Goal: Information Seeking & Learning: Check status

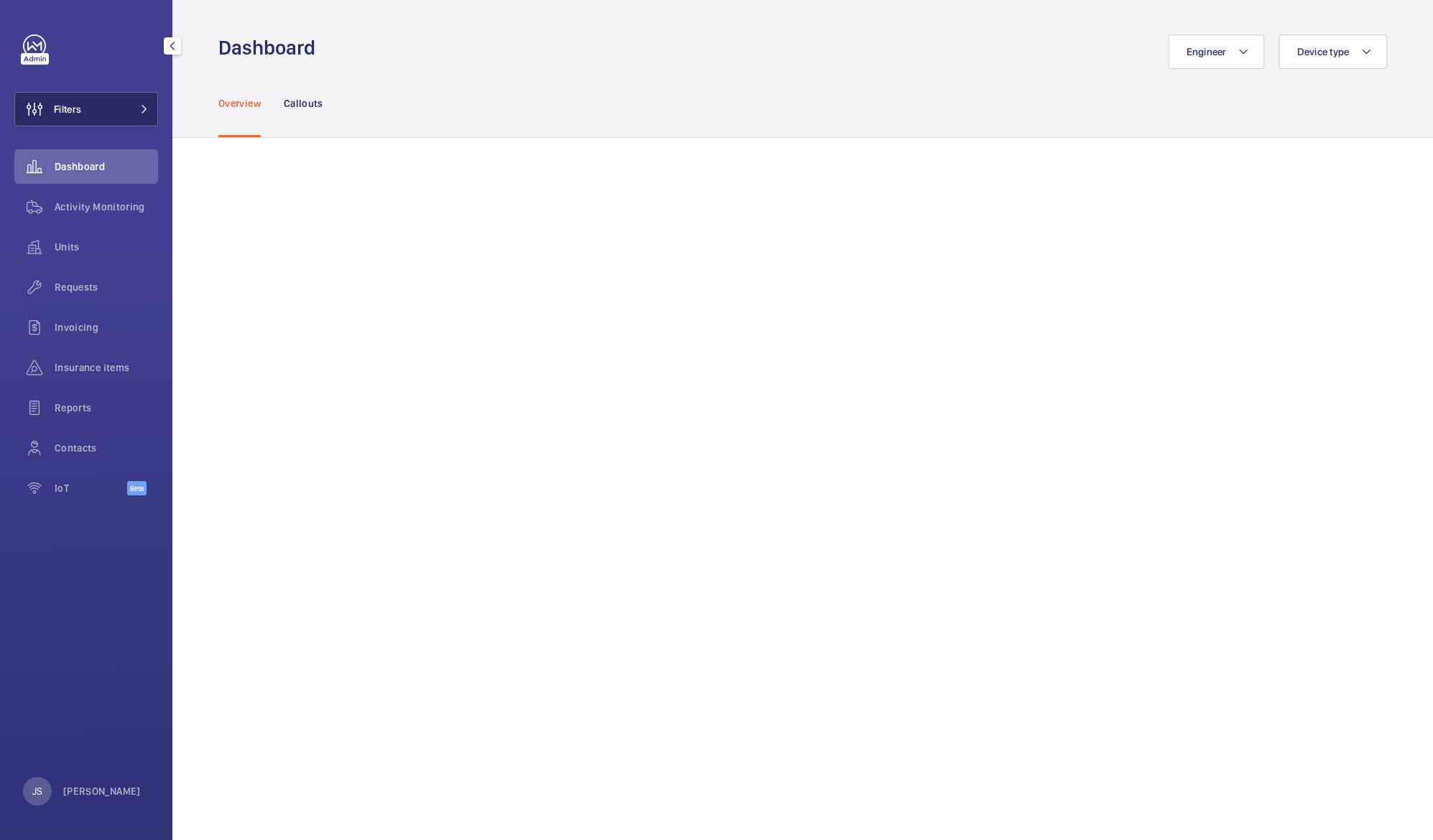
click at [71, 113] on span "Filters" at bounding box center [68, 109] width 27 height 14
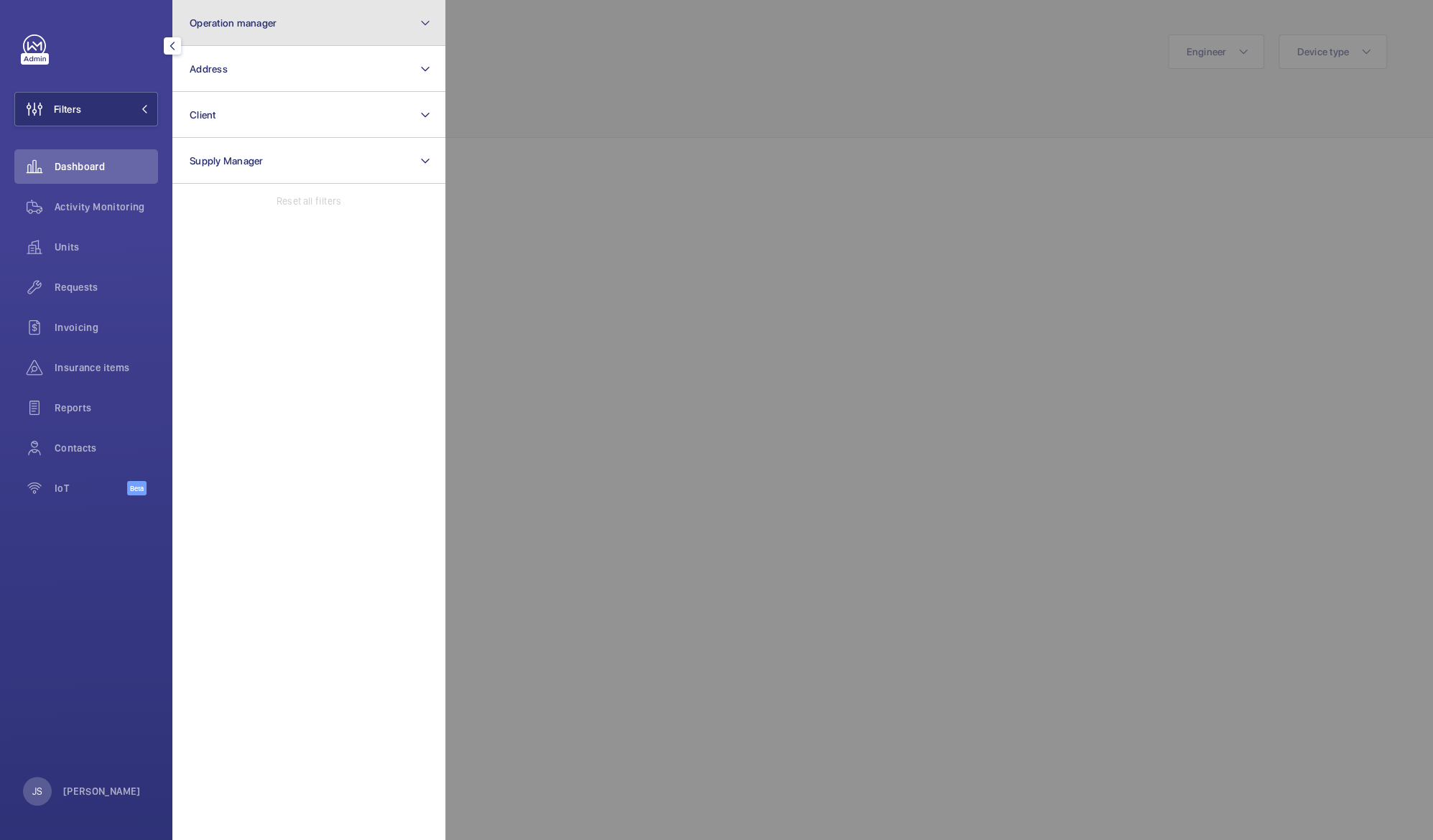
click at [192, 27] on span "Operation manager" at bounding box center [233, 23] width 87 height 11
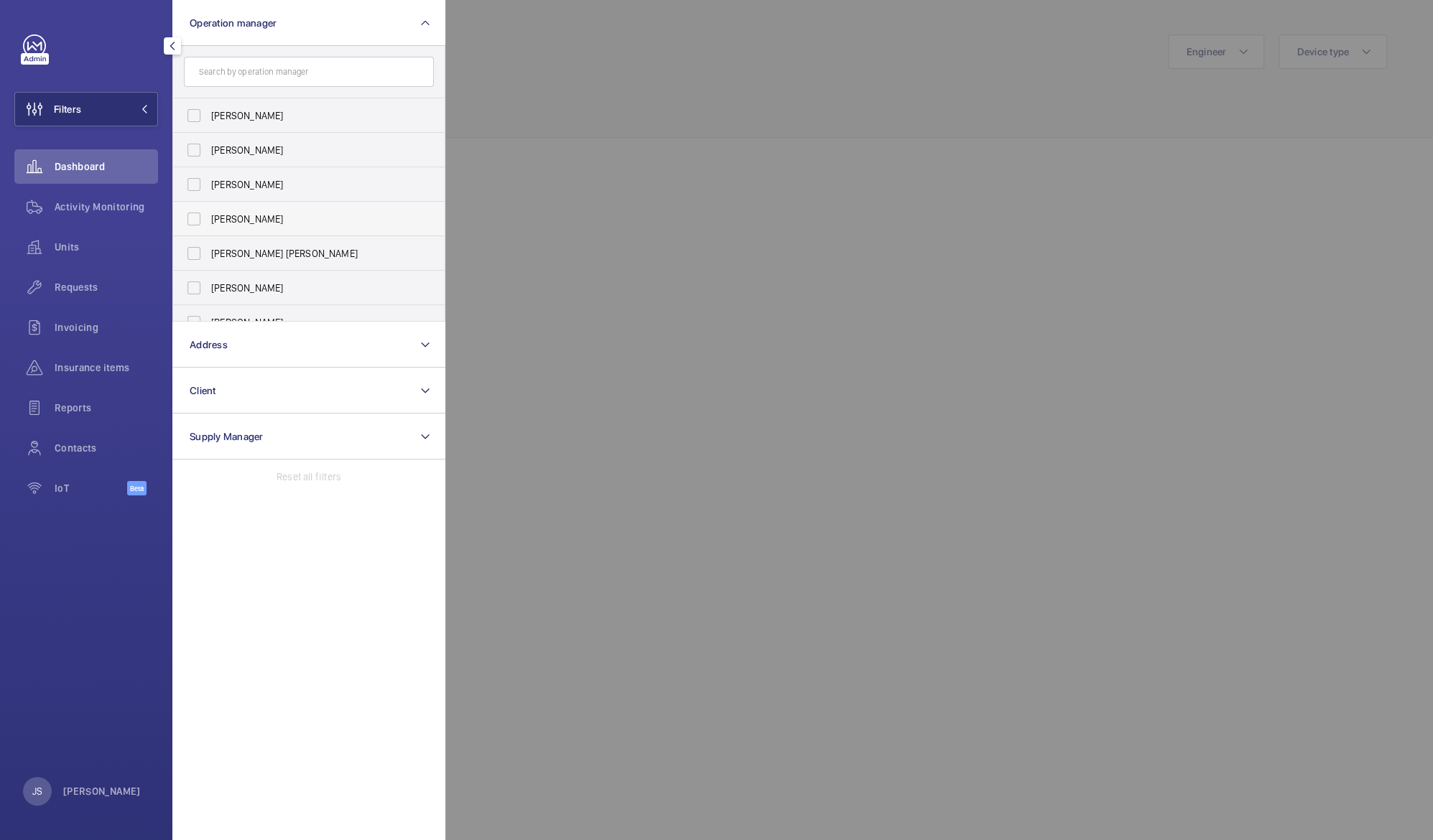
click at [232, 216] on span "[PERSON_NAME]" at bounding box center [309, 219] width 197 height 14
click at [209, 216] on input "[PERSON_NAME]" at bounding box center [194, 219] width 29 height 29
checkbox input "true"
click at [118, 559] on div "Filters 1 Operation manager 1 [PERSON_NAME] [PERSON_NAME] [PERSON_NAME] [PERSON…" at bounding box center [86, 420] width 172 height 840
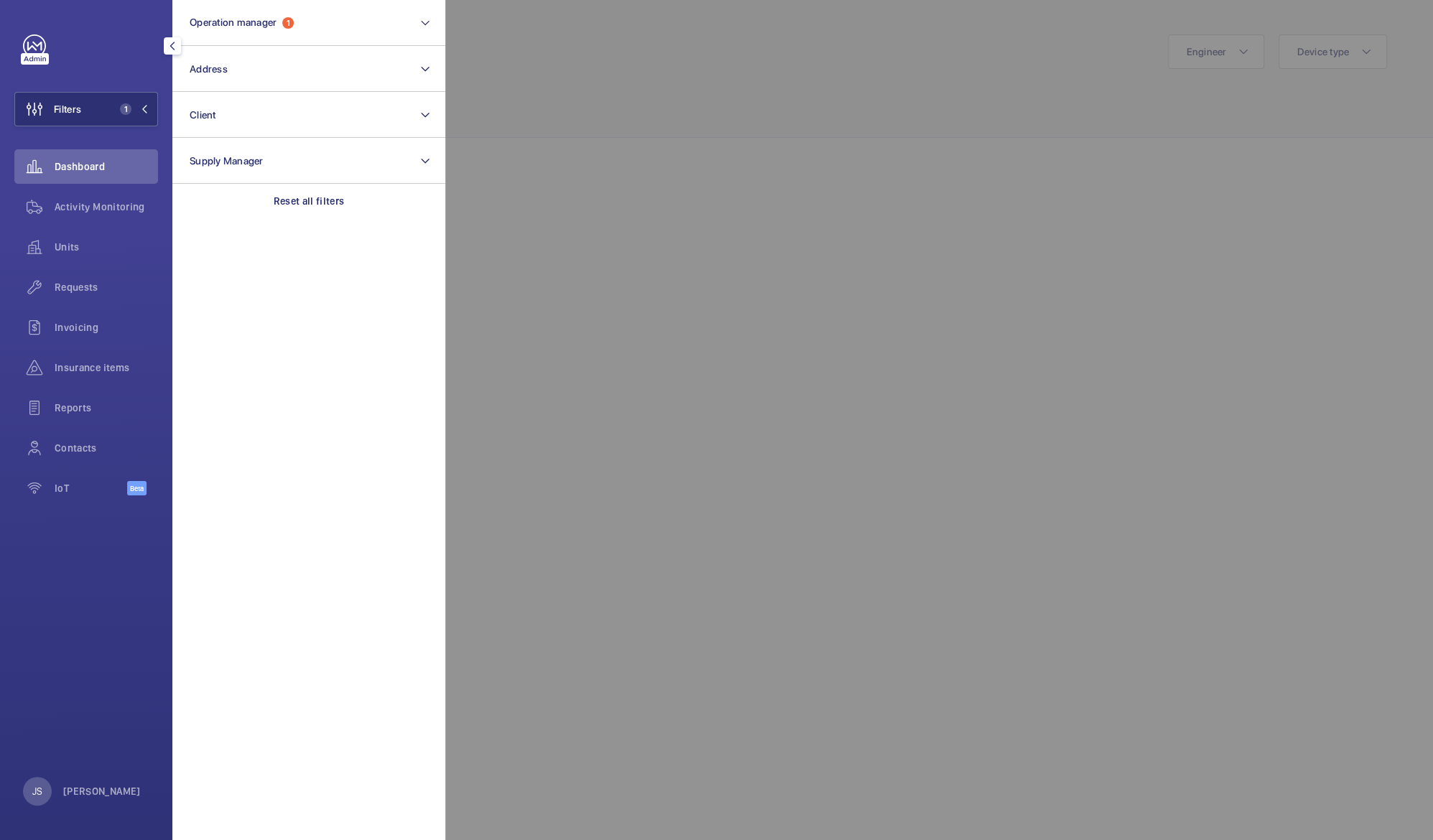
click at [118, 559] on div "Filters 1 Operation manager 1 Address Client Supply Manager Reset all filters D…" at bounding box center [86, 420] width 172 height 840
click at [485, 578] on div at bounding box center [1162, 420] width 1433 height 840
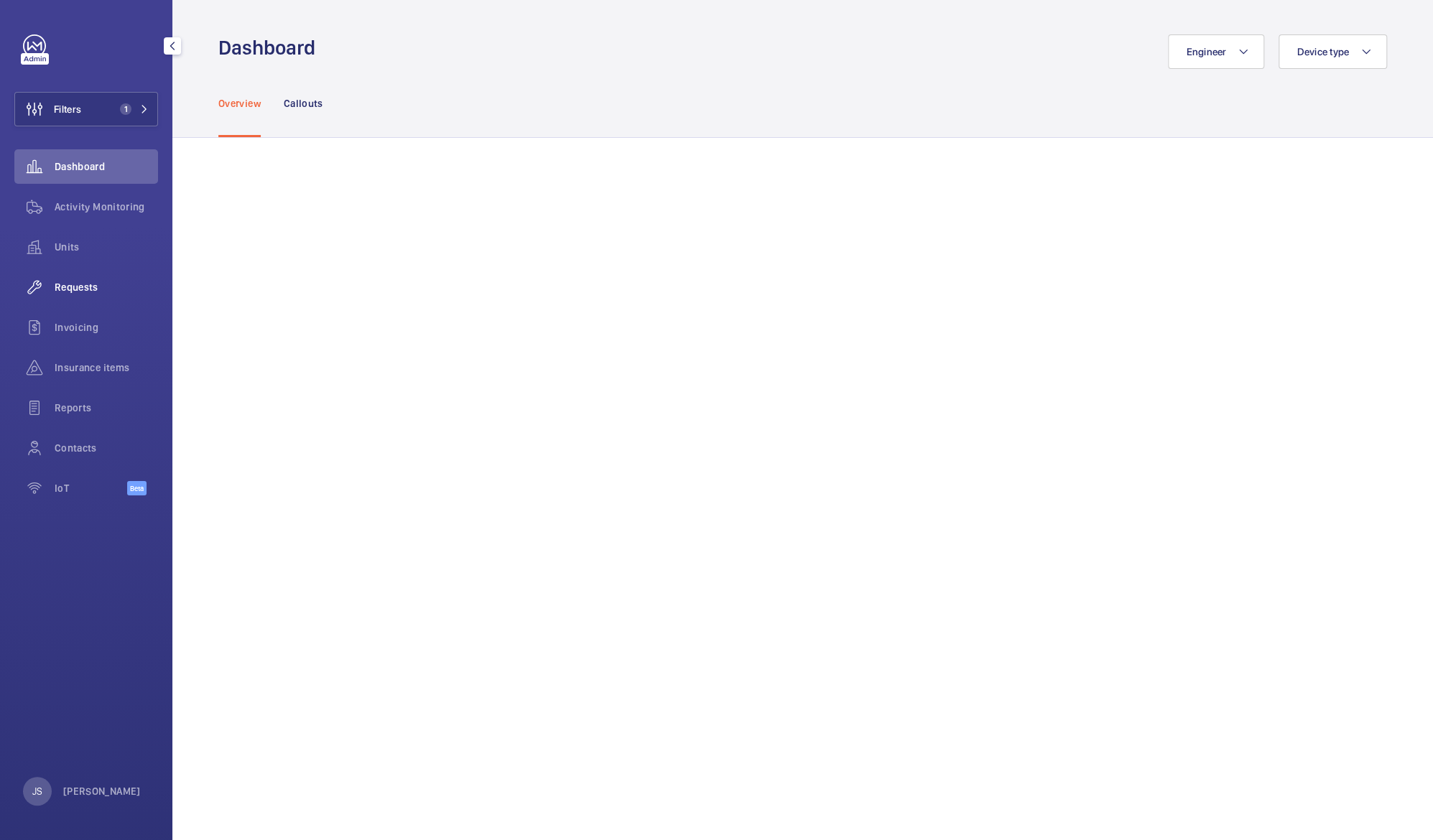
click at [69, 290] on span "Requests" at bounding box center [106, 287] width 104 height 14
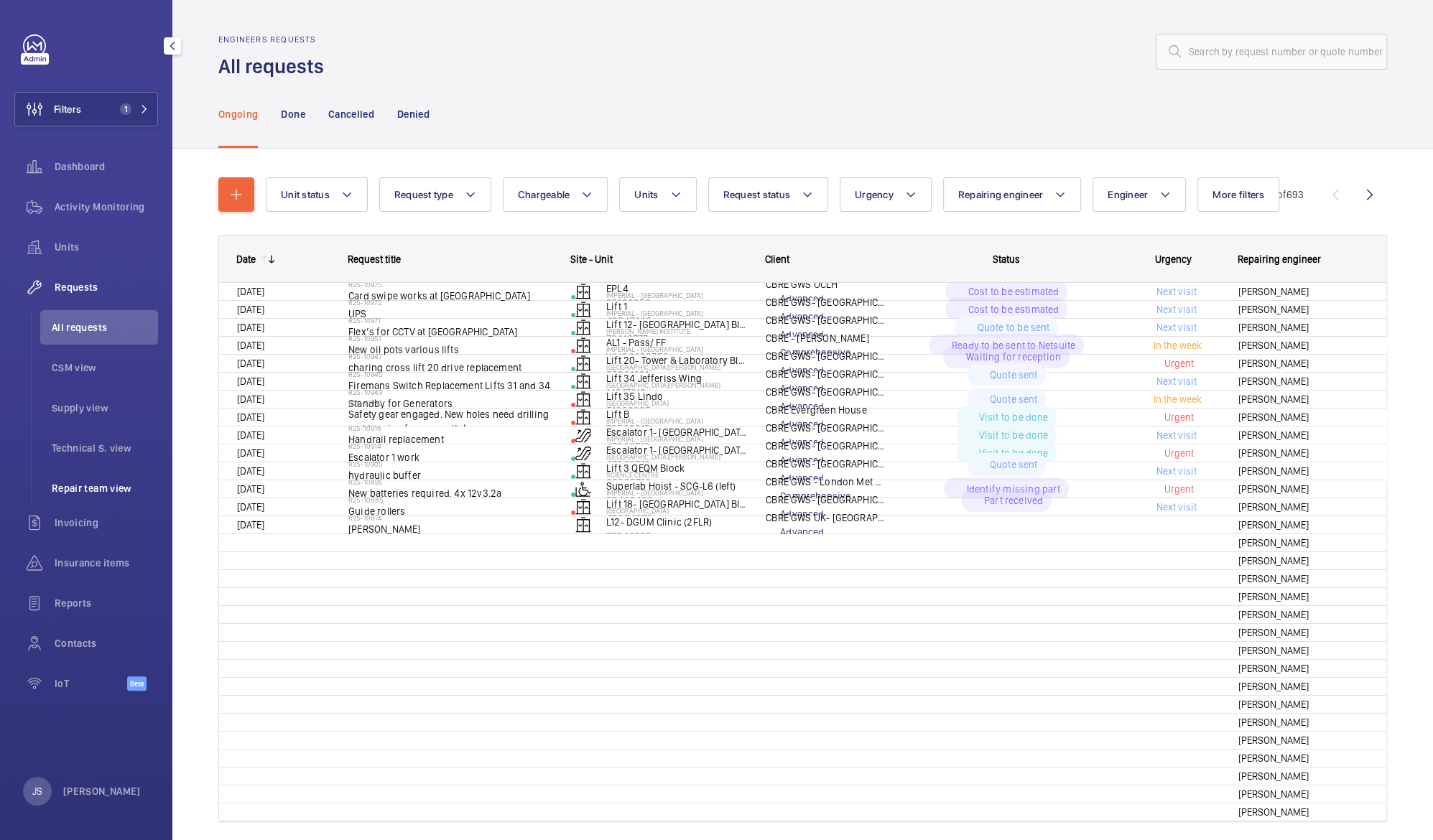
click at [115, 496] on li "Repair team view" at bounding box center [99, 488] width 118 height 35
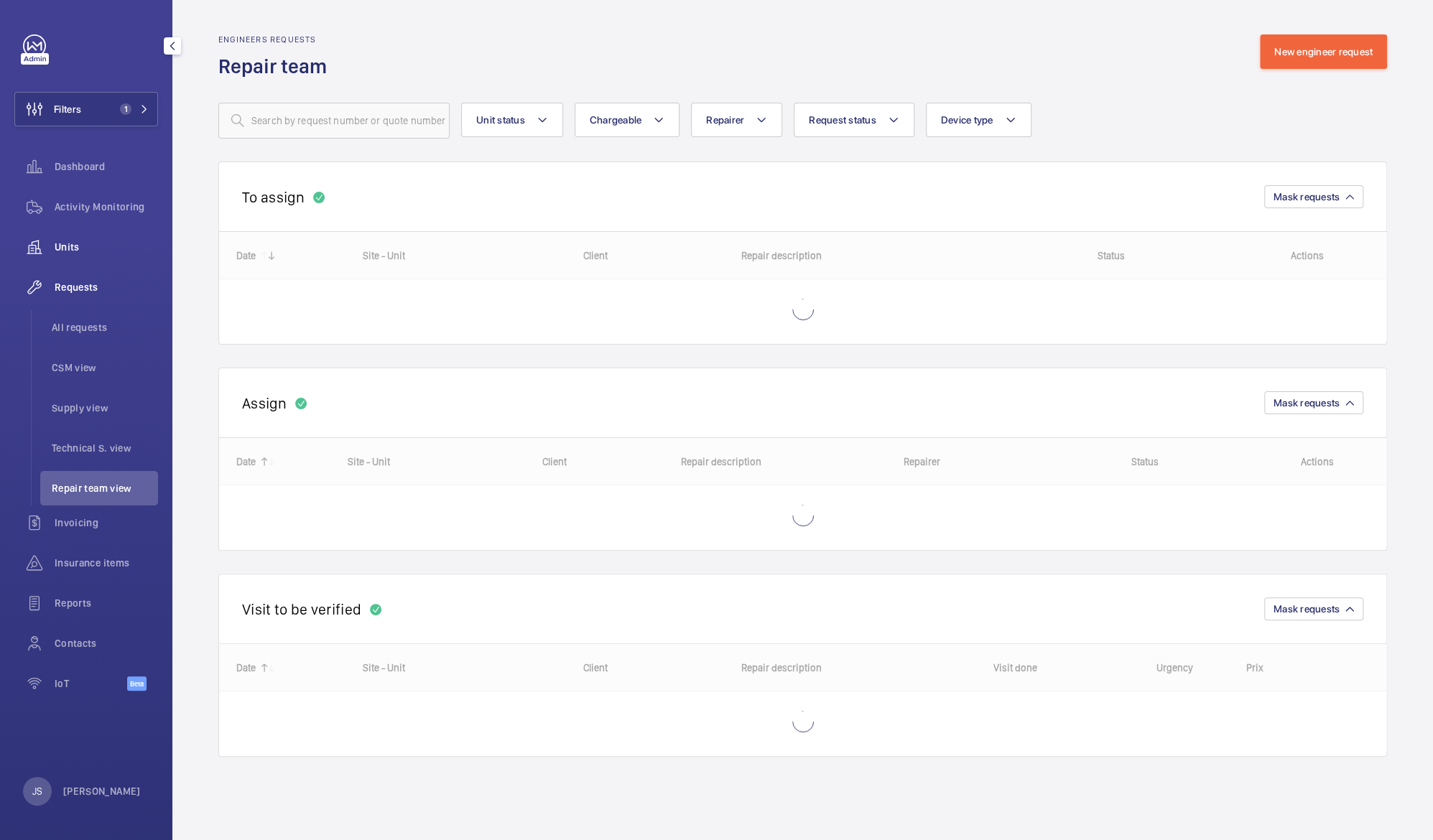
click at [64, 253] on span "Units" at bounding box center [106, 247] width 104 height 14
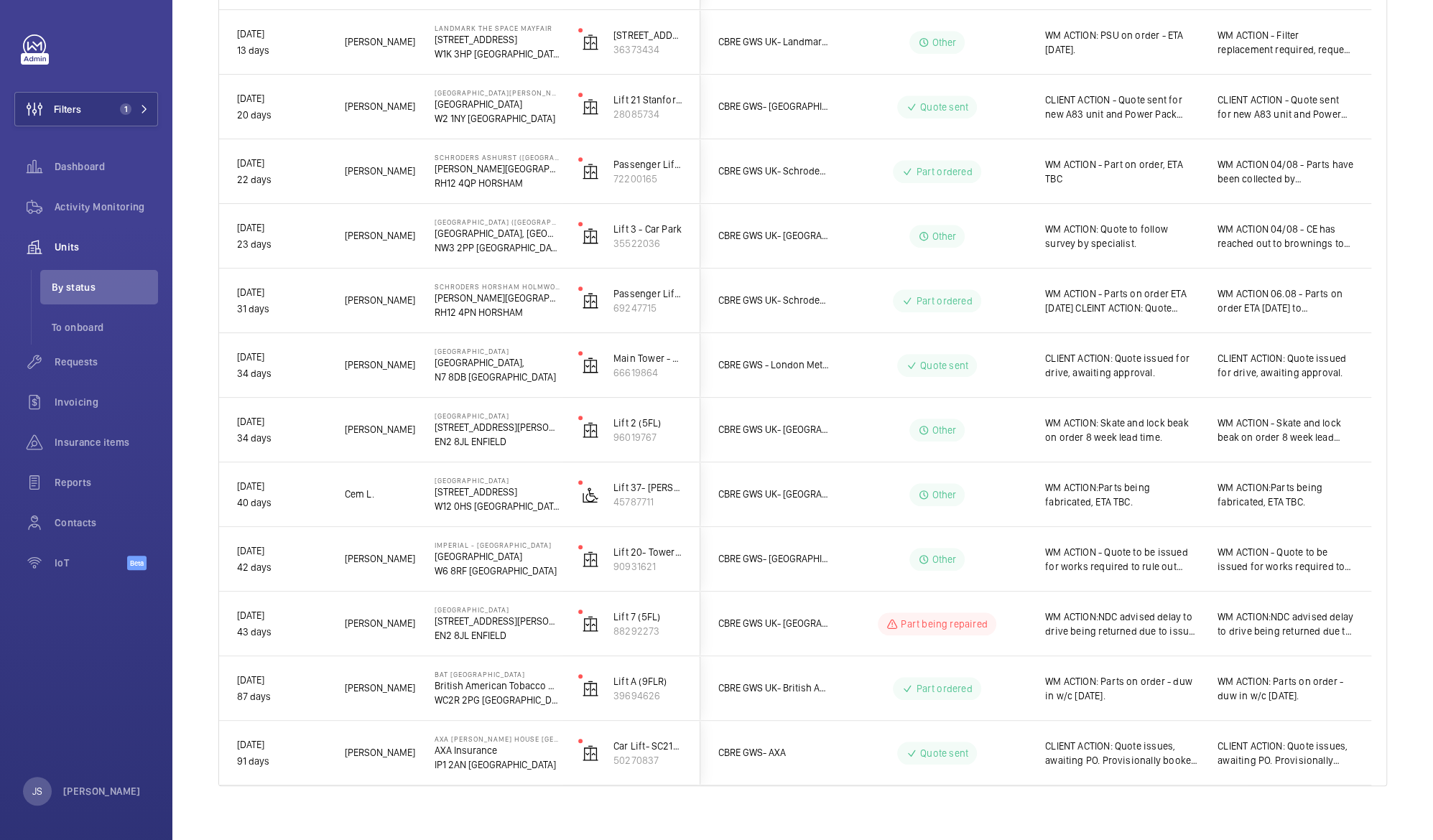
scroll to position [786, 0]
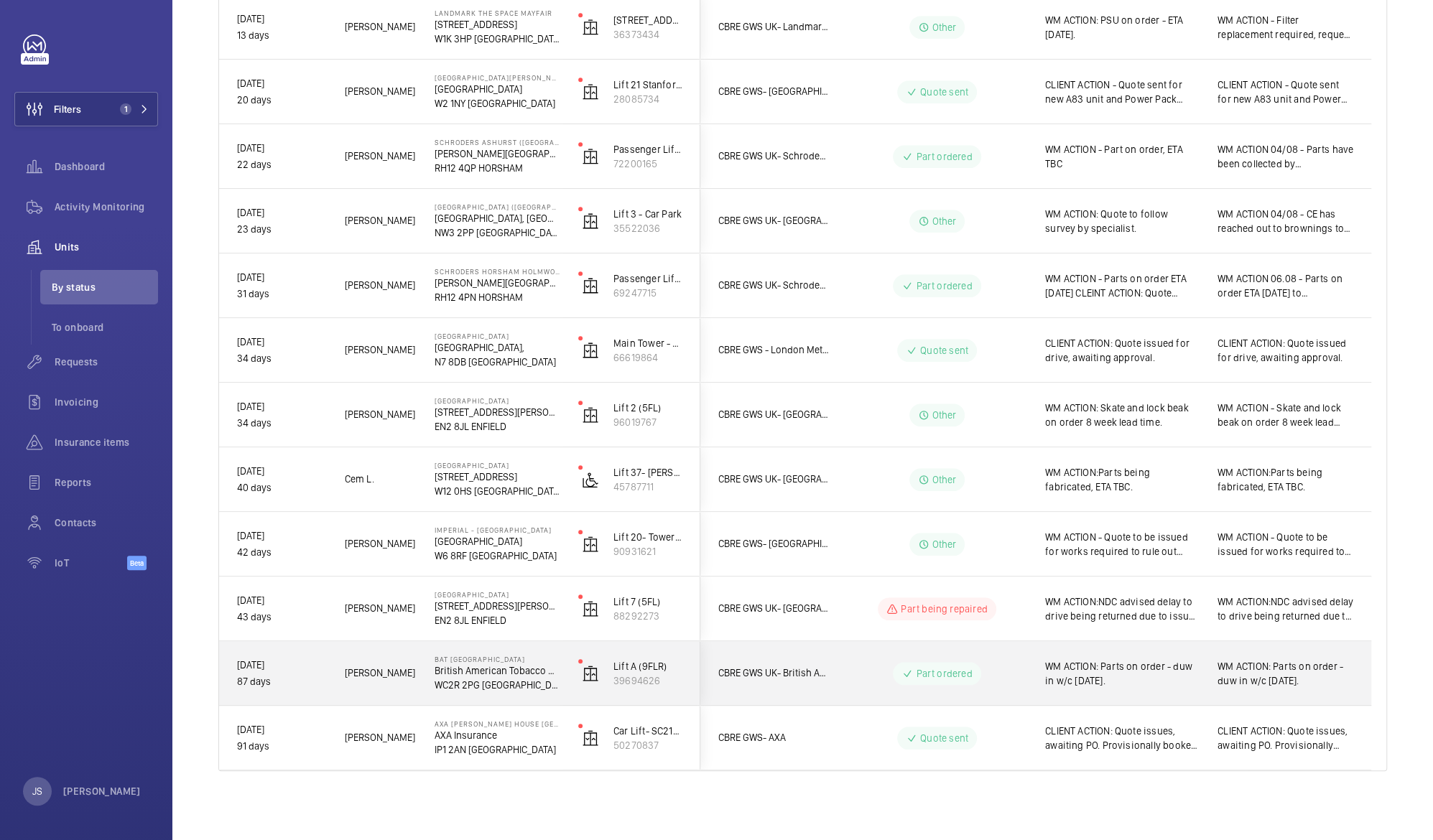
click at [444, 680] on p "WC2R 2PG [GEOGRAPHIC_DATA]" at bounding box center [497, 685] width 125 height 14
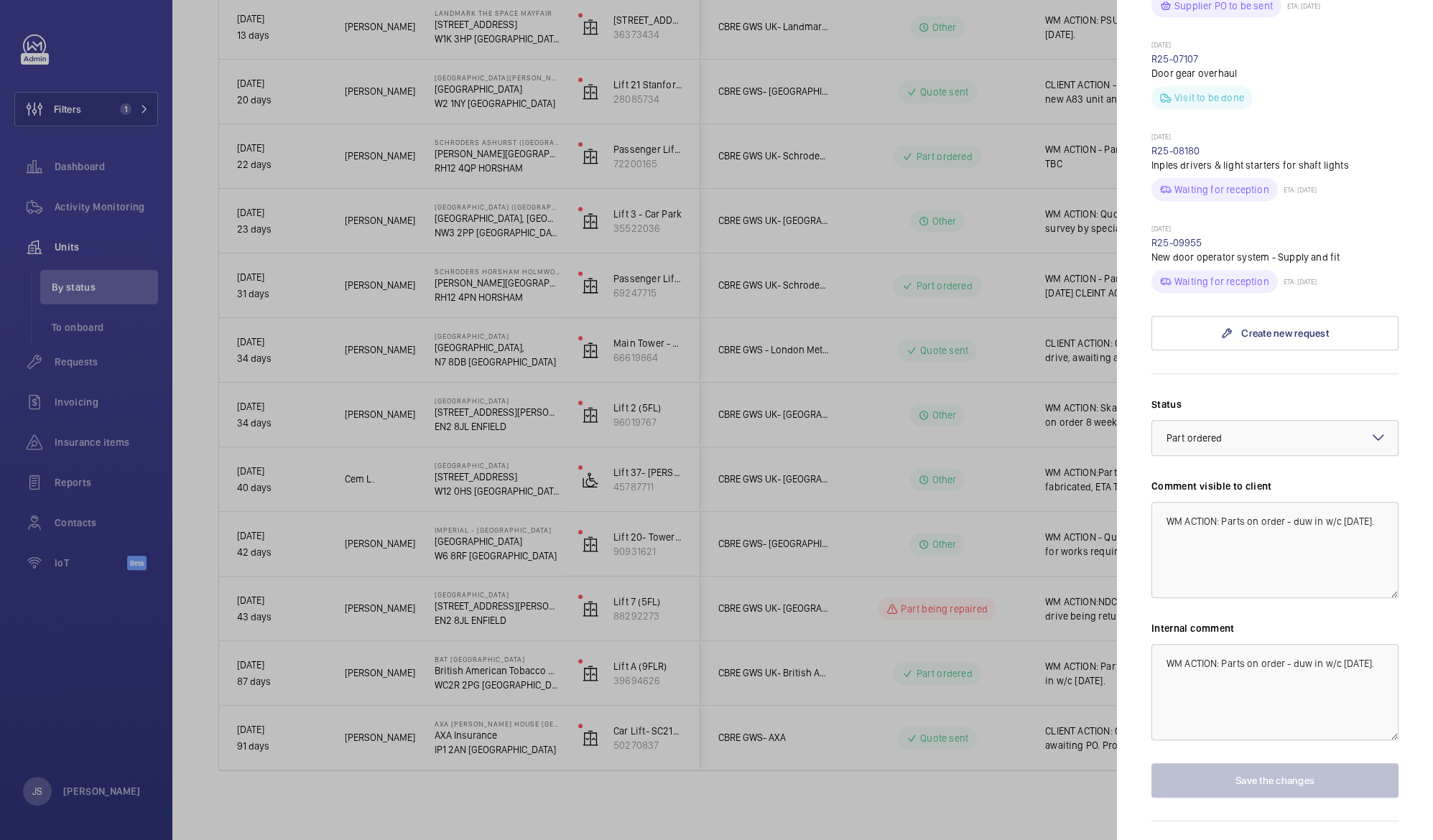
scroll to position [577, 0]
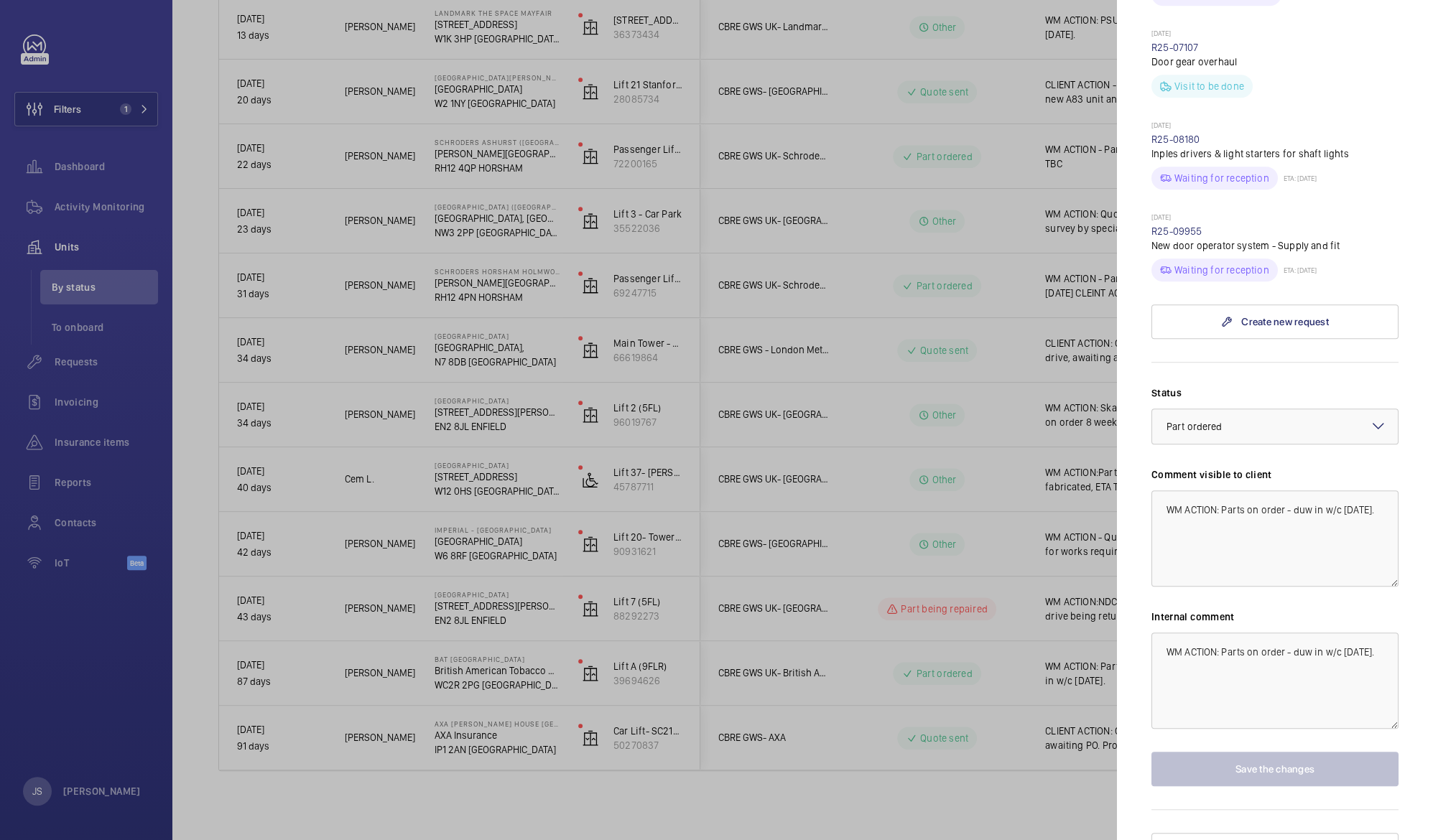
click at [832, 804] on div at bounding box center [716, 420] width 1433 height 840
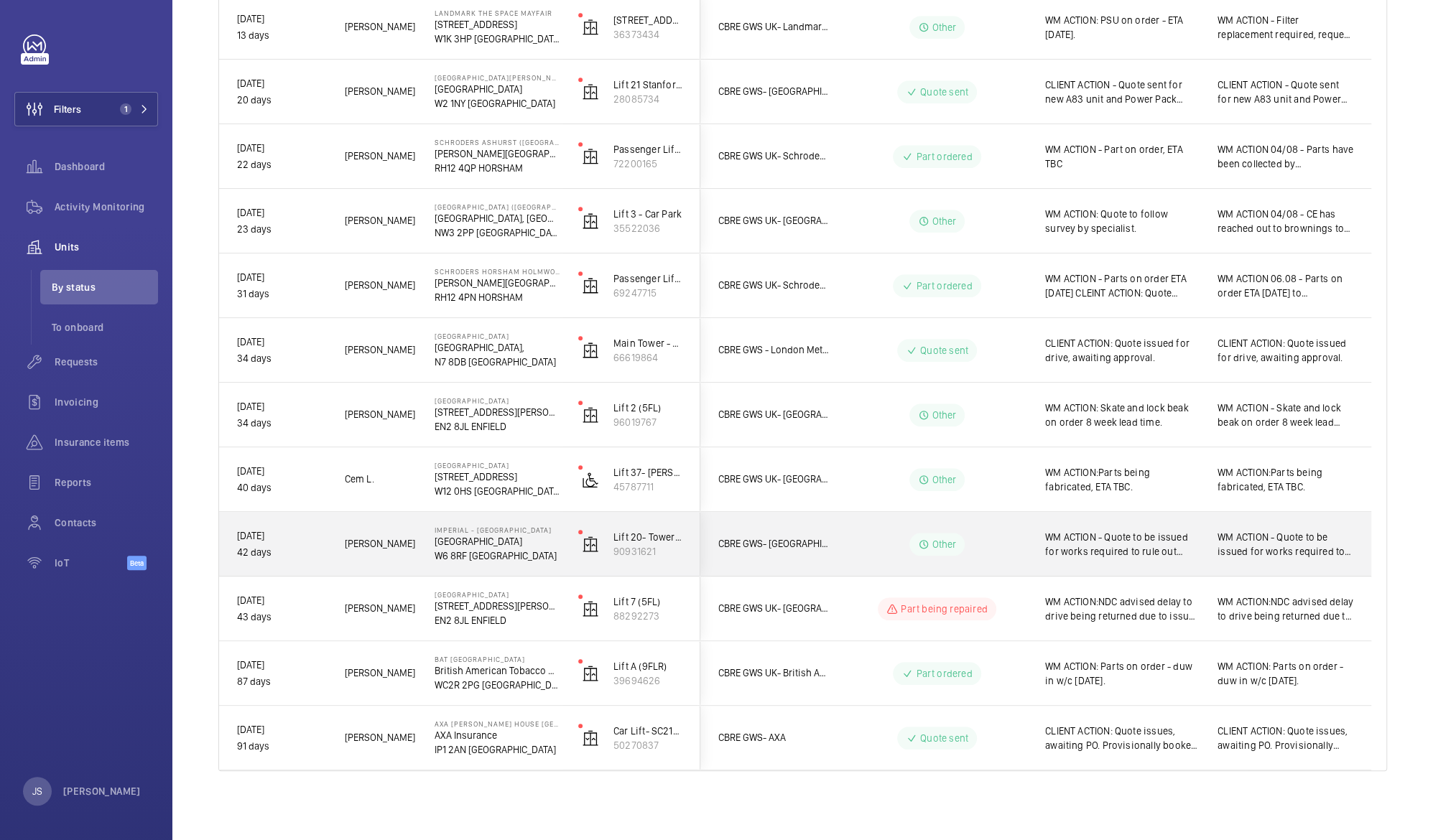
click at [1267, 539] on span "WM ACTION - Quote to be issued for works required to rule out motor by connecti…" at bounding box center [1286, 545] width 136 height 29
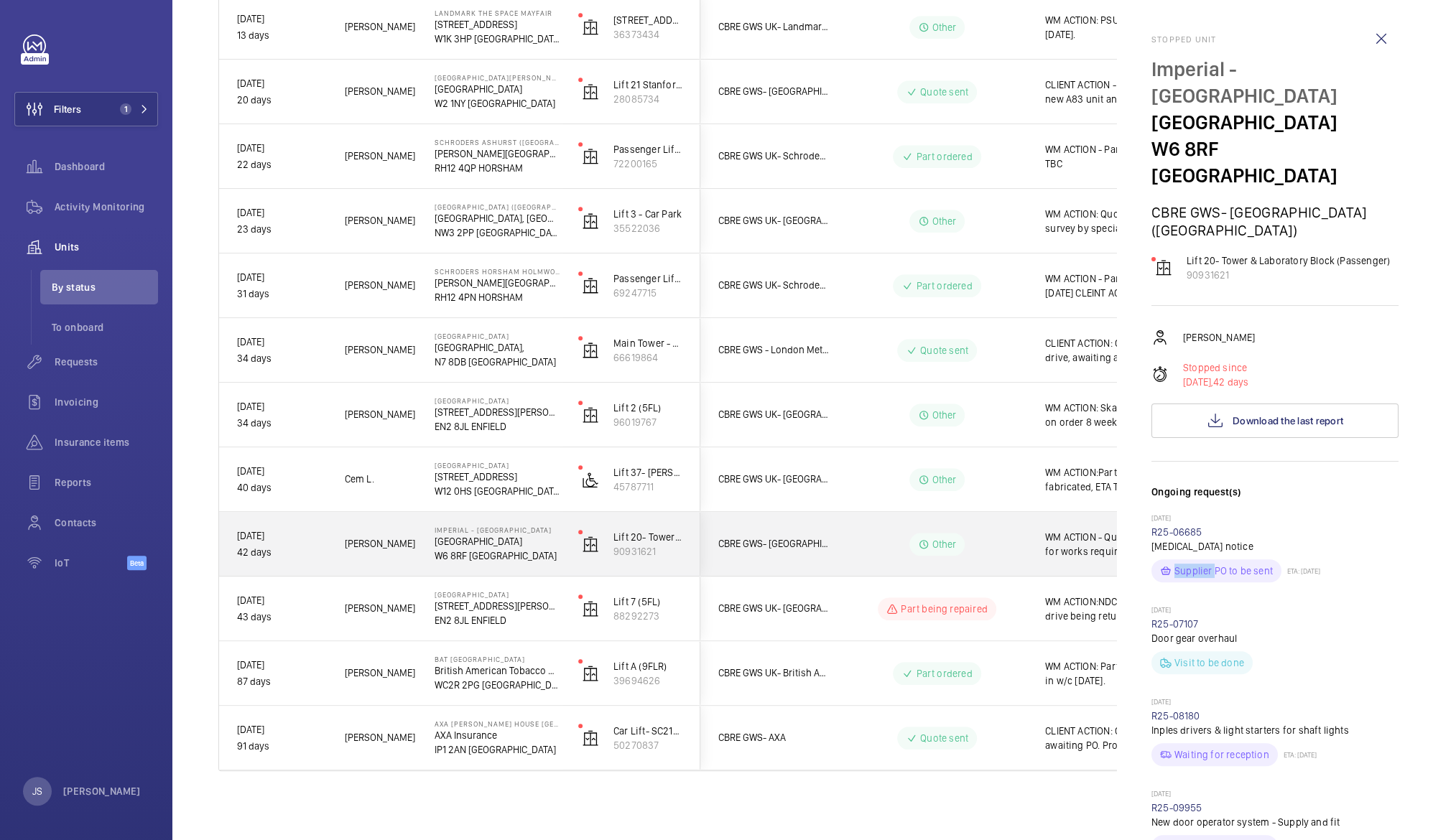
click at [1267, 539] on mat-sidenav "Stopped unit Imperial - [GEOGRAPHIC_DATA] [GEOGRAPHIC_DATA] [GEOGRAPHIC_DATA] (…" at bounding box center [1275, 420] width 316 height 840
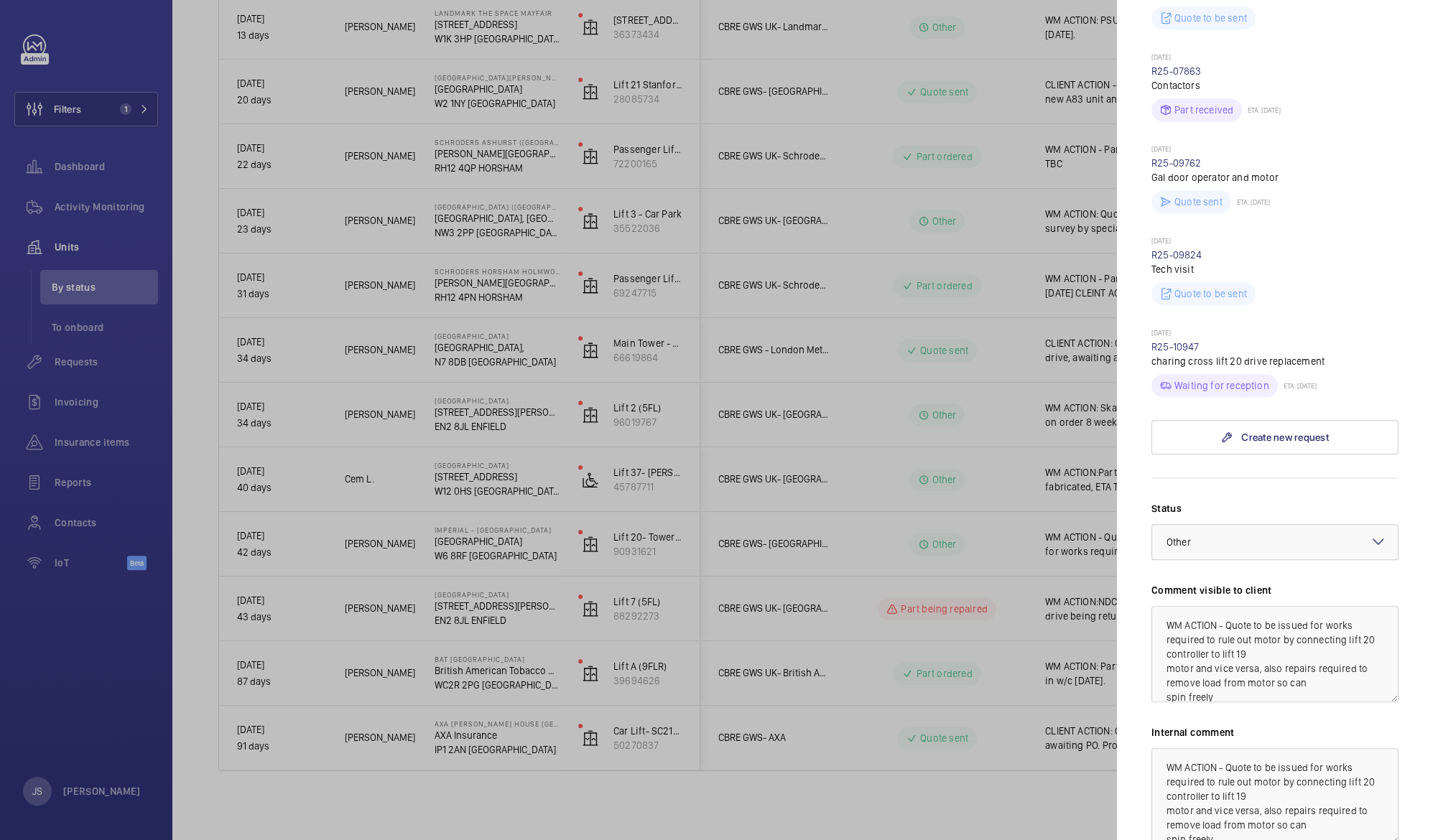
scroll to position [739, 0]
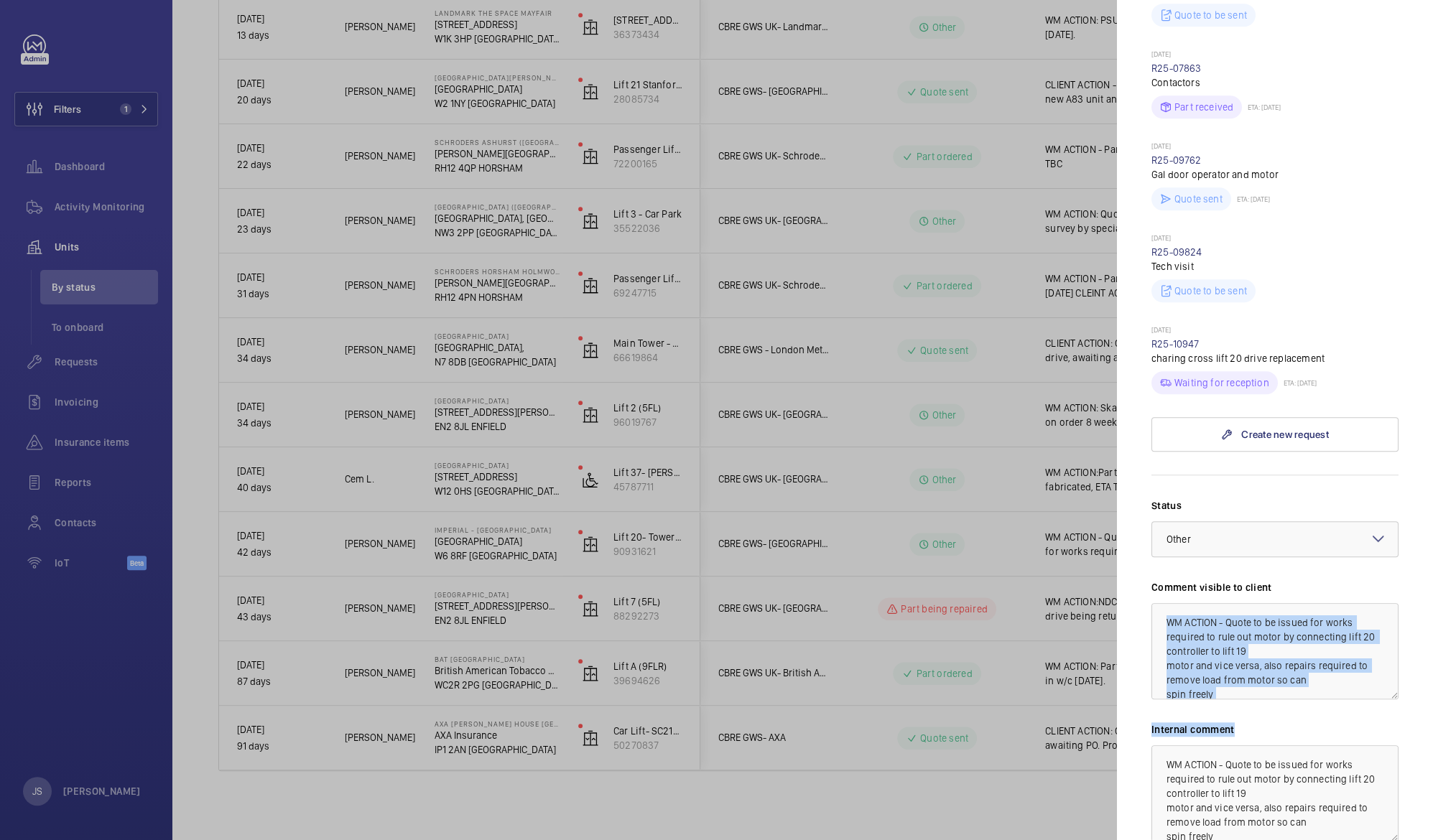
drag, startPoint x: 1414, startPoint y: 670, endPoint x: 1418, endPoint y: 686, distance: 16.5
click at [1418, 686] on mat-sidenav "Stopped unit [GEOGRAPHIC_DATA] [GEOGRAPHIC_DATA] [GEOGRAPHIC_DATA] ([GEOGRAPHIC…" at bounding box center [1275, 420] width 316 height 840
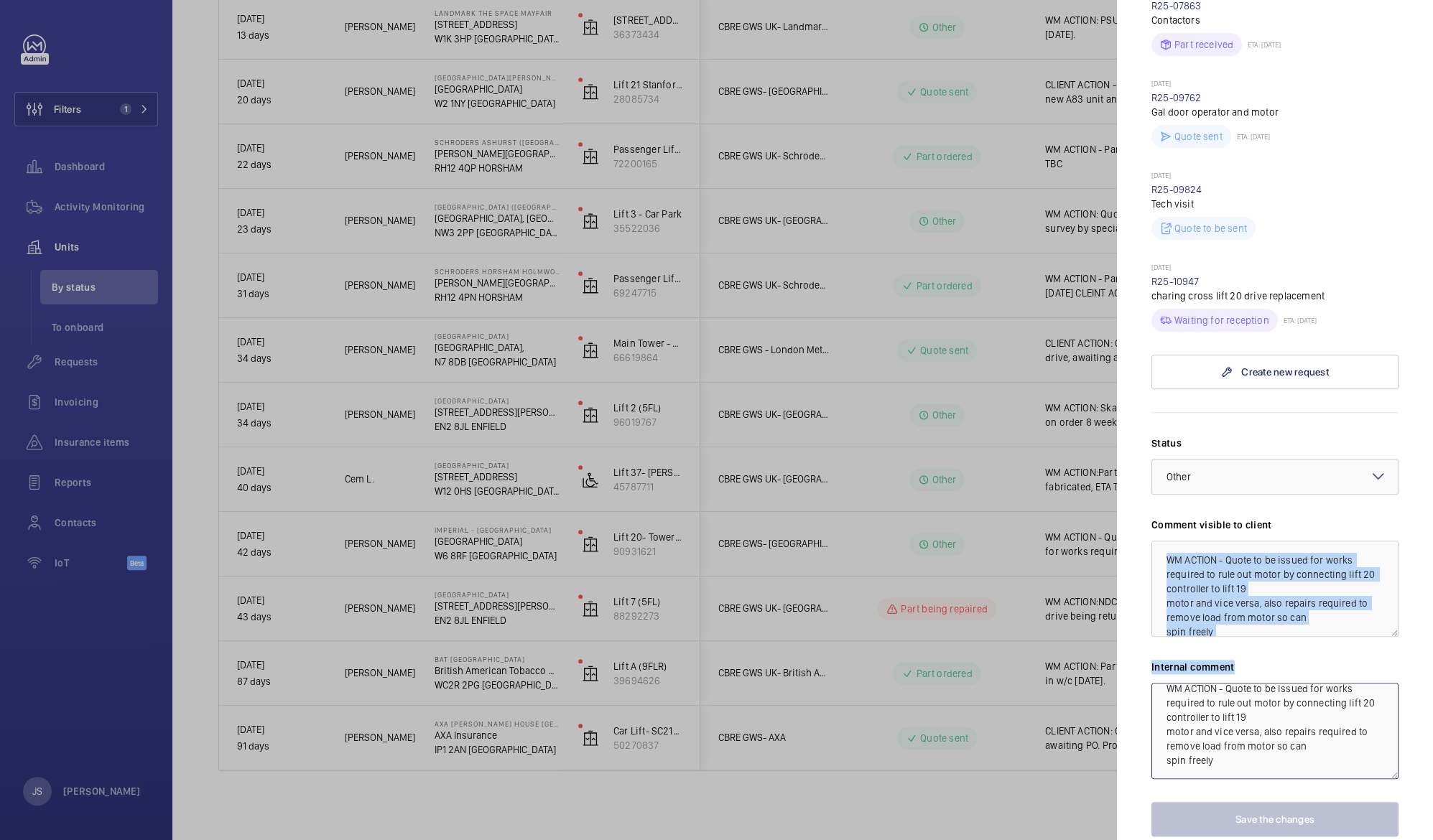
scroll to position [0, 0]
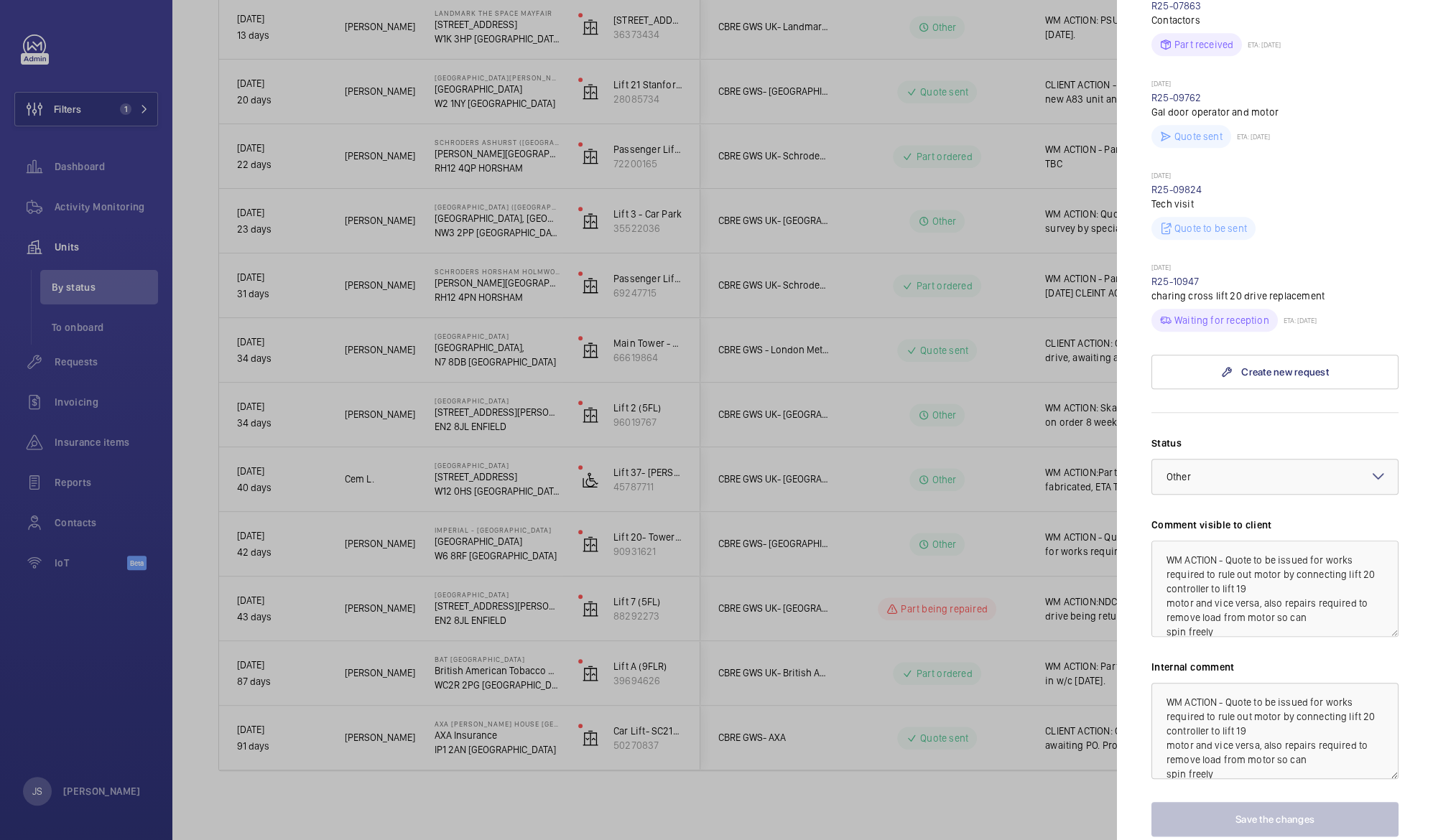
click at [928, 806] on div at bounding box center [716, 420] width 1433 height 840
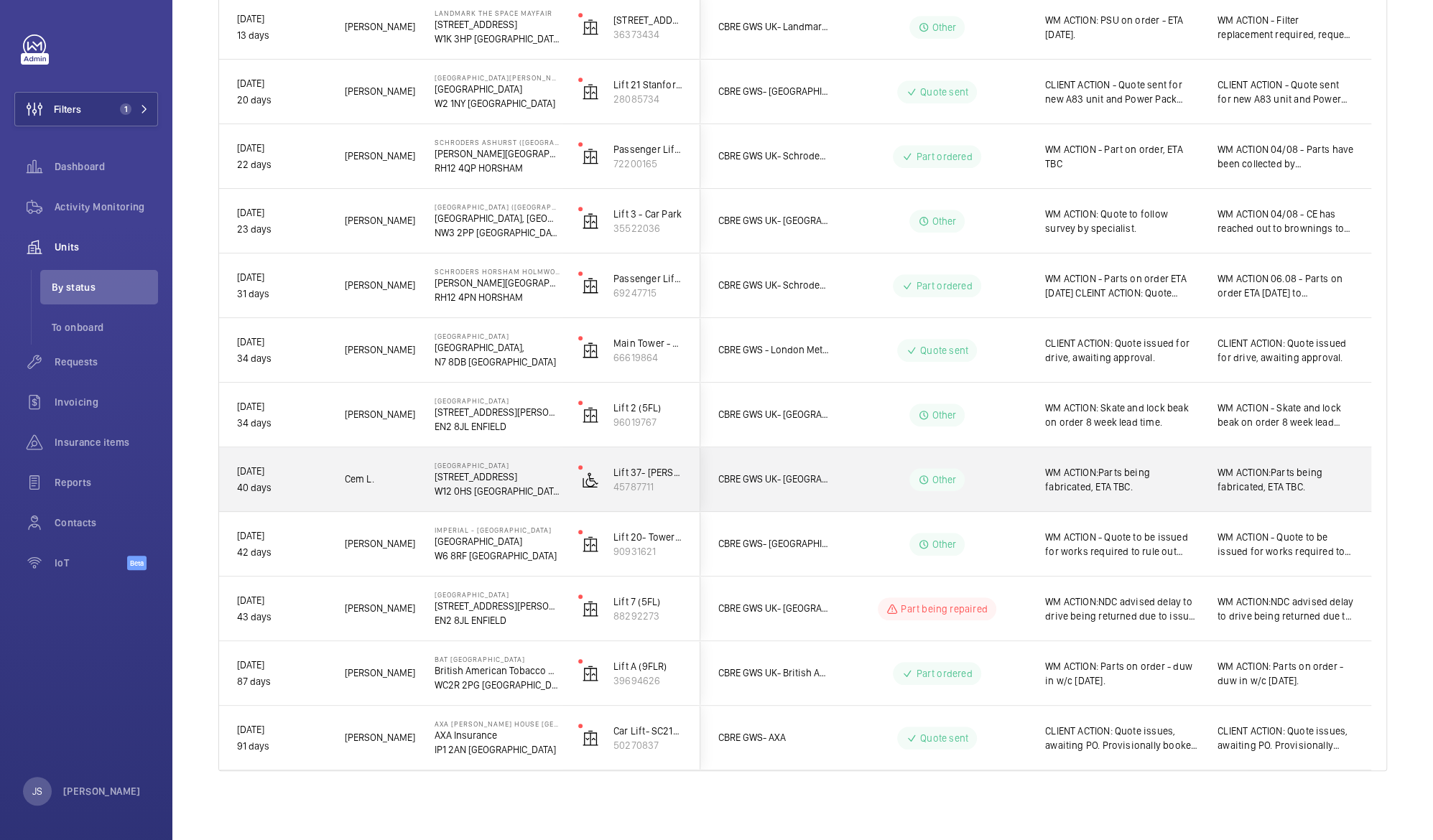
click at [1245, 484] on span "WM ACTION:Parts being fabricated, ETA TBC." at bounding box center [1286, 480] width 136 height 29
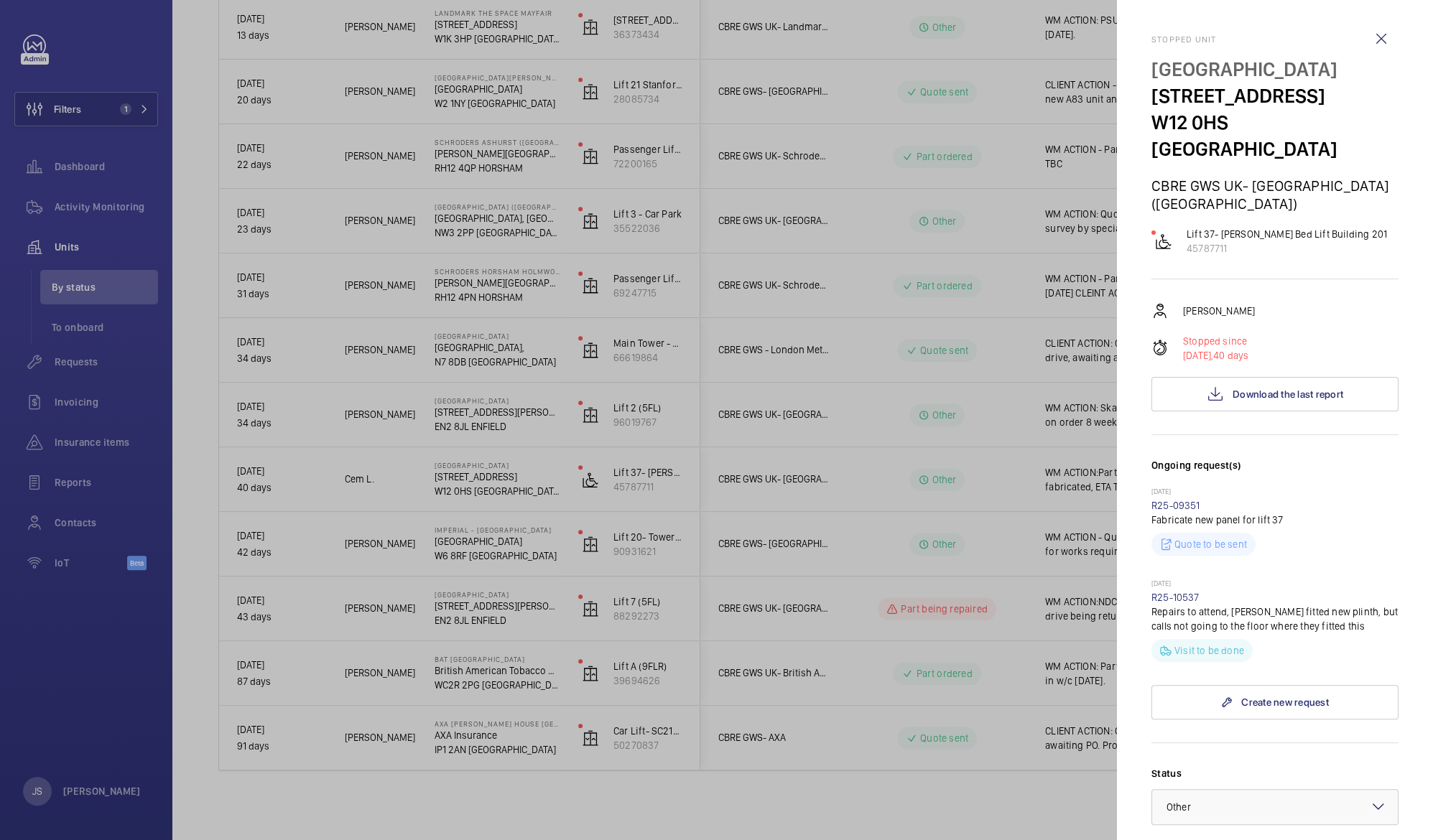
click at [1245, 487] on div "[DATE] R25-09351 Fabricate new panel for lift 37 Quote to be sent" at bounding box center [1275, 533] width 247 height 92
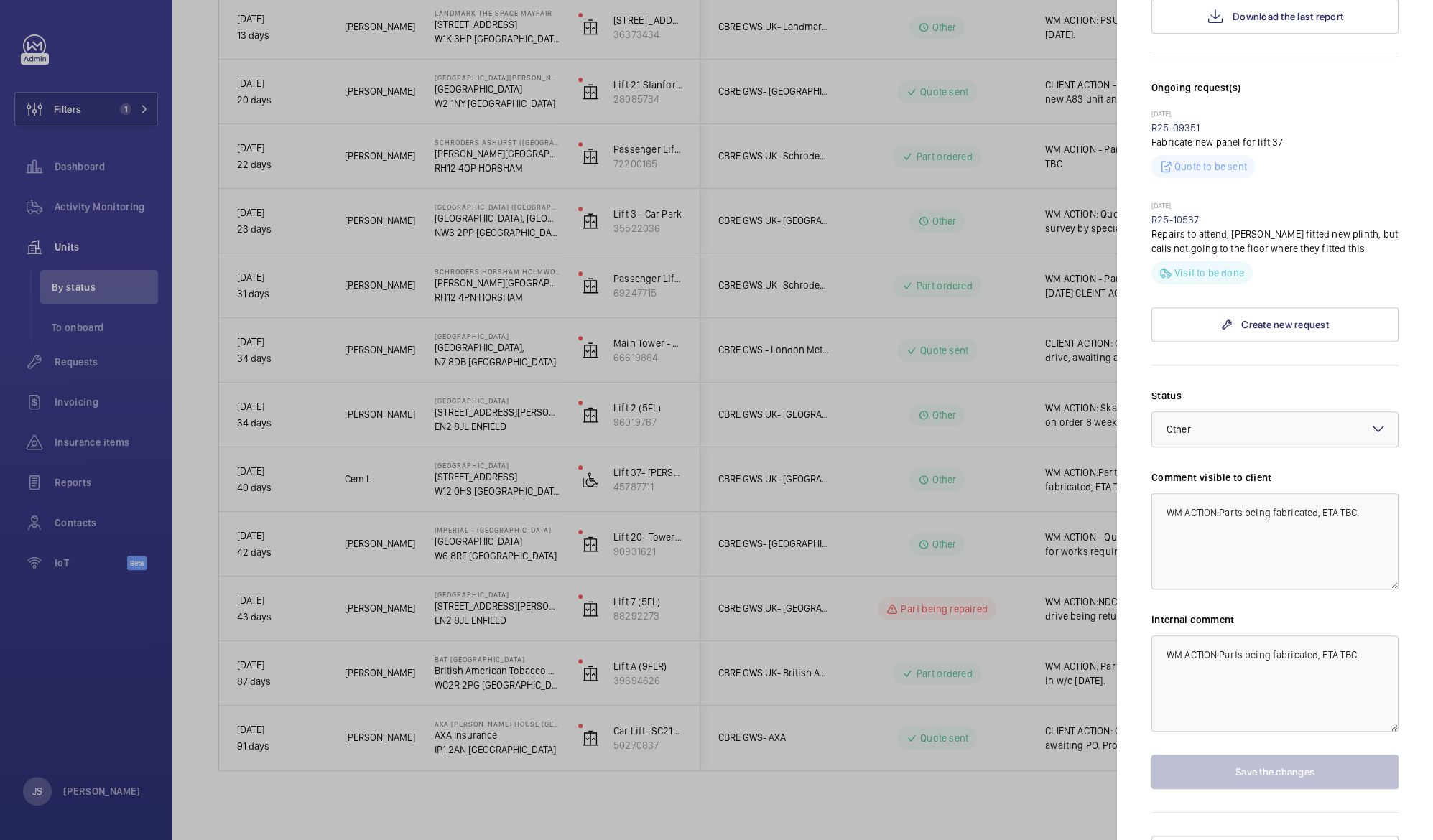
scroll to position [381, 0]
click at [526, 484] on div at bounding box center [716, 420] width 1433 height 840
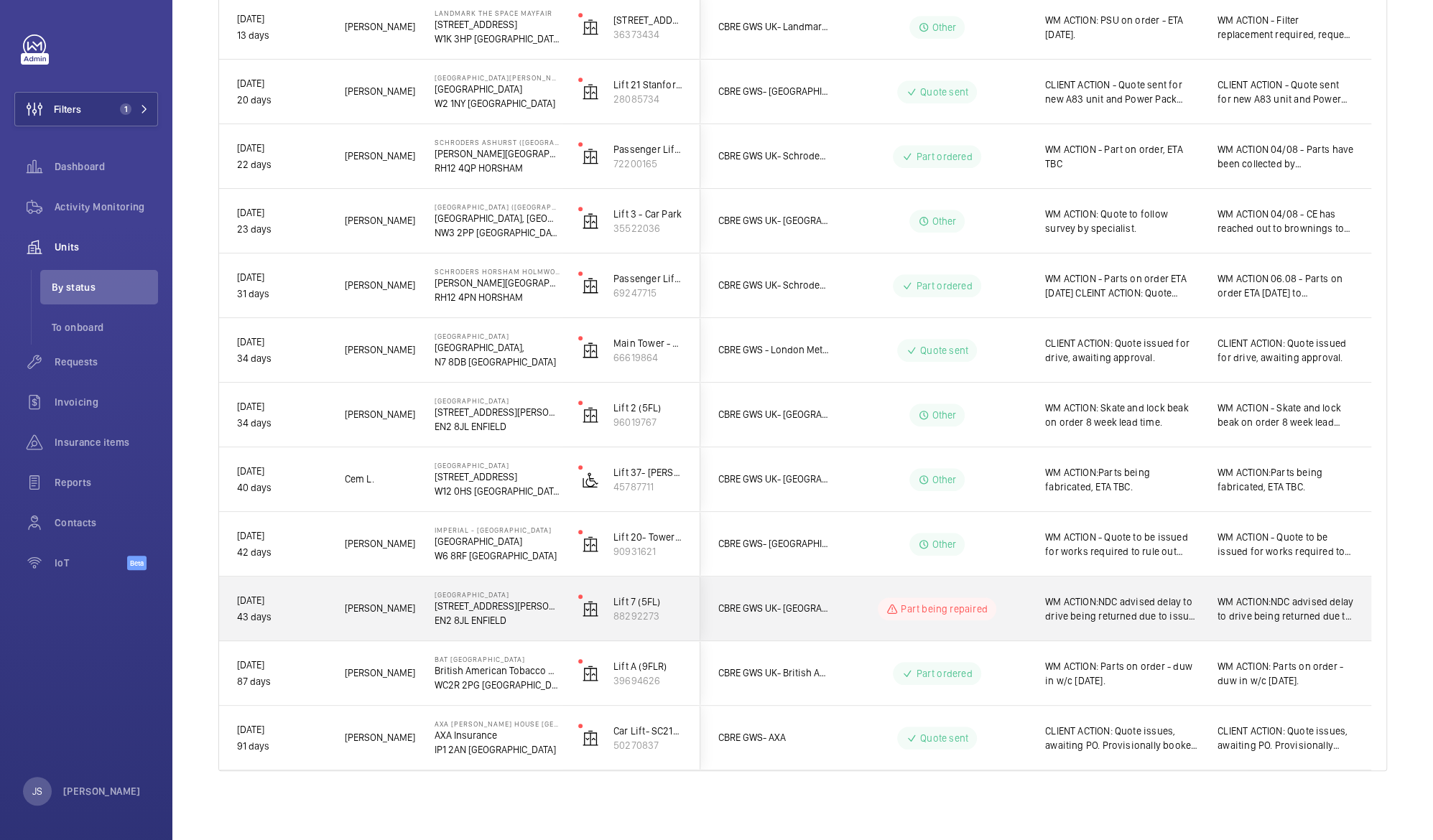
click at [1078, 609] on span "WM ACTION:NDC advised delay to drive being returned due to issue with top board…" at bounding box center [1121, 609] width 154 height 29
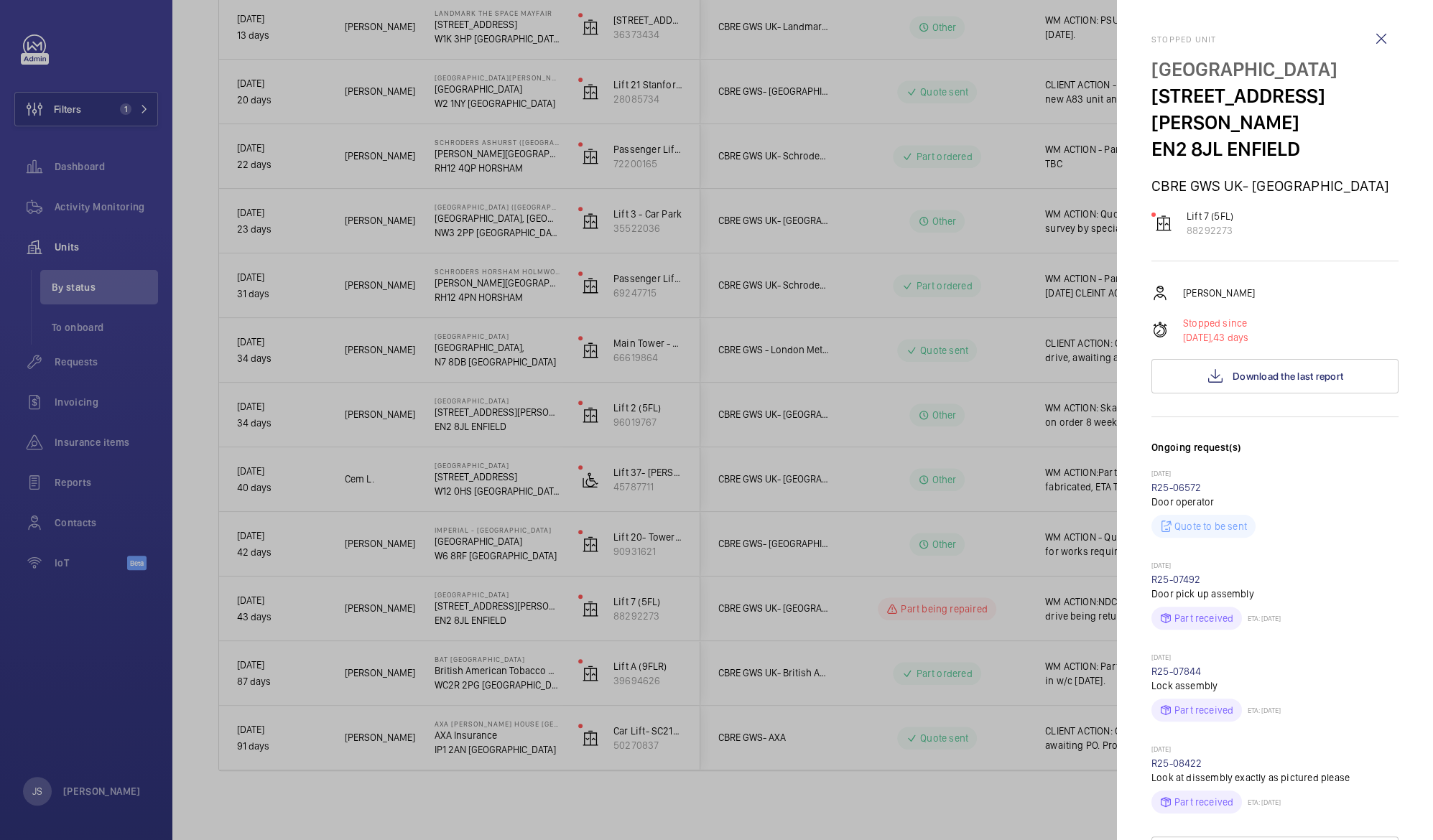
click at [1078, 609] on div at bounding box center [716, 420] width 1433 height 840
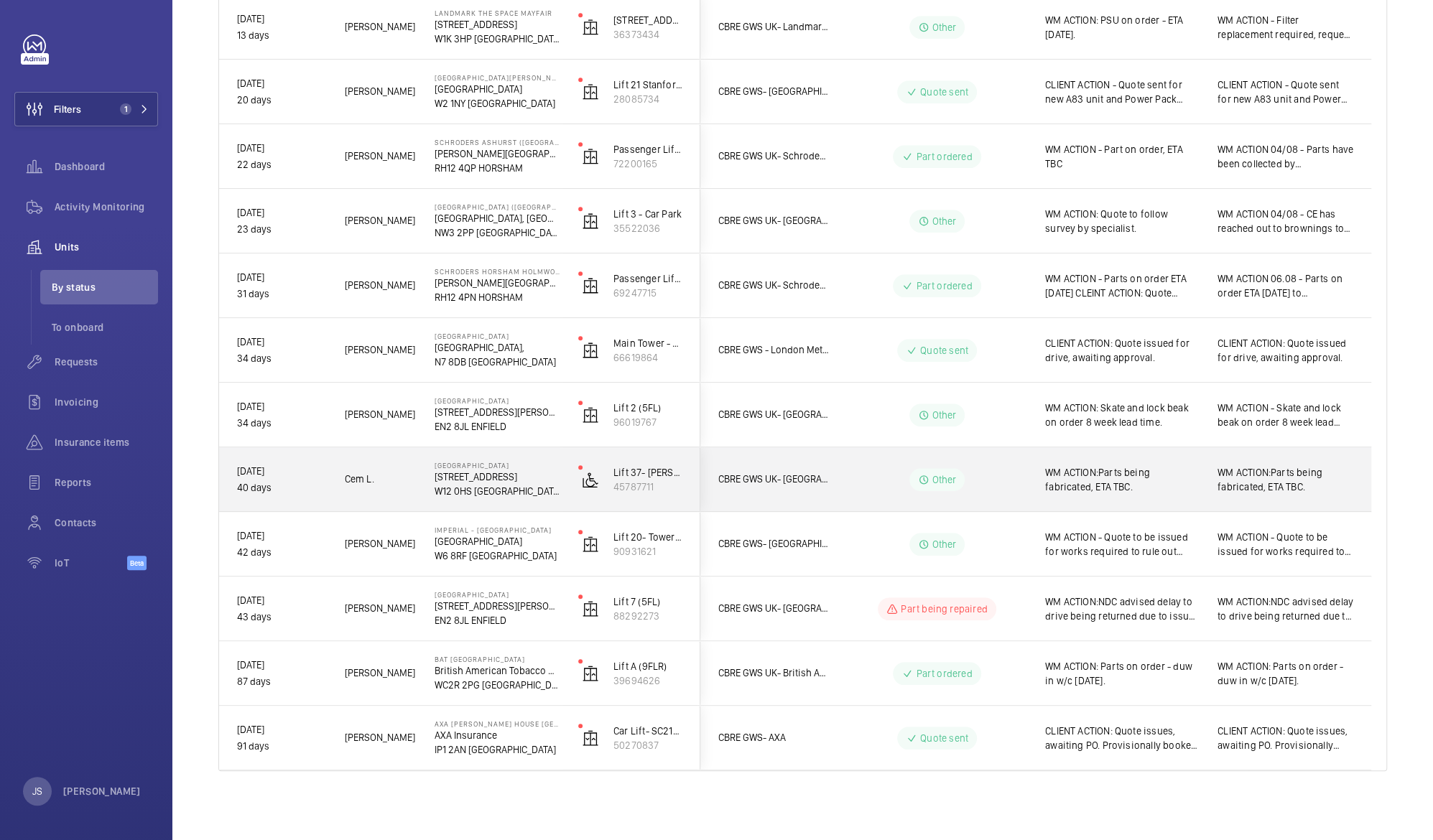
click at [1084, 495] on div "WM ACTION:Parts being fabricated, ETA TBC." at bounding box center [1121, 480] width 154 height 33
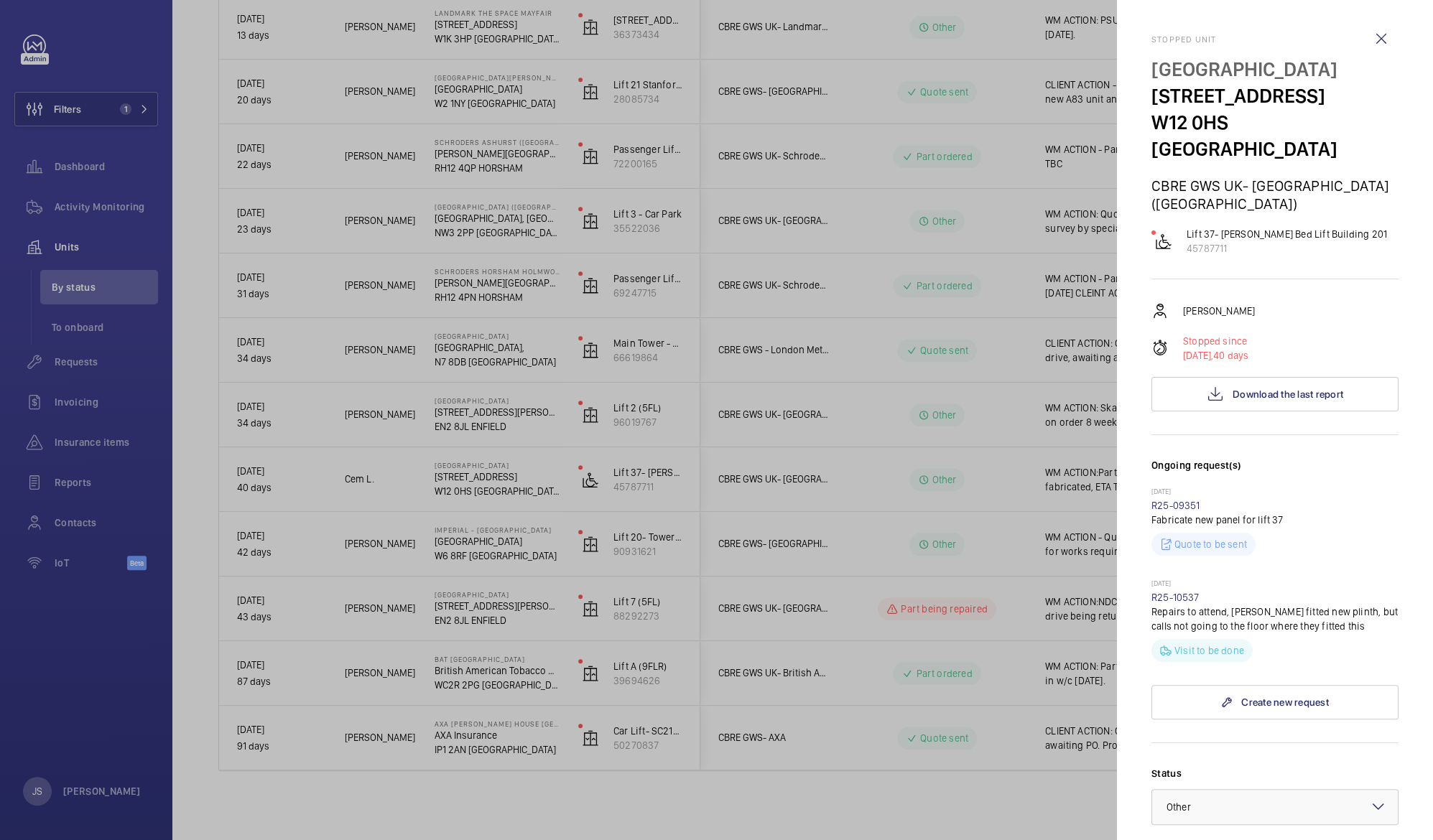
click at [494, 390] on div at bounding box center [716, 420] width 1433 height 840
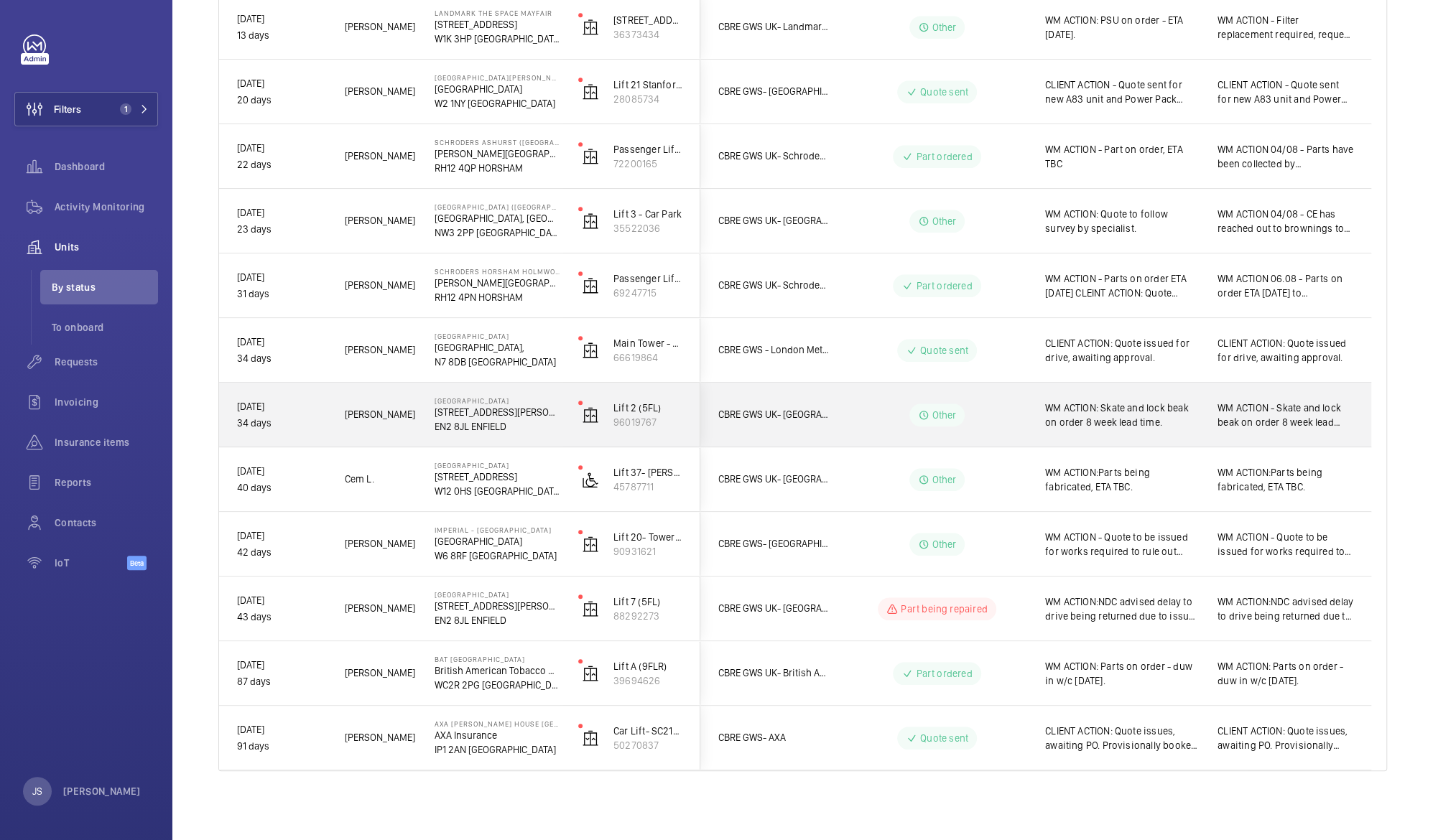
click at [1109, 405] on span "WM ACTION: Skate and lock beak on order 8 week lead time." at bounding box center [1121, 415] width 154 height 29
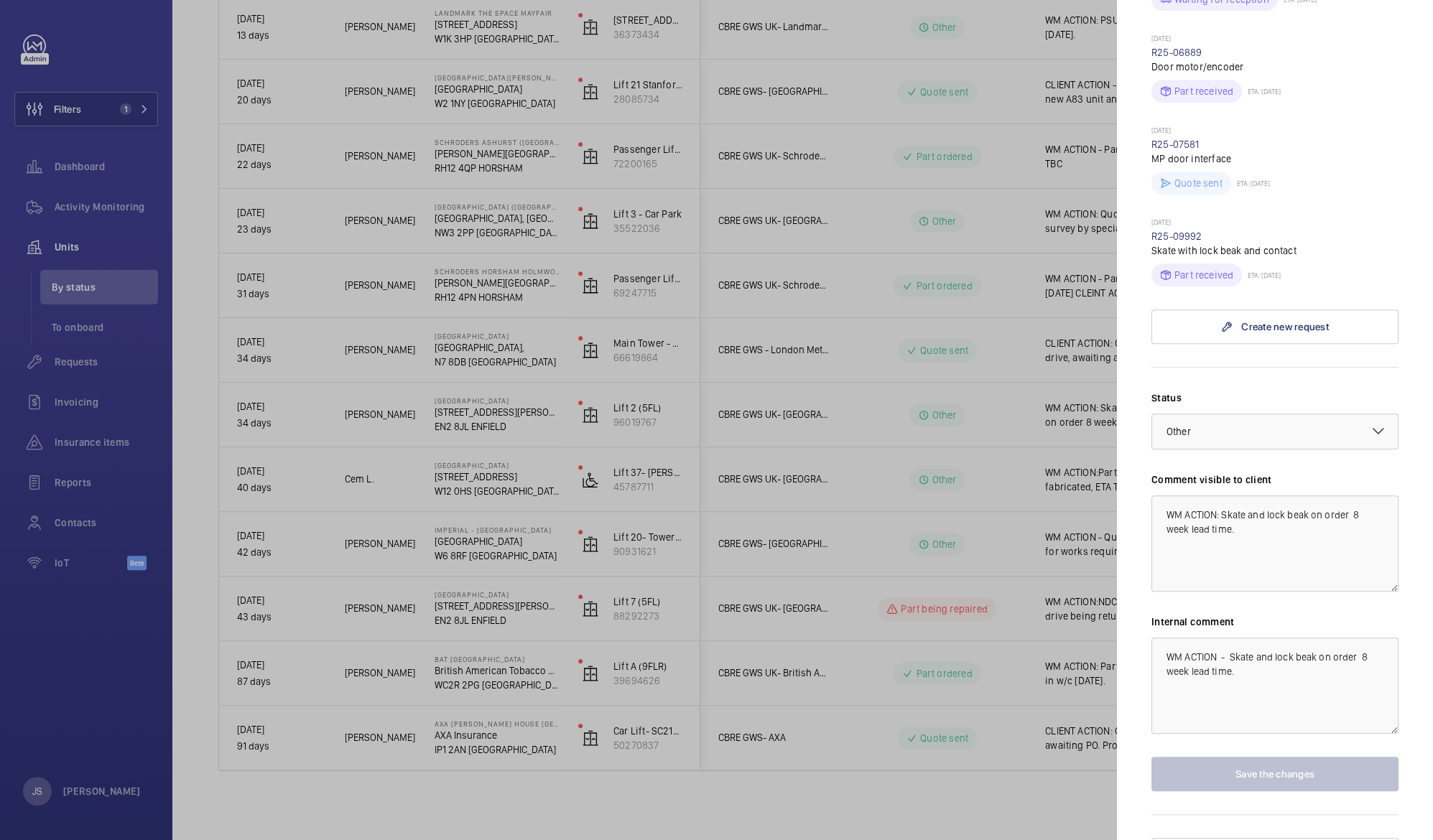
scroll to position [734, 0]
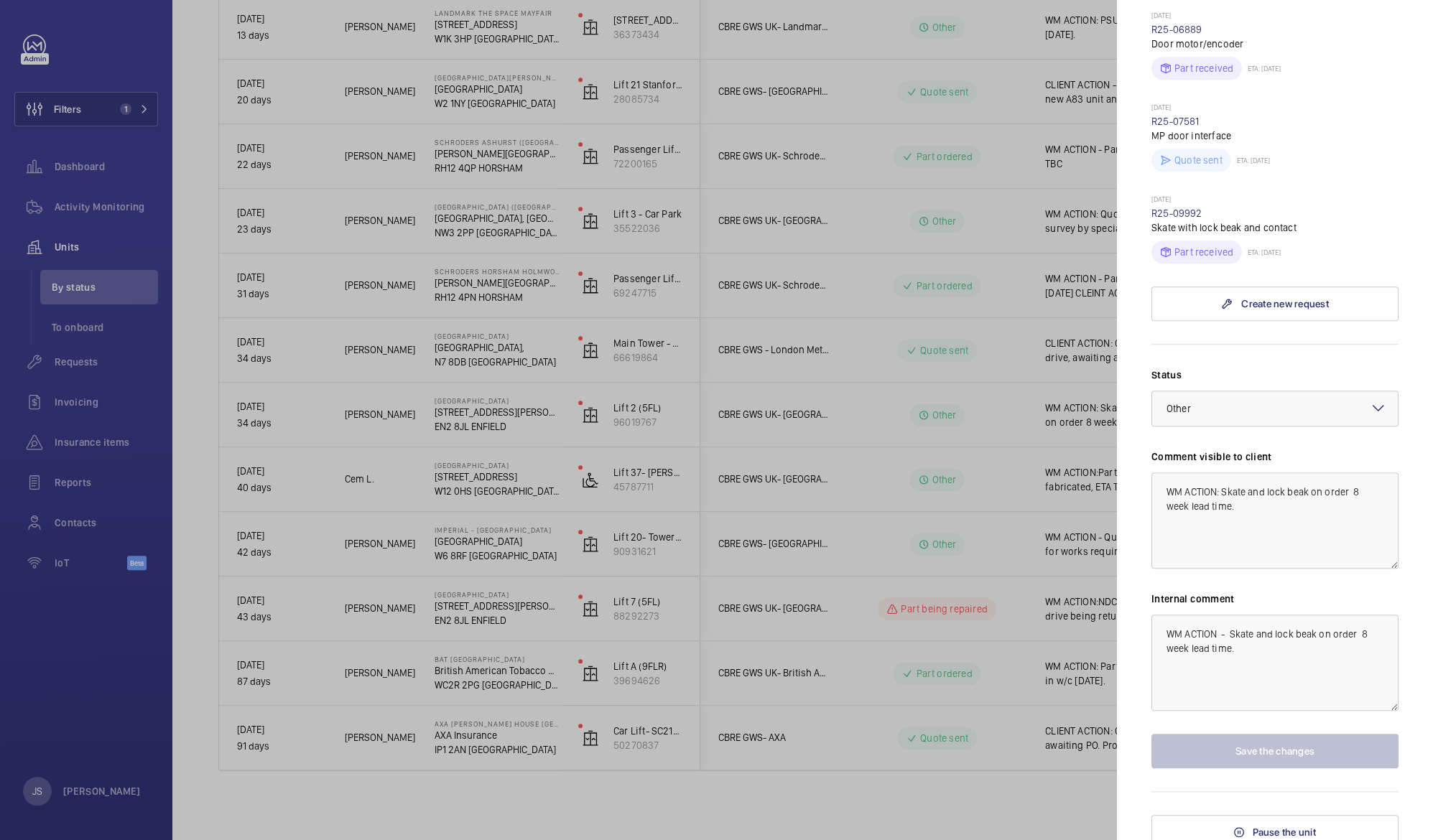
click at [725, 359] on div at bounding box center [716, 420] width 1433 height 840
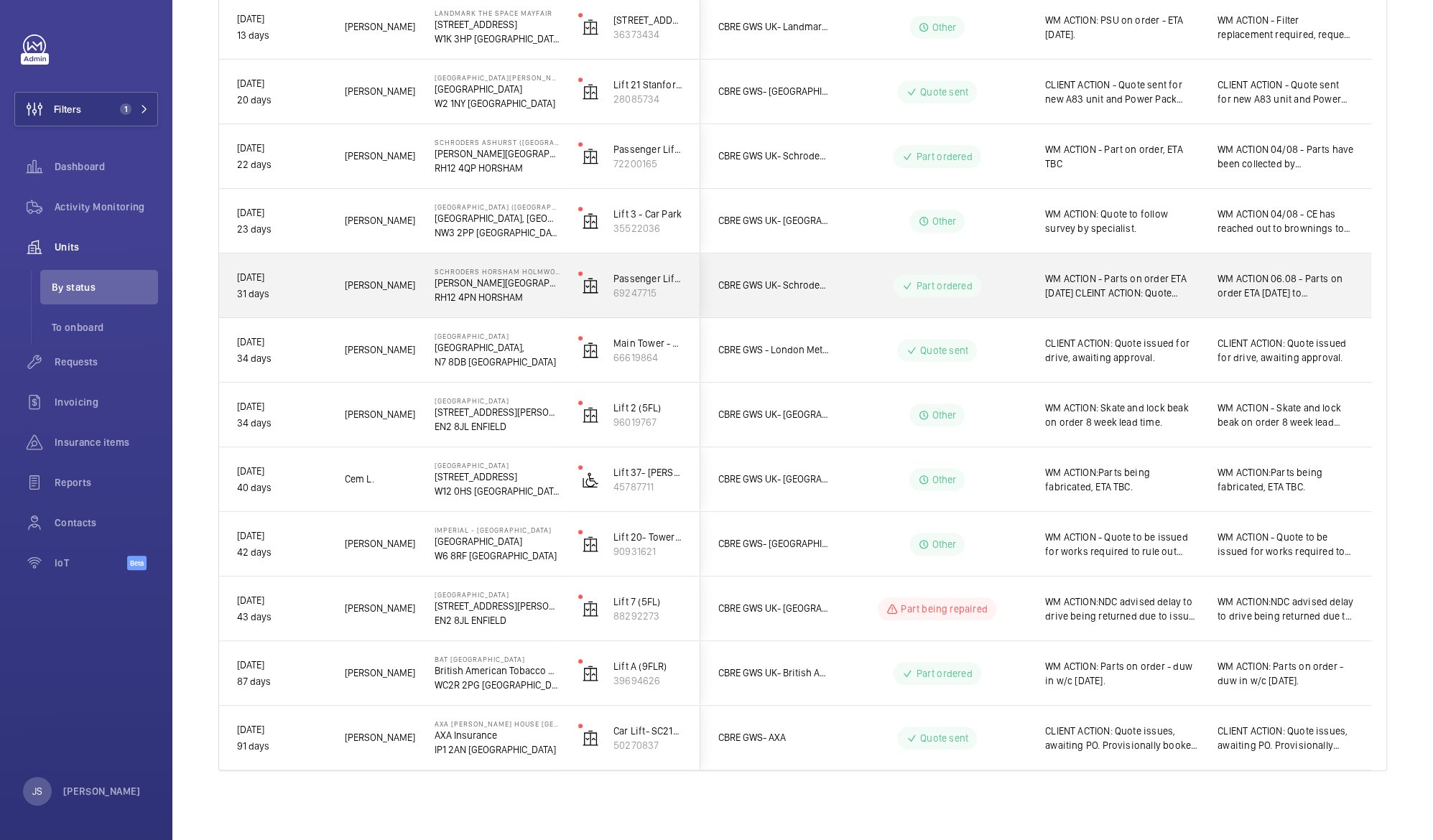
click at [1096, 300] on div "WM ACTION - Parts on order ETA [DATE] CLEINT ACTION: Quote issued - awaiting ap…" at bounding box center [1121, 286] width 154 height 33
click at [1096, 300] on div at bounding box center [716, 420] width 1433 height 840
click at [1096, 300] on div "WM ACTION - Parts on order ETA [DATE] CLEINT ACTION: Quote issued - awaiting ap…" at bounding box center [1121, 286] width 154 height 33
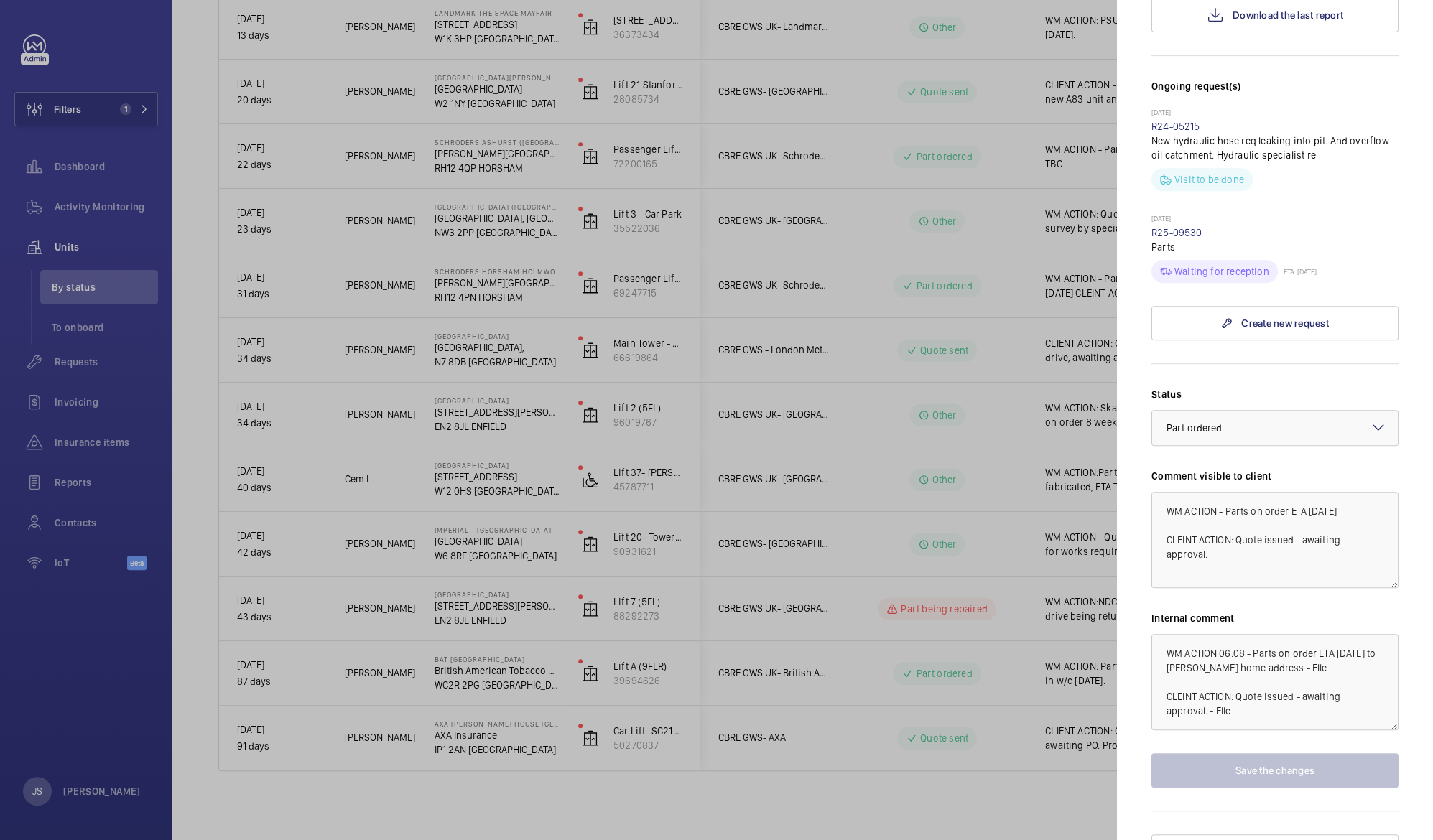
scroll to position [434, 0]
click at [471, 299] on div at bounding box center [716, 420] width 1433 height 840
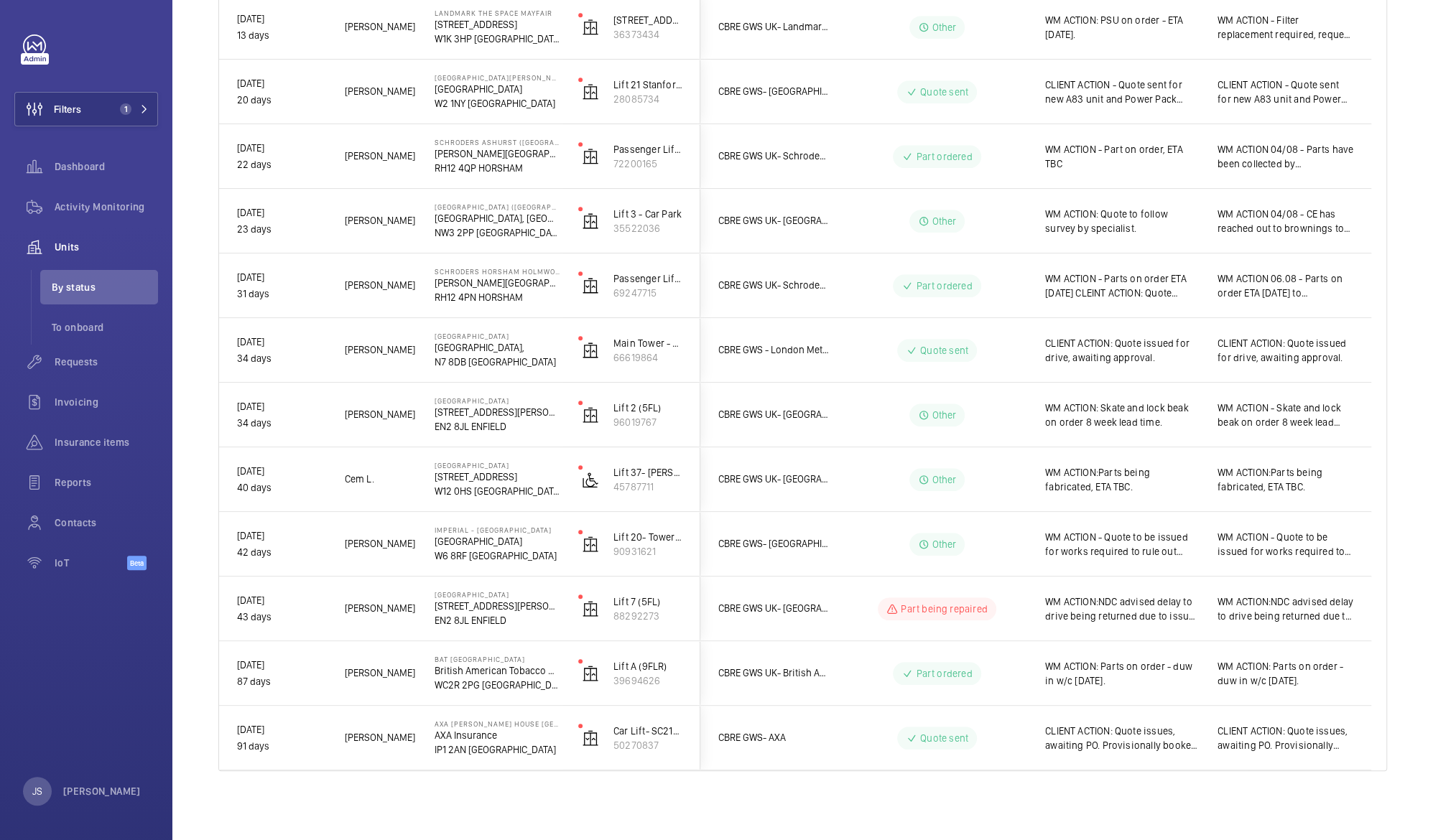
scroll to position [0, 0]
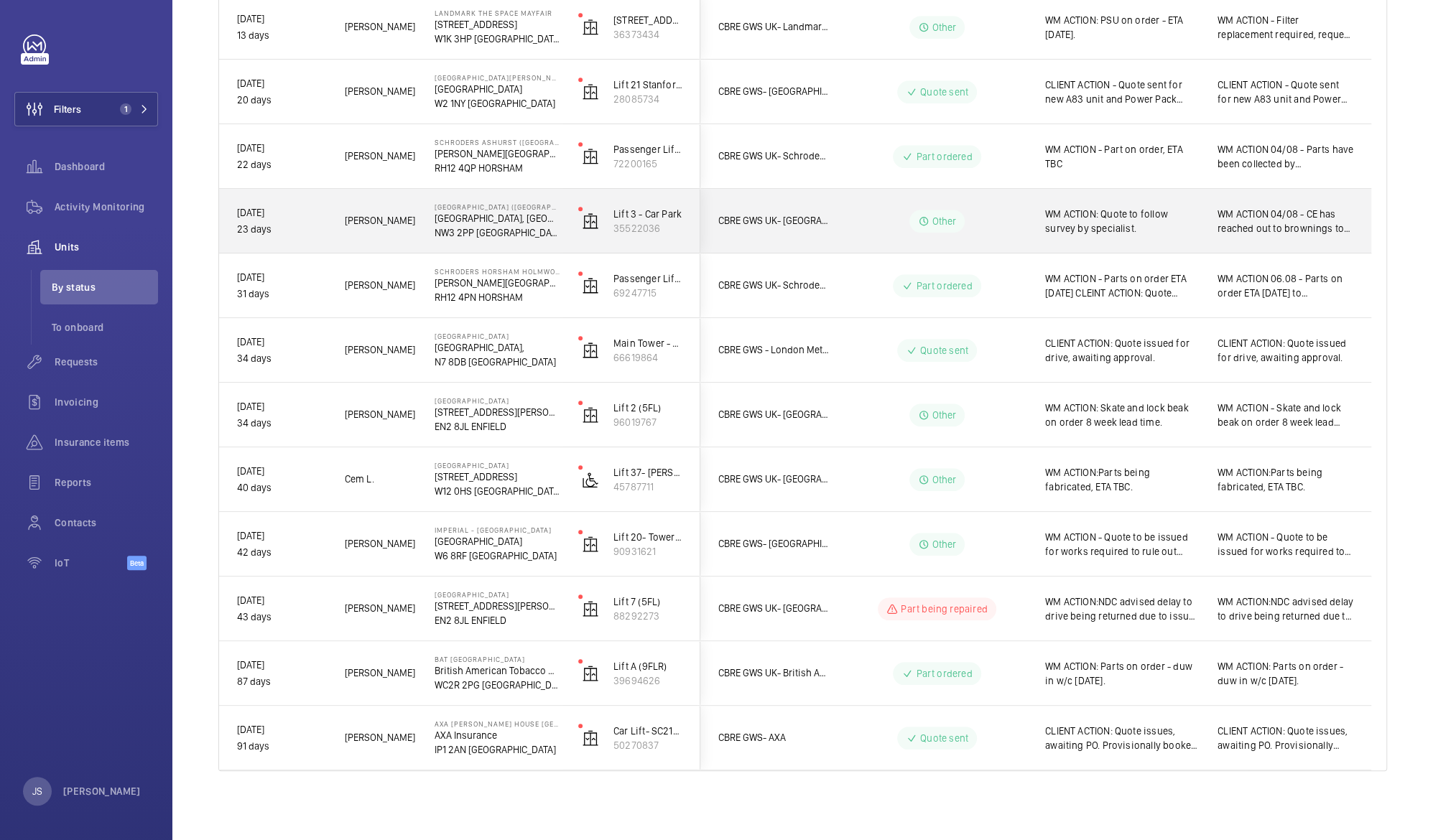
click at [471, 233] on p "NW3 2PP [GEOGRAPHIC_DATA]" at bounding box center [497, 233] width 125 height 14
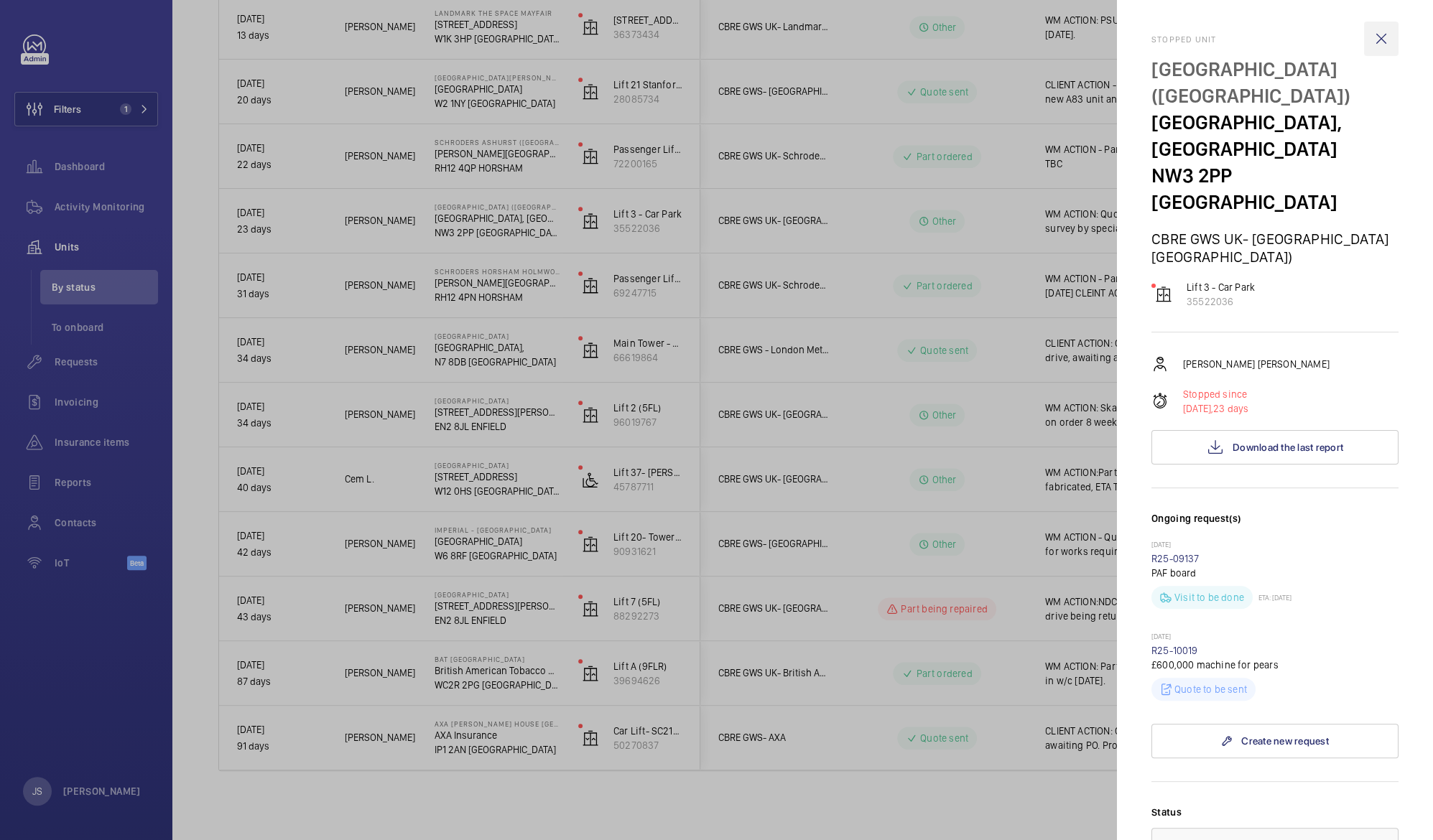
click at [1372, 36] on wm-front-icon-button at bounding box center [1381, 39] width 35 height 35
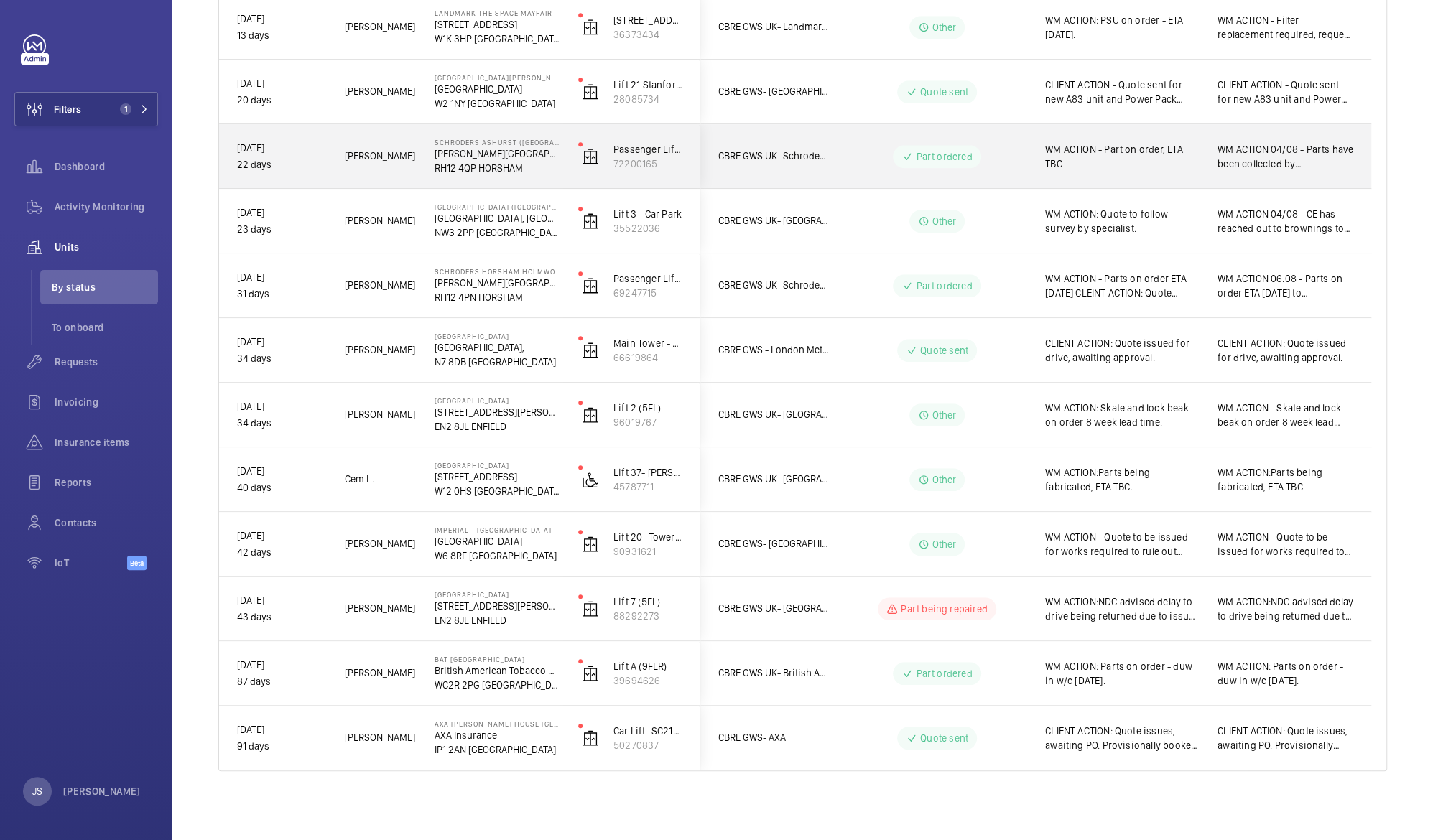
click at [1148, 151] on span "WM ACTION - Part on order, ETA TBC" at bounding box center [1121, 157] width 154 height 29
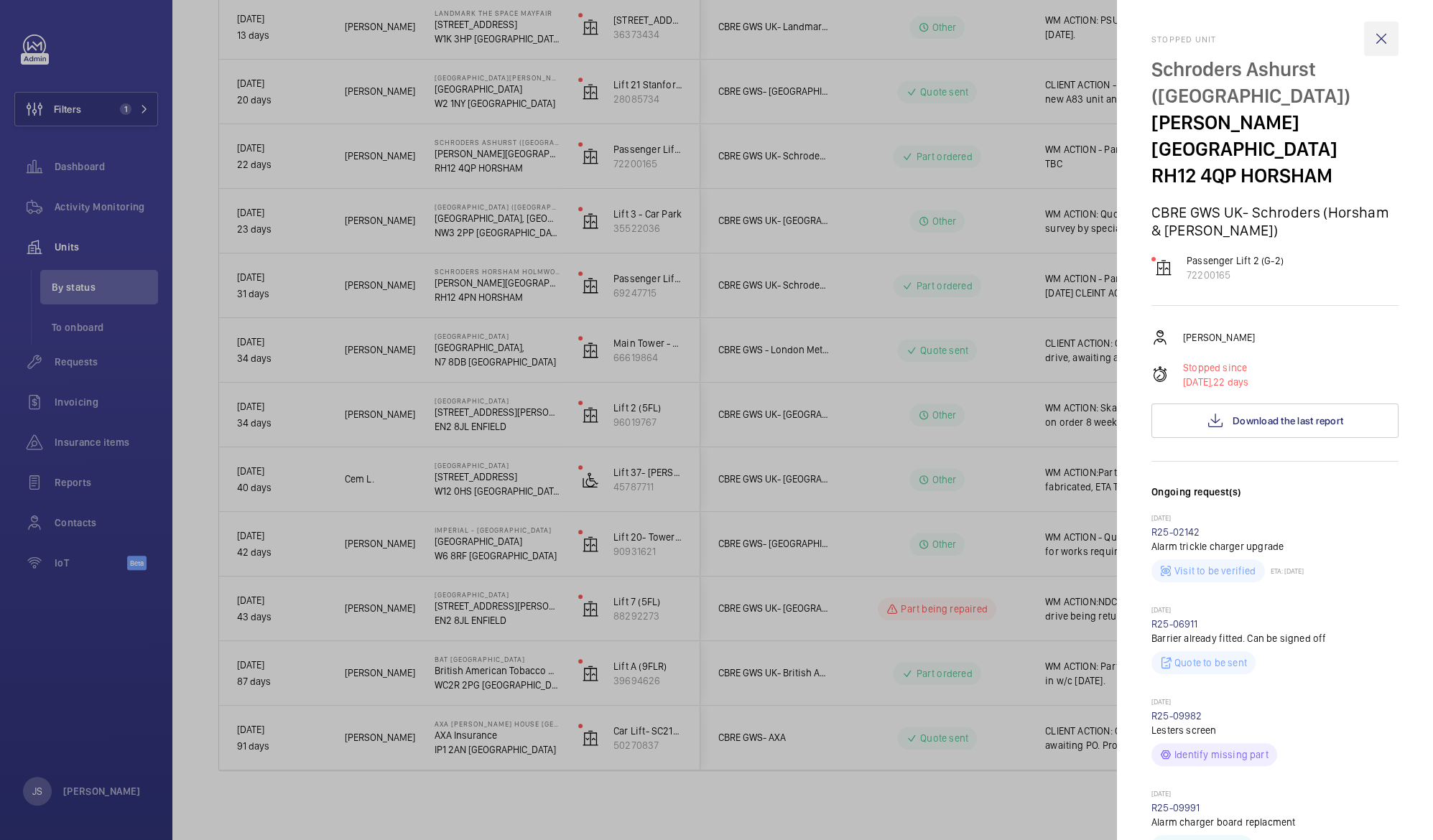
click at [1365, 44] on wm-front-icon-button at bounding box center [1381, 39] width 35 height 35
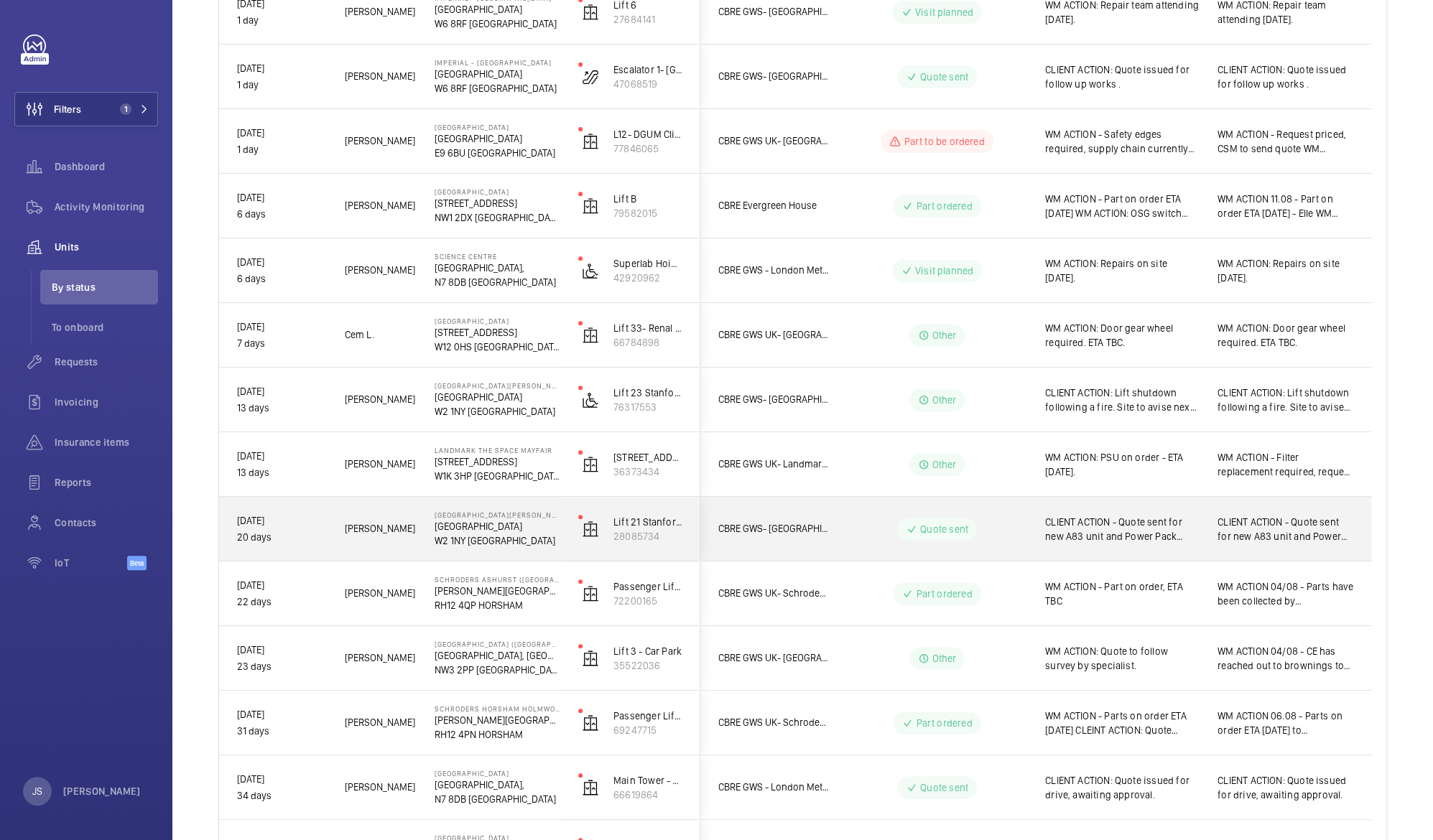
scroll to position [348, 0]
click at [1095, 530] on span "CLIENT ACTION - Quote sent for new A83 unit and Power Pack (00021235)" at bounding box center [1121, 530] width 154 height 29
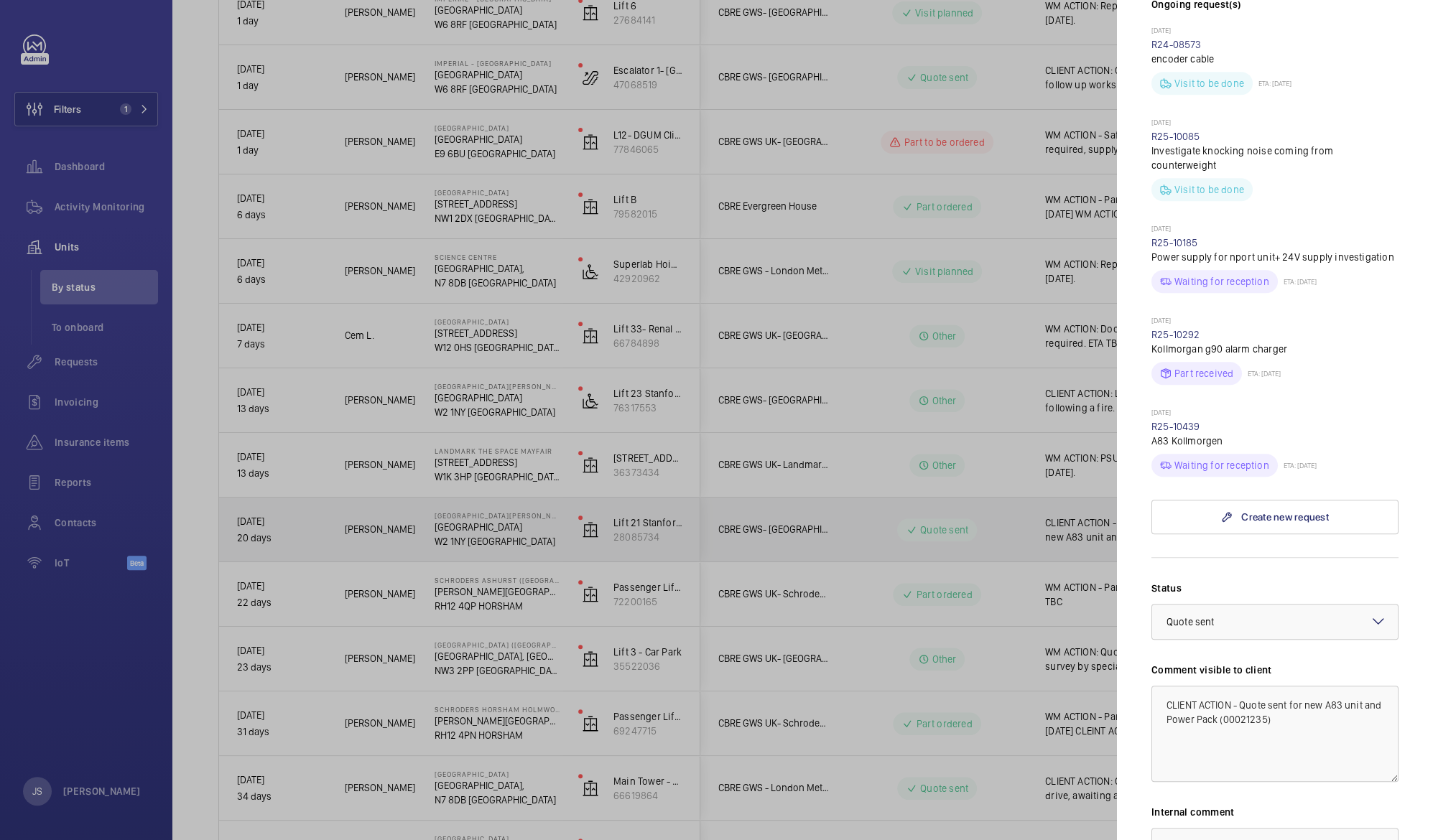
scroll to position [509, 0]
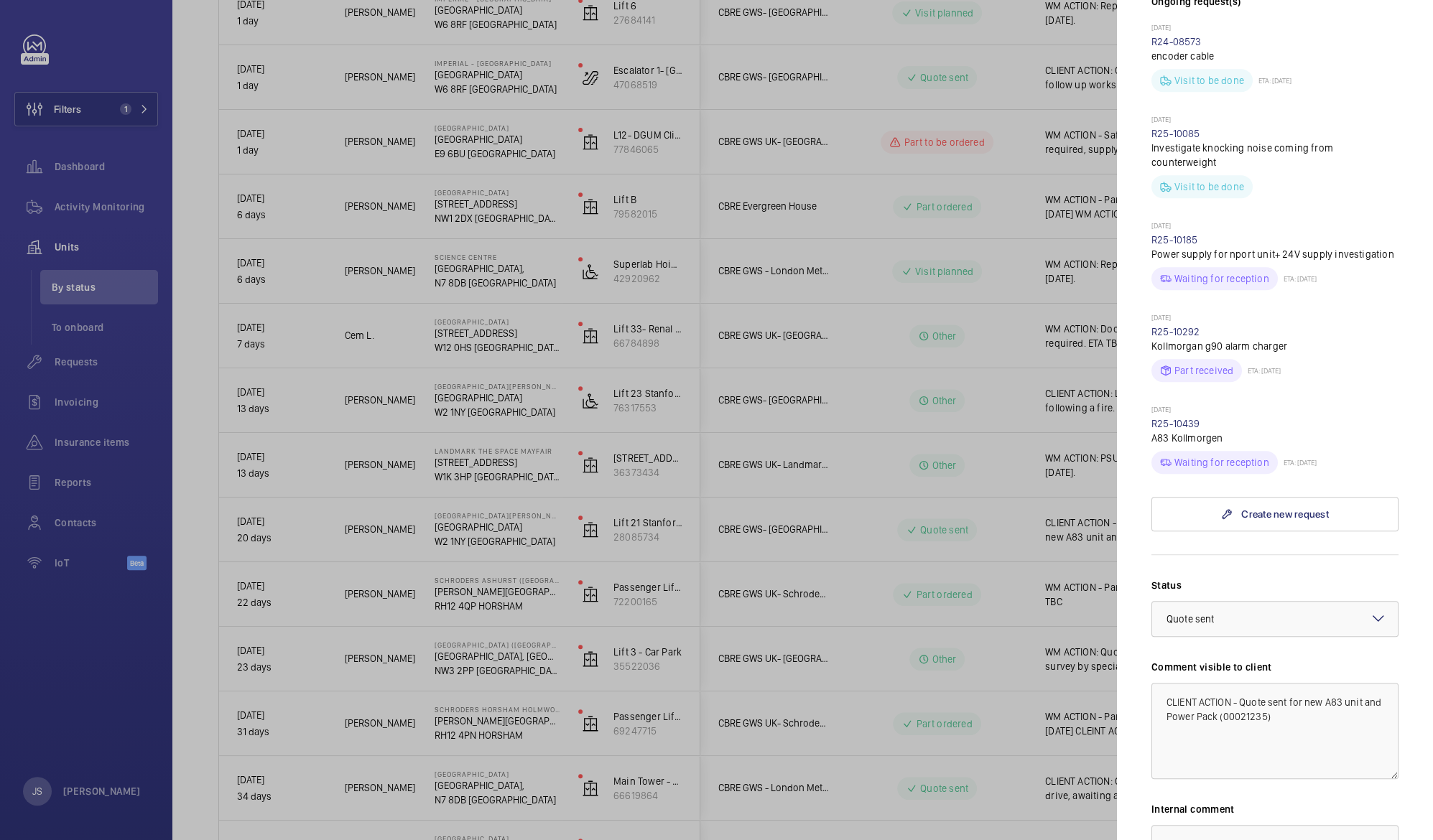
click at [462, 531] on div at bounding box center [716, 420] width 1433 height 840
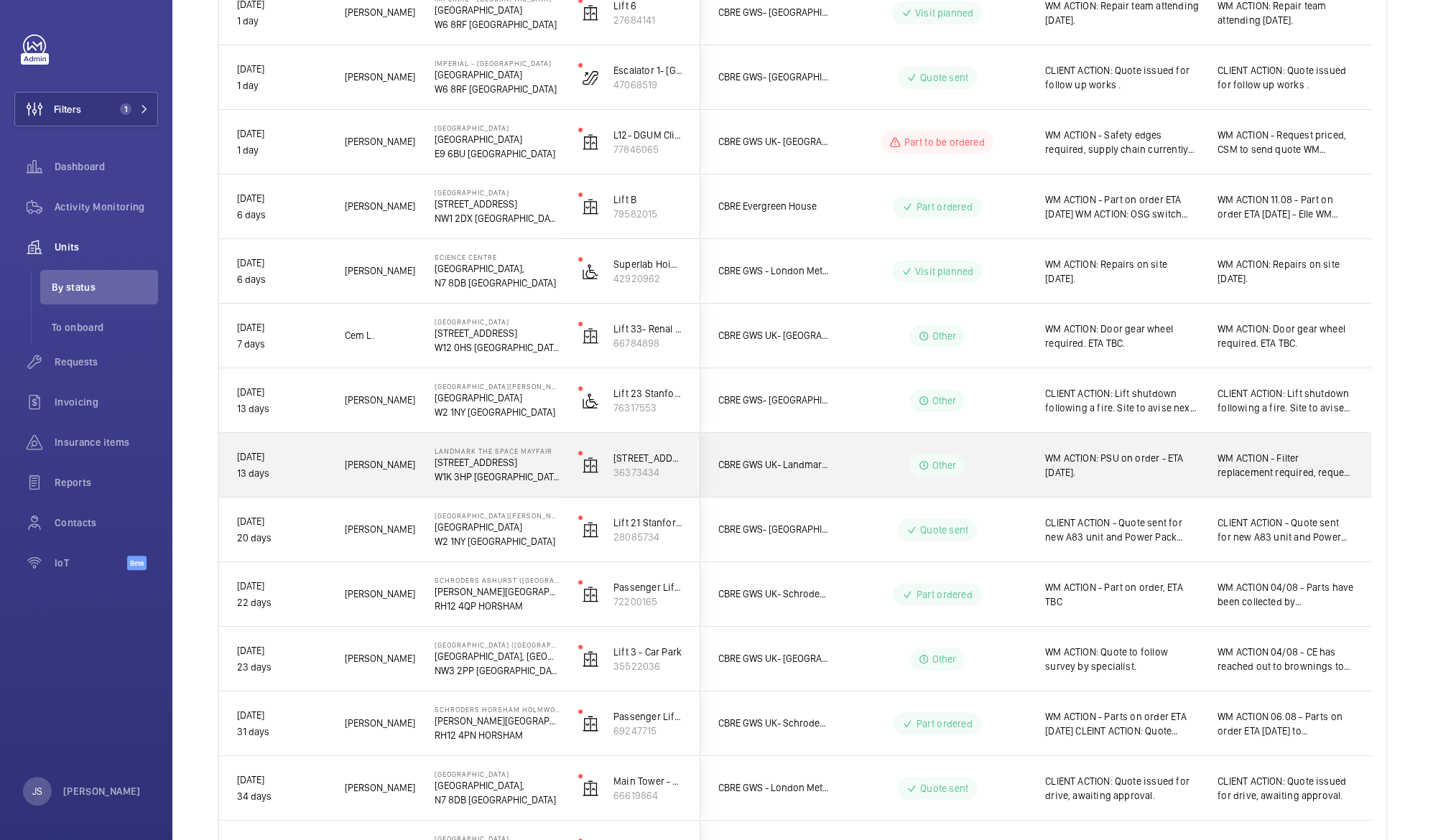
click at [454, 466] on p "[STREET_ADDRESS]" at bounding box center [497, 463] width 125 height 14
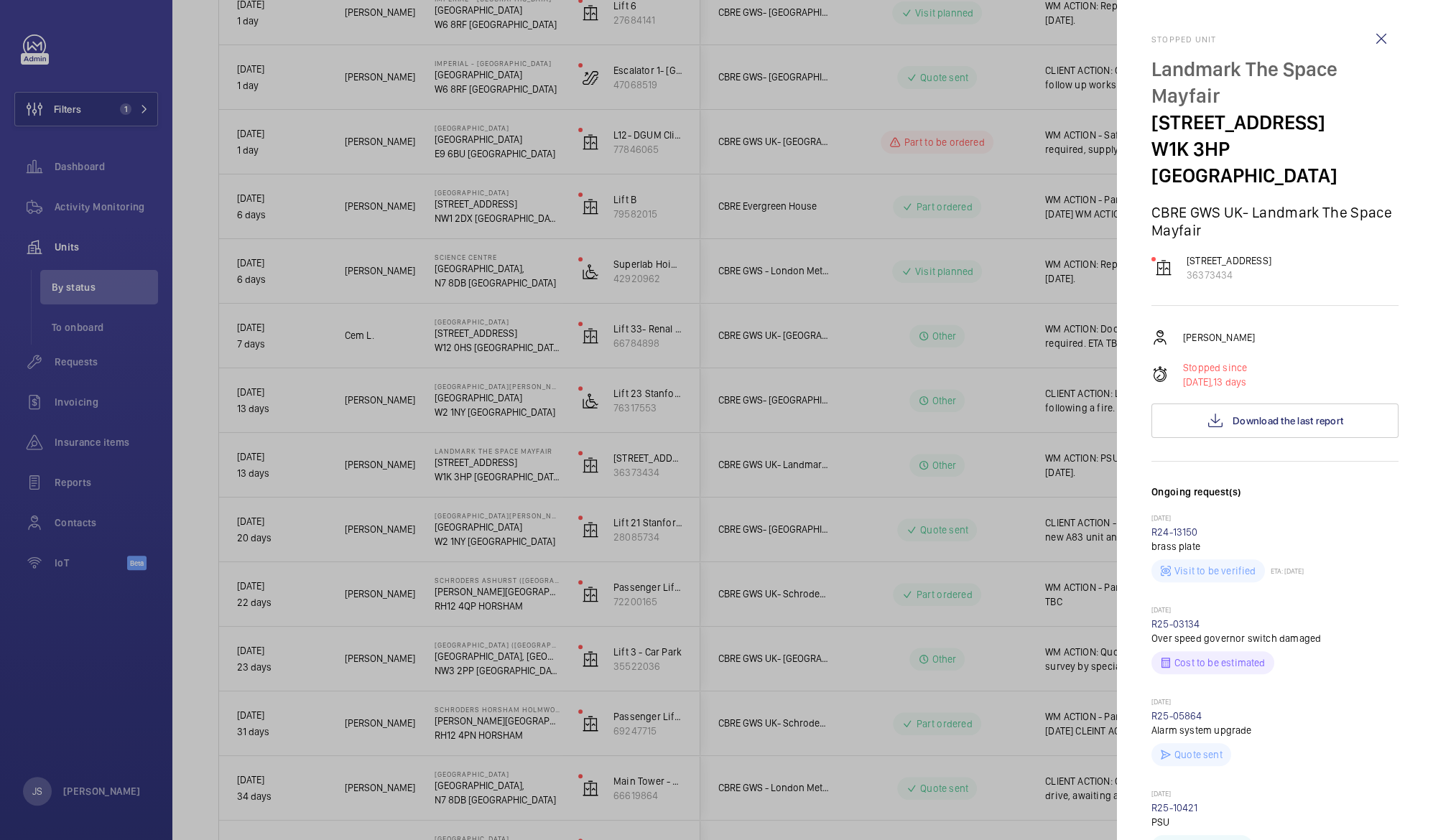
click at [454, 466] on div at bounding box center [716, 420] width 1433 height 840
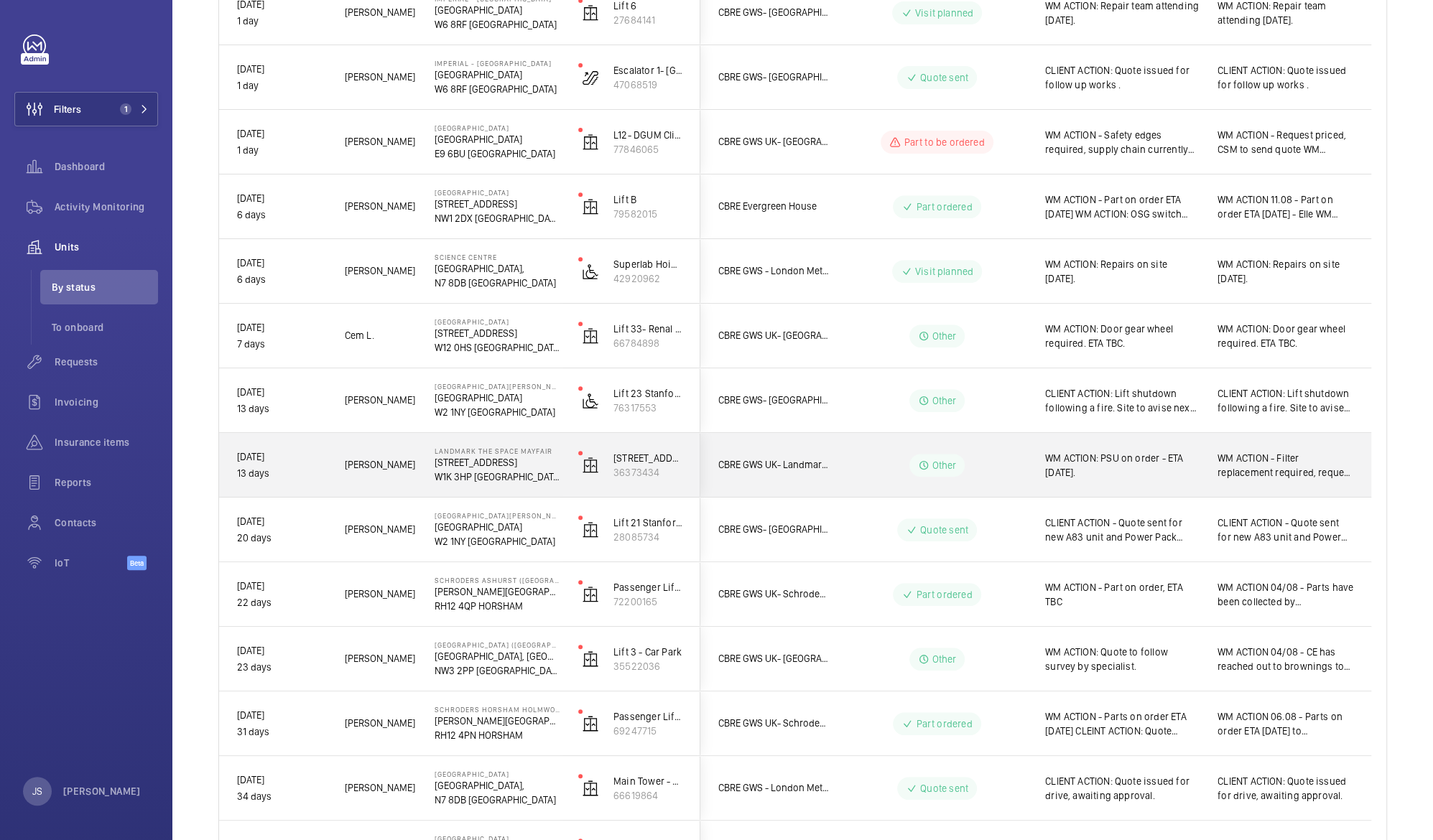
click at [1106, 465] on span "WM ACTION: PSU on order - ETA [DATE]." at bounding box center [1121, 465] width 154 height 29
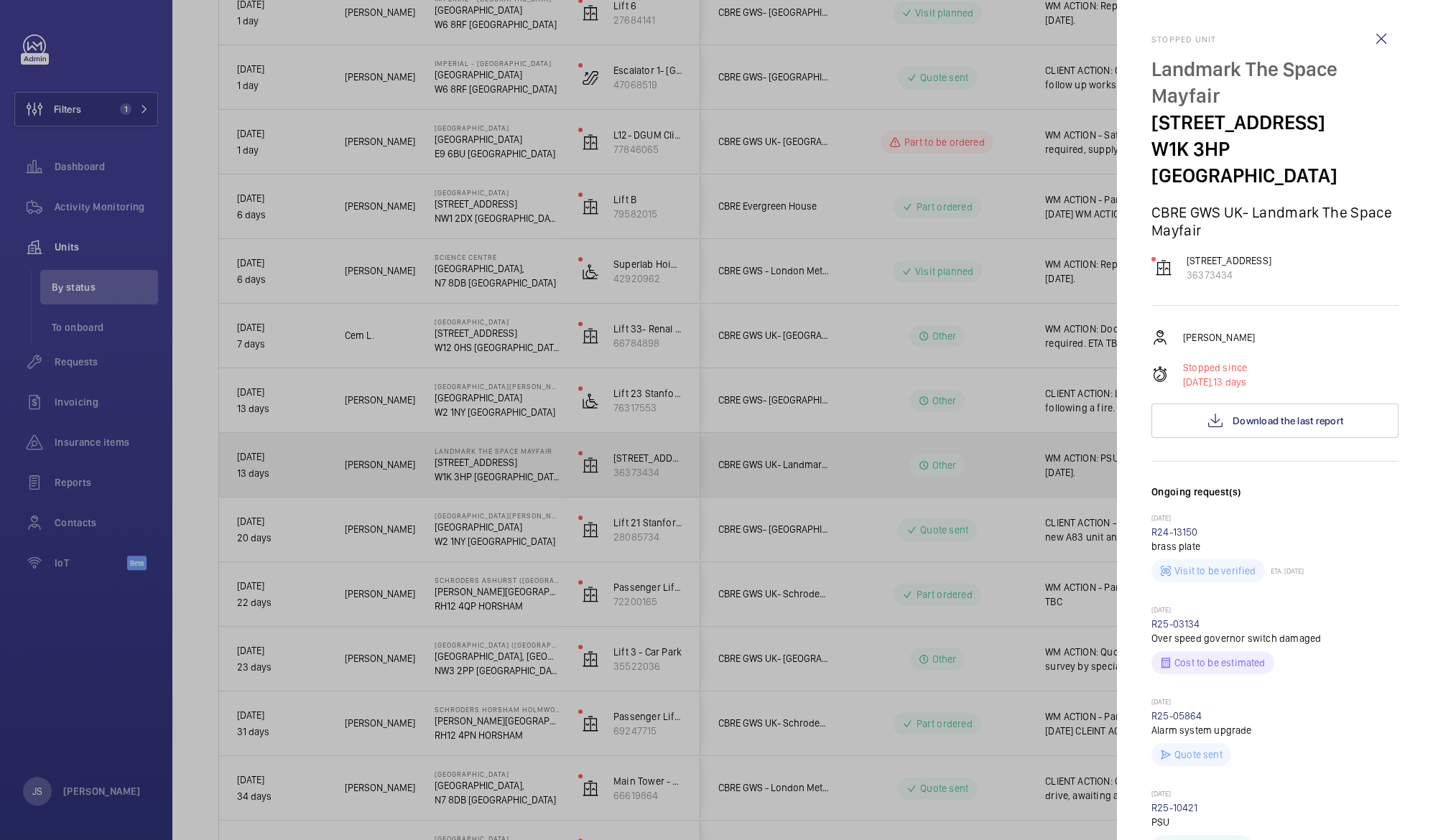
click at [1106, 465] on div at bounding box center [716, 420] width 1433 height 840
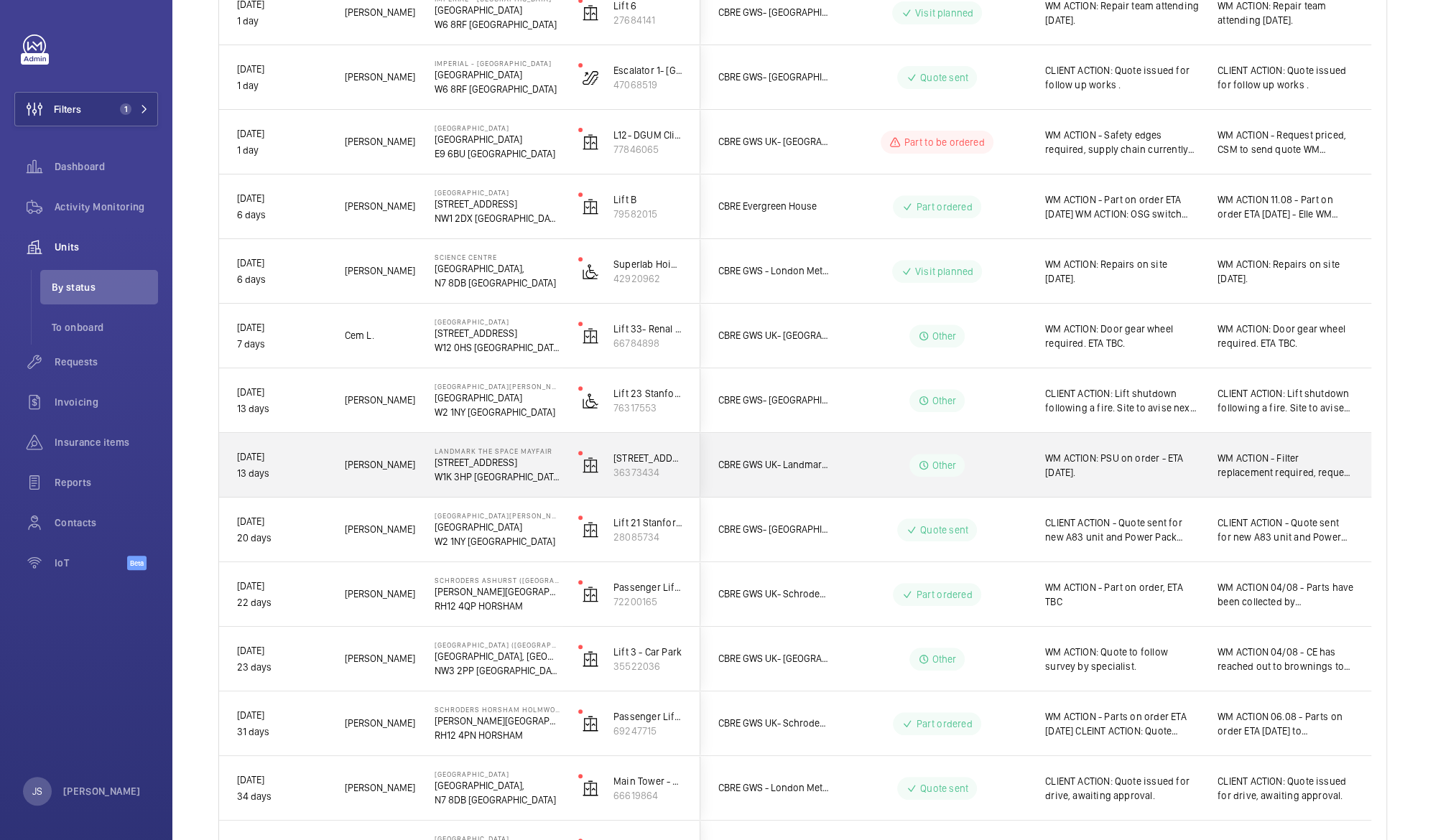
click at [1106, 465] on span "WM ACTION: PSU on order - ETA [DATE]." at bounding box center [1121, 465] width 154 height 29
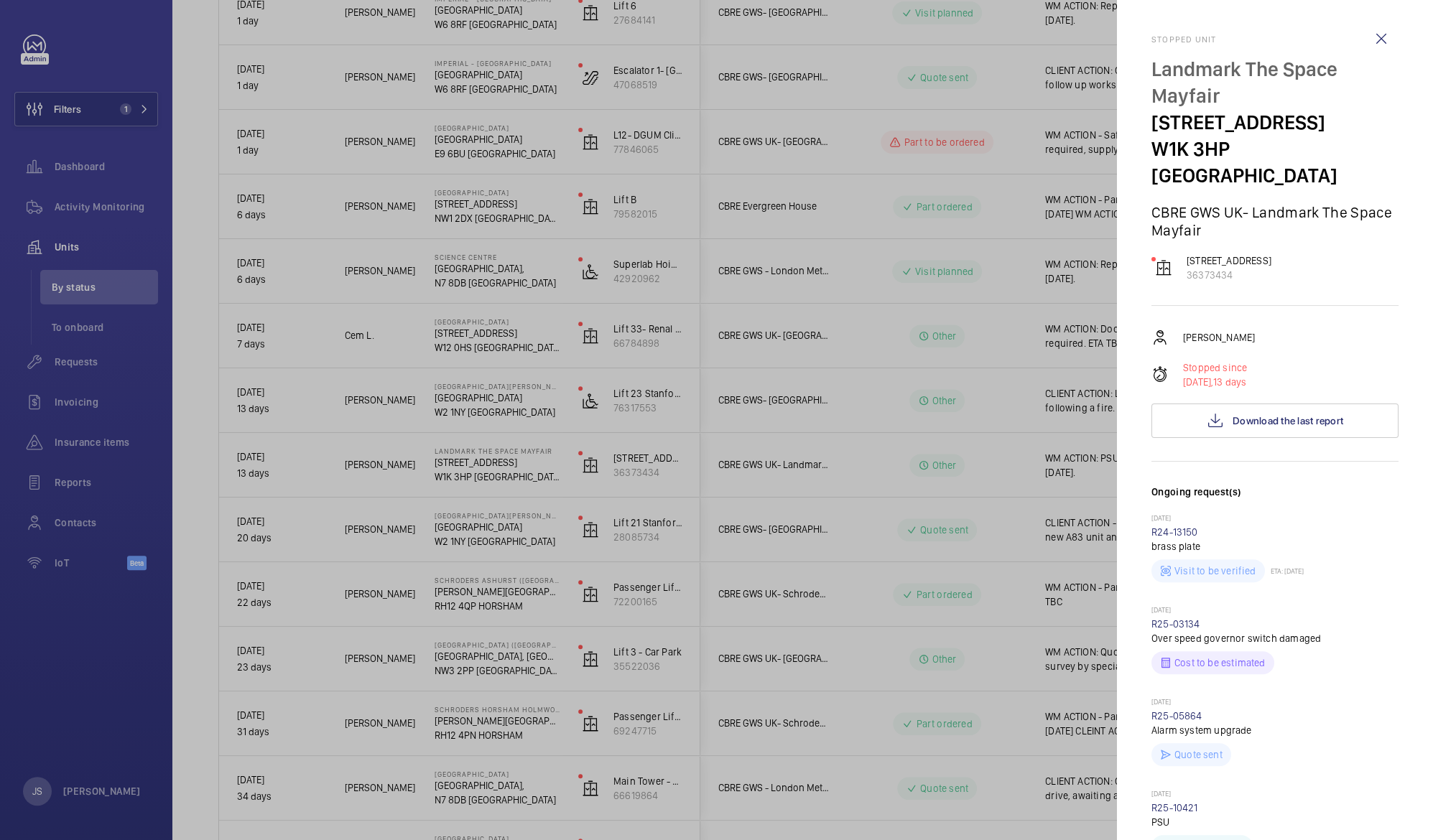
click at [787, 428] on div at bounding box center [716, 420] width 1433 height 840
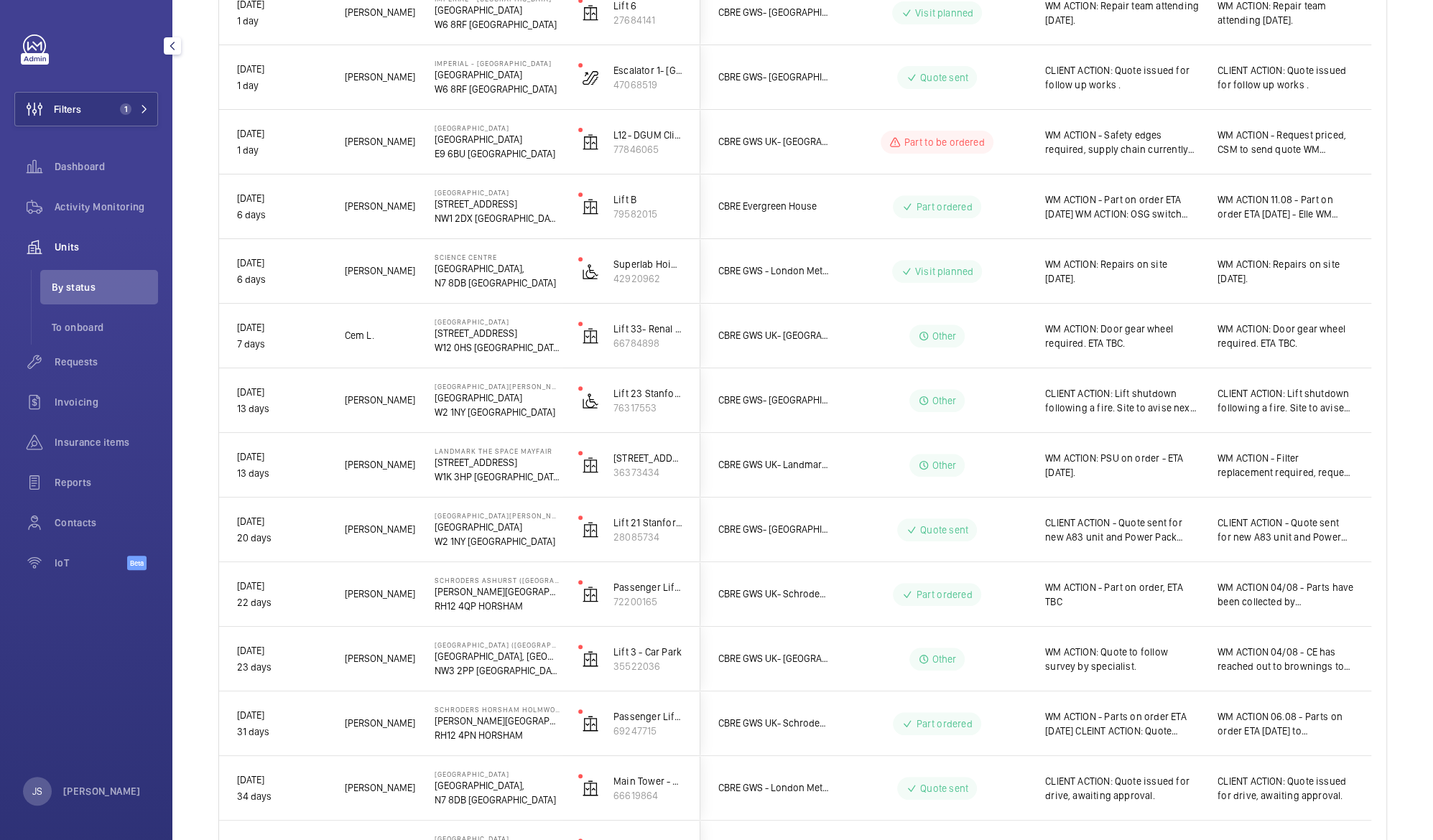
click at [60, 282] on span "By status" at bounding box center [105, 287] width 106 height 14
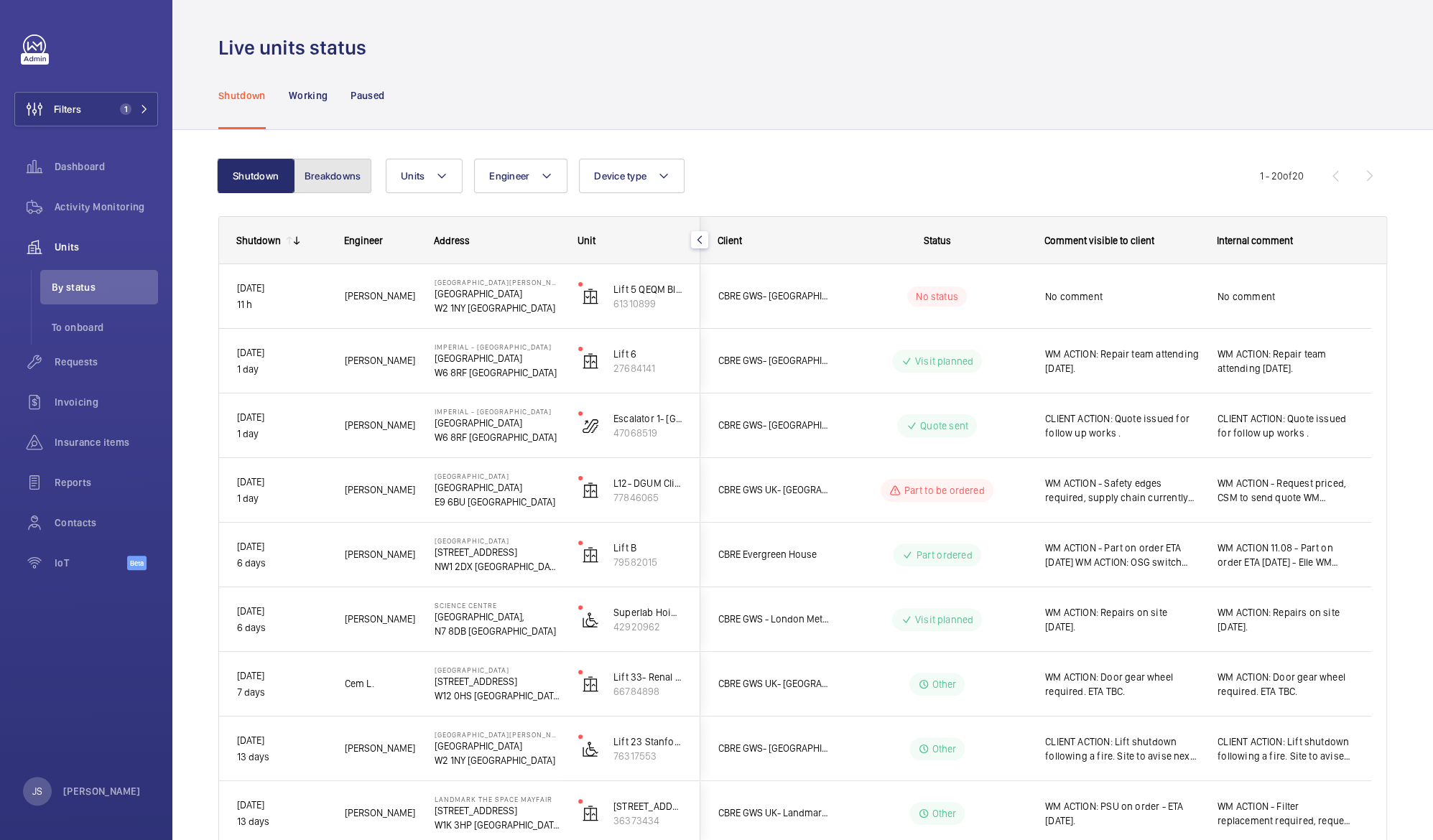
click at [317, 175] on button "Breakdowns" at bounding box center [332, 175] width 77 height 35
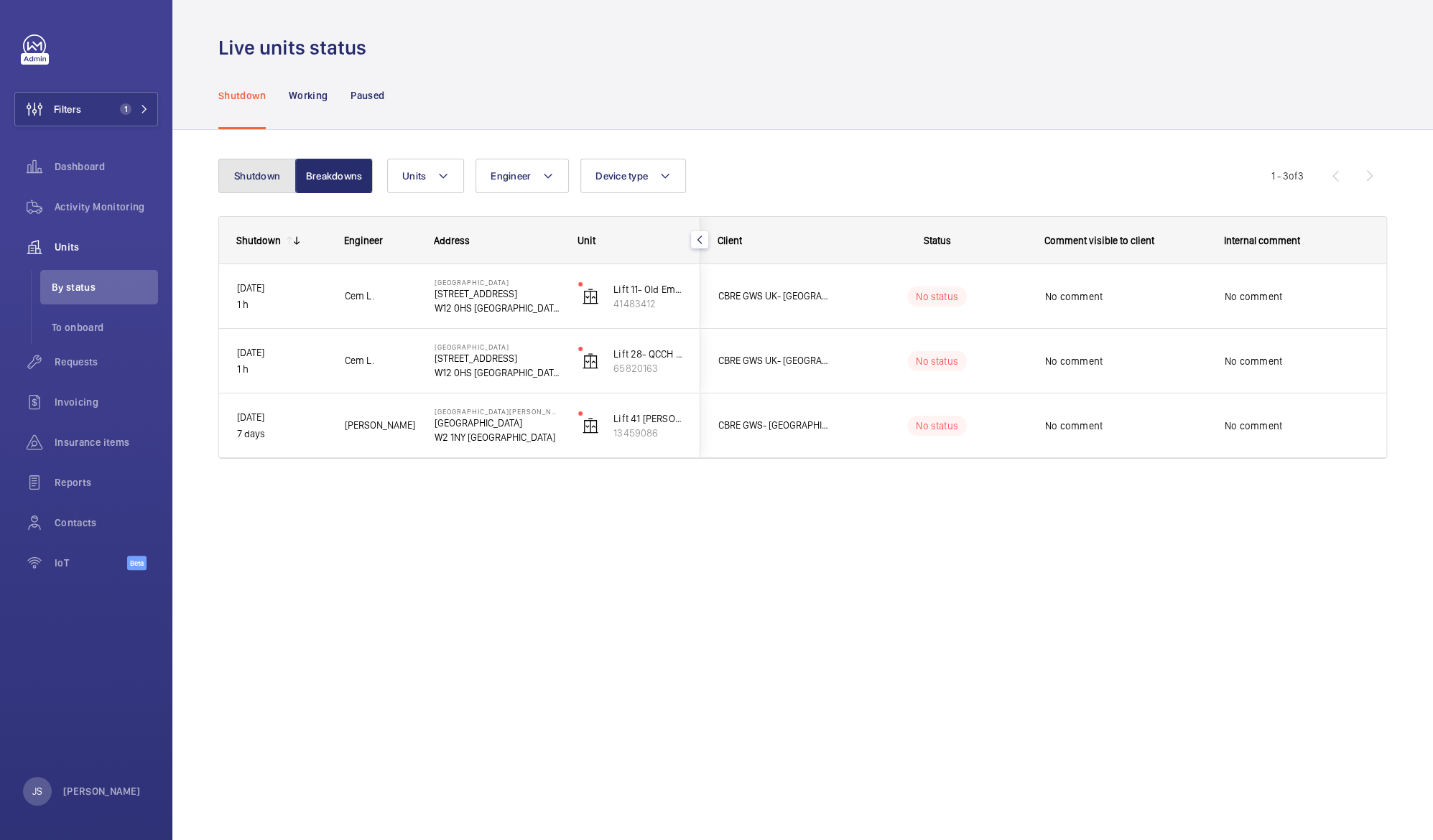
click at [259, 173] on button "Shutdown" at bounding box center [257, 175] width 77 height 35
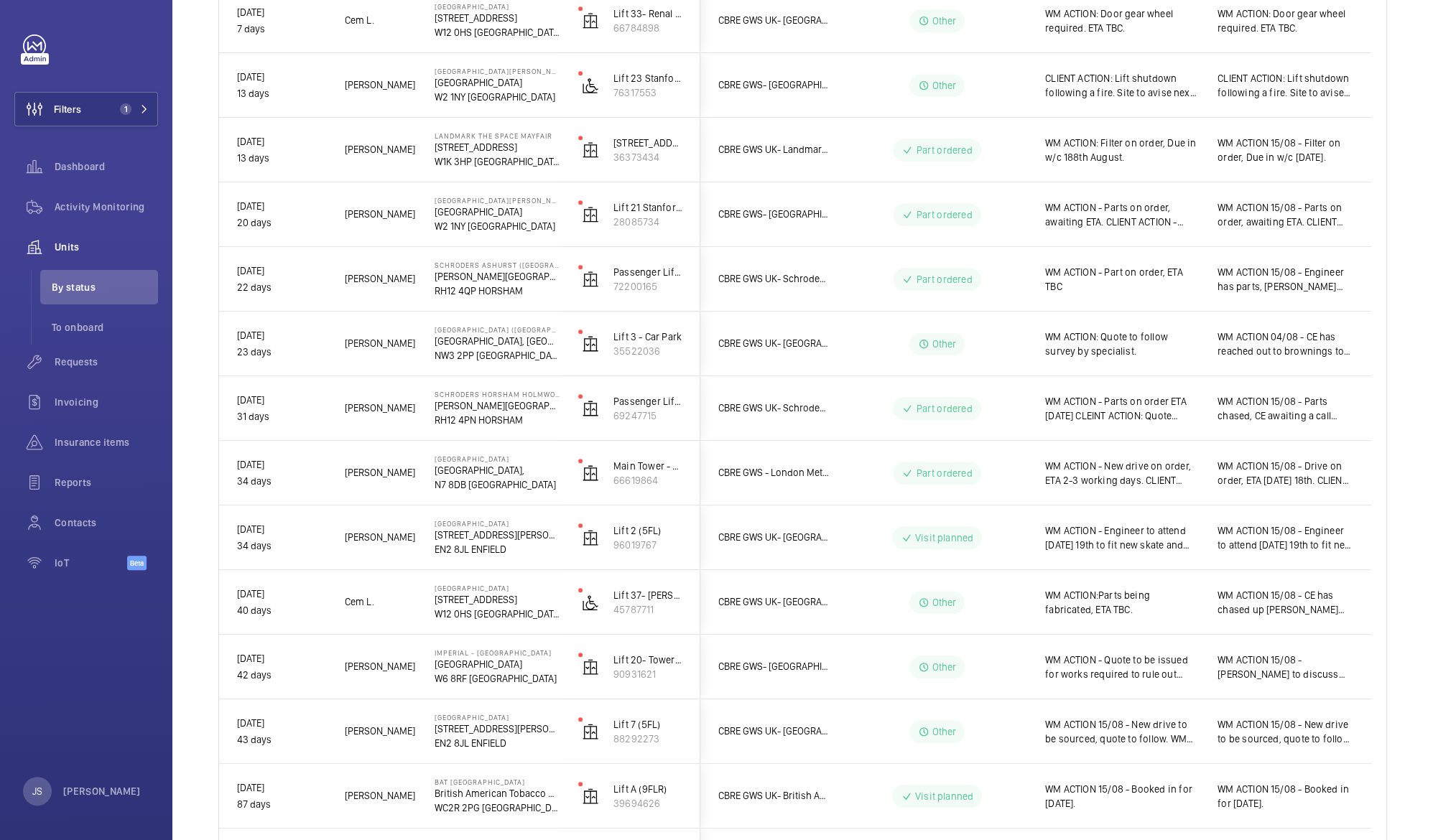
scroll to position [786, 0]
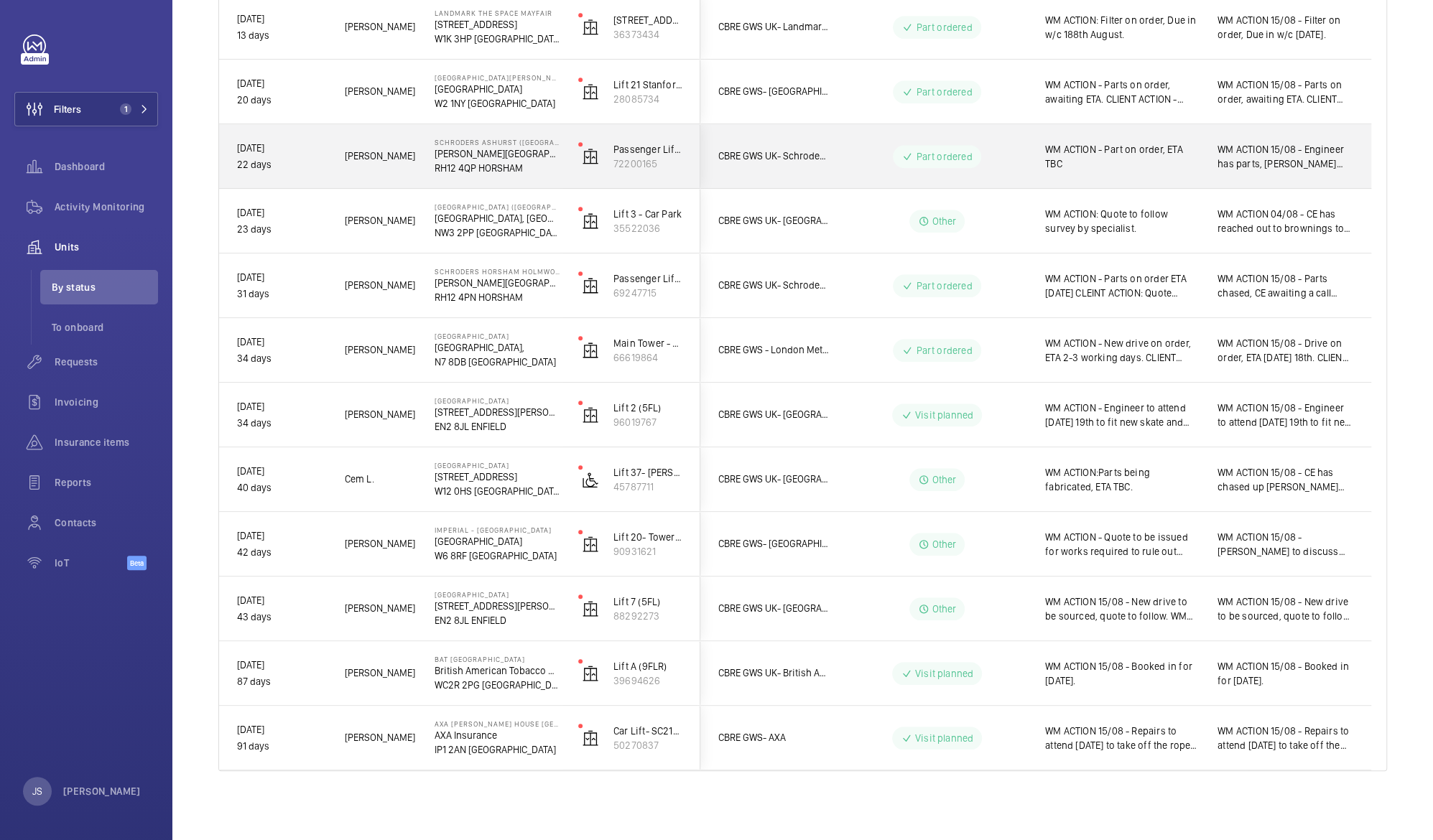
click at [1258, 163] on span "WM ACTION 15/08 - Engineer has parts, [PERSON_NAME] awaiting attendance date. W…" at bounding box center [1286, 157] width 136 height 29
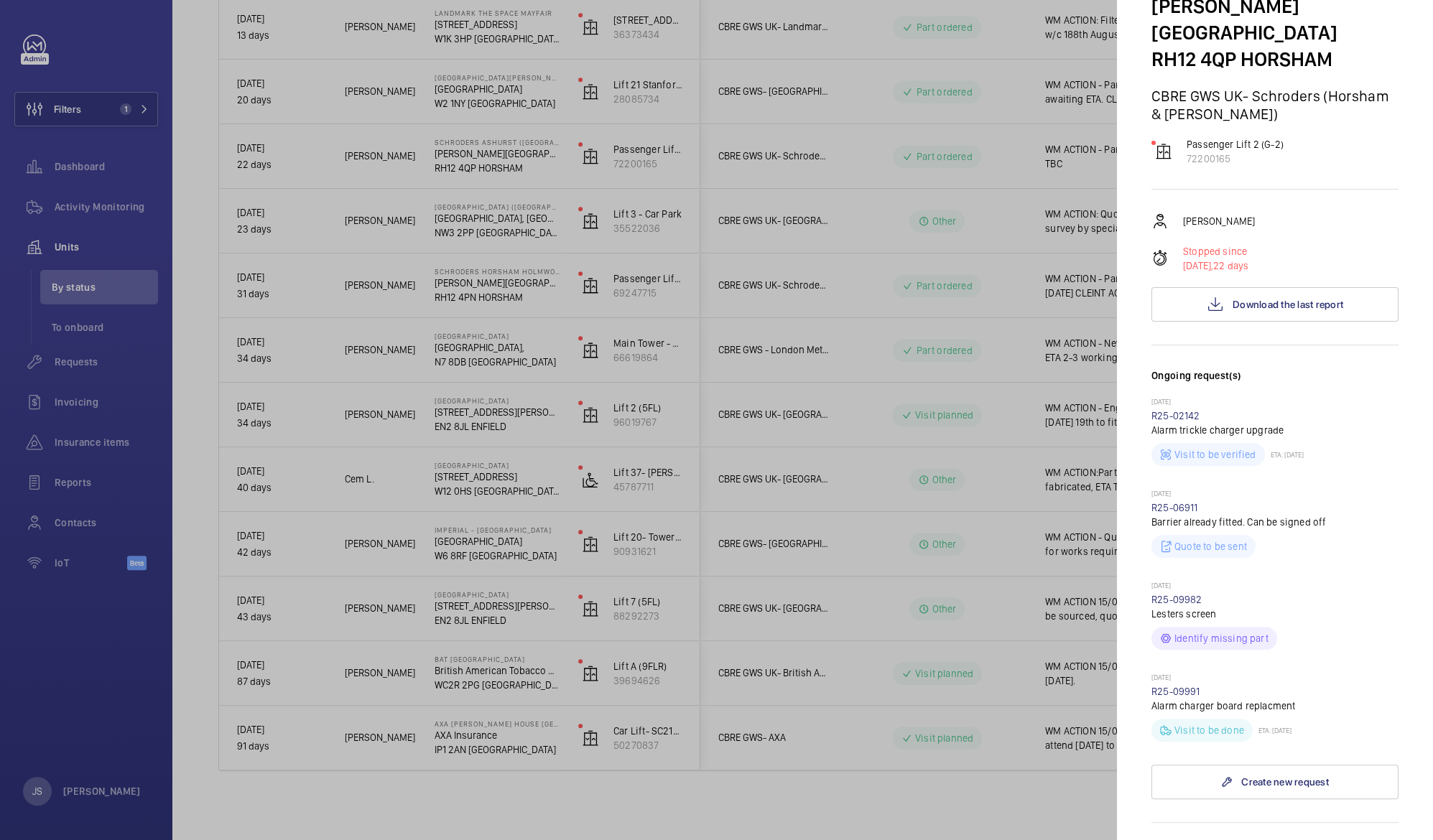
scroll to position [0, 0]
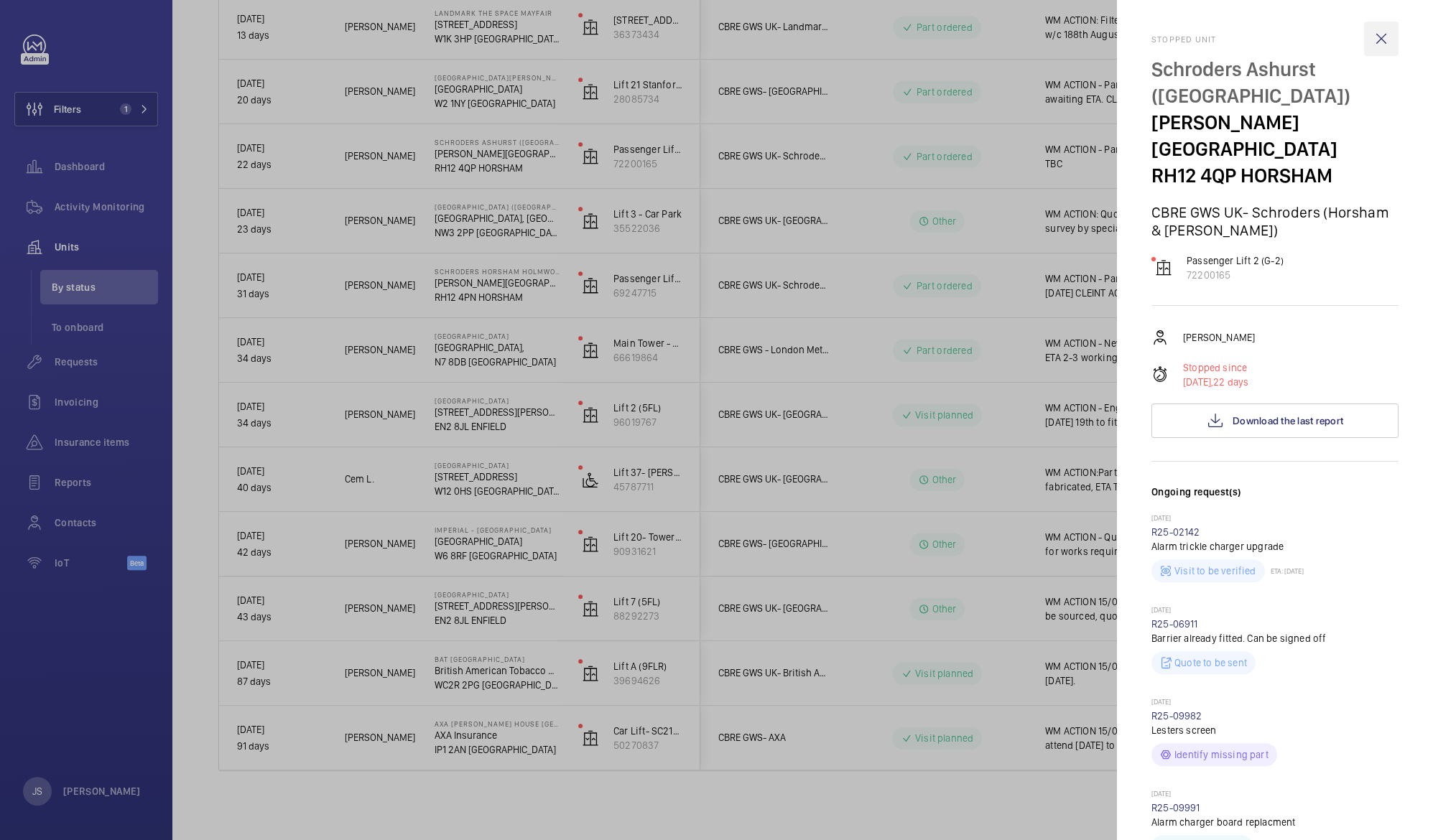
click at [1372, 49] on wm-front-icon-button at bounding box center [1381, 39] width 35 height 35
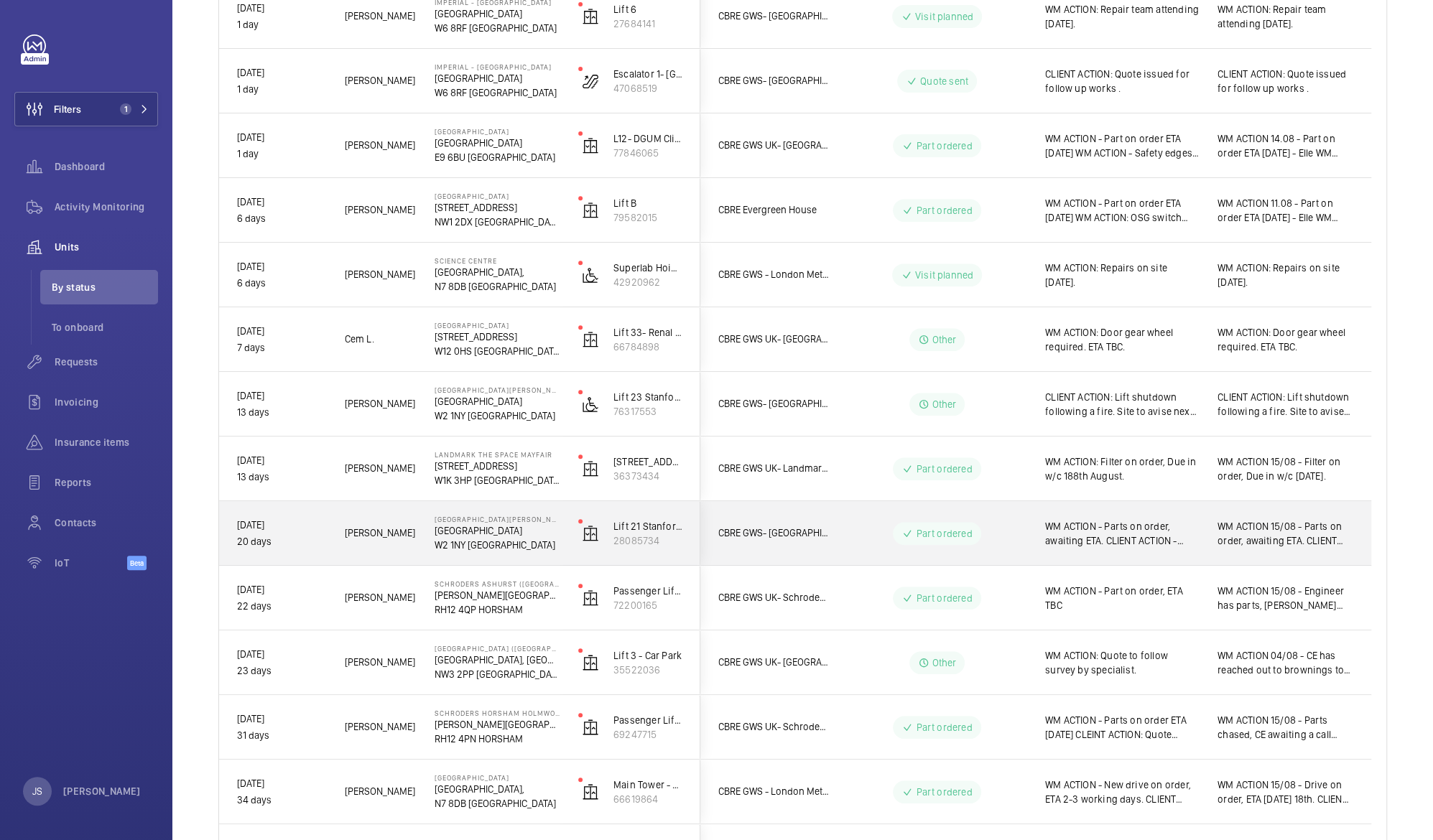
scroll to position [342, 0]
click at [1276, 530] on span "WM ACTION 15/08 - Parts on order, awaiting ETA. CLIENT ACTION - Quote sent for …" at bounding box center [1286, 537] width 136 height 29
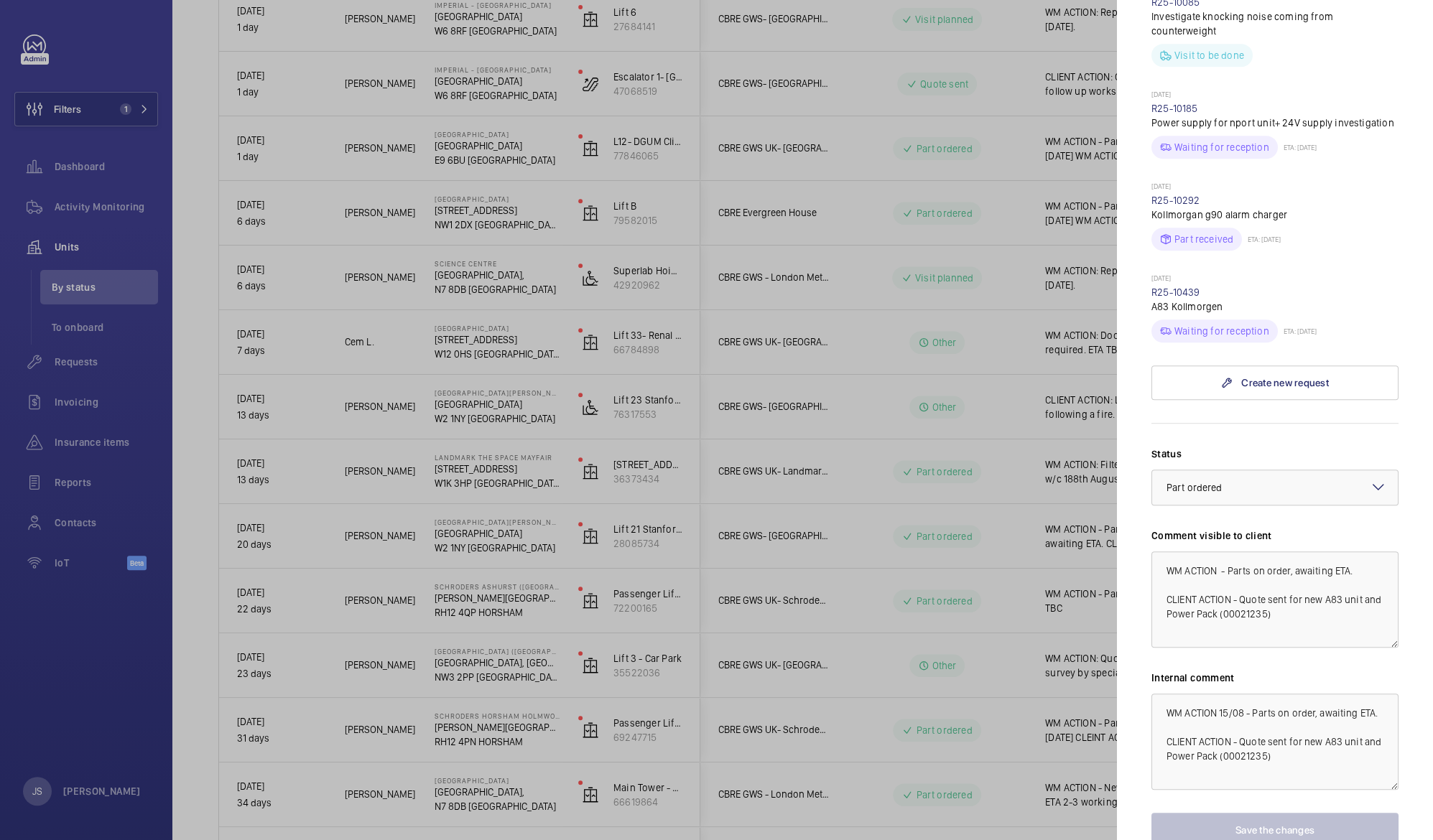
scroll to position [649, 0]
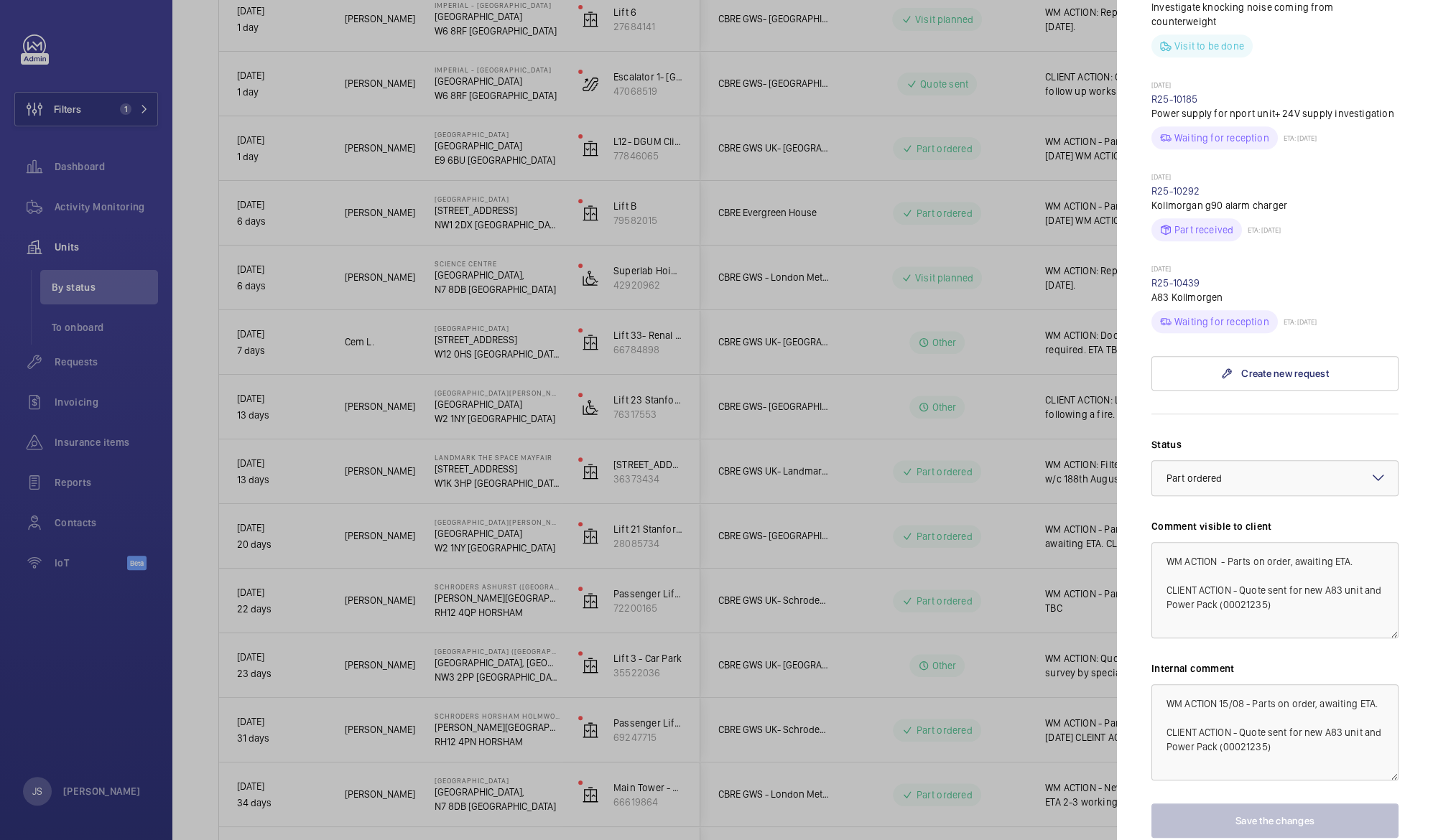
click at [535, 270] on div at bounding box center [716, 420] width 1433 height 840
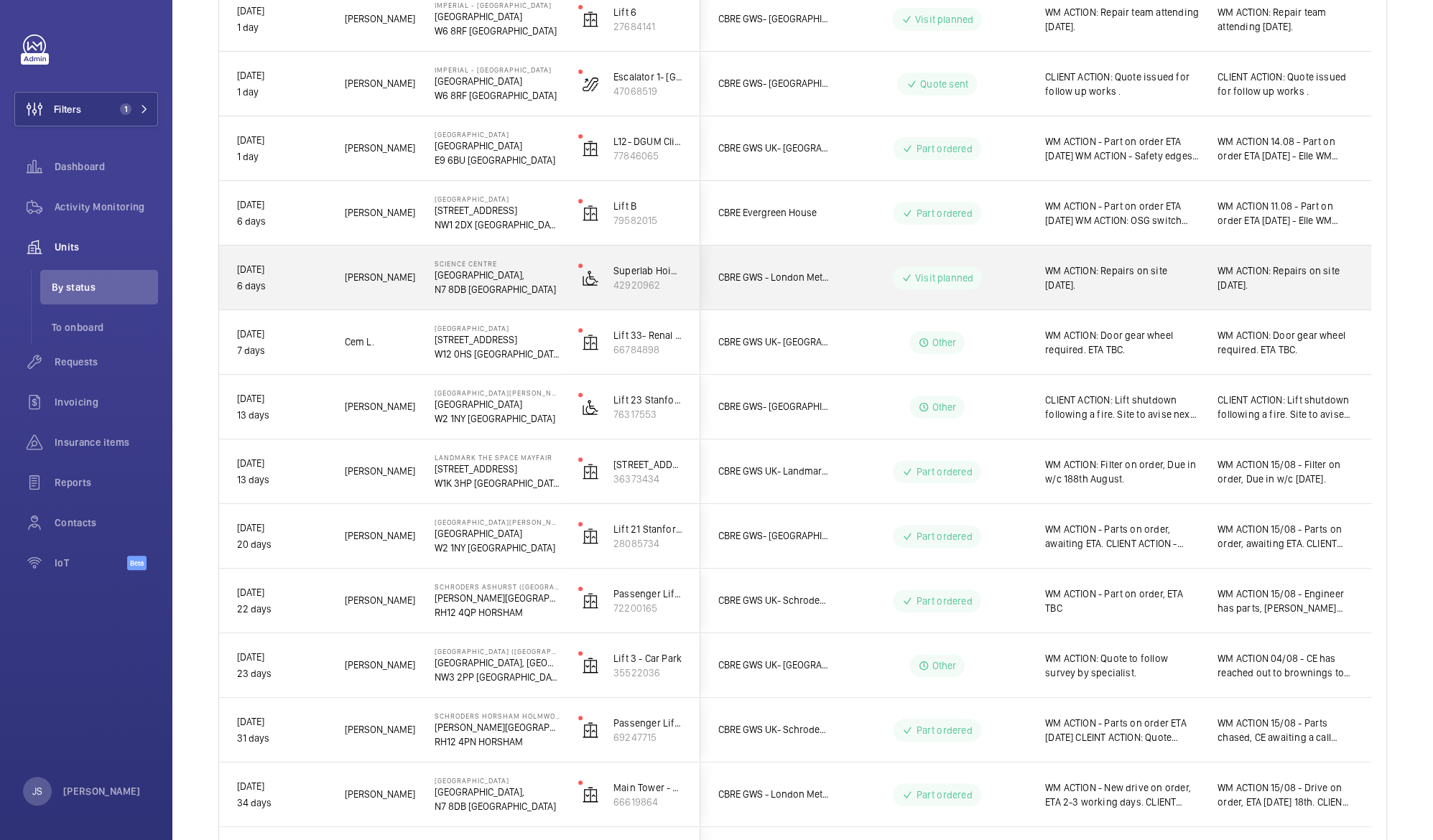
click at [1224, 270] on span "WM ACTION: Repairs on site [DATE]." at bounding box center [1286, 278] width 136 height 29
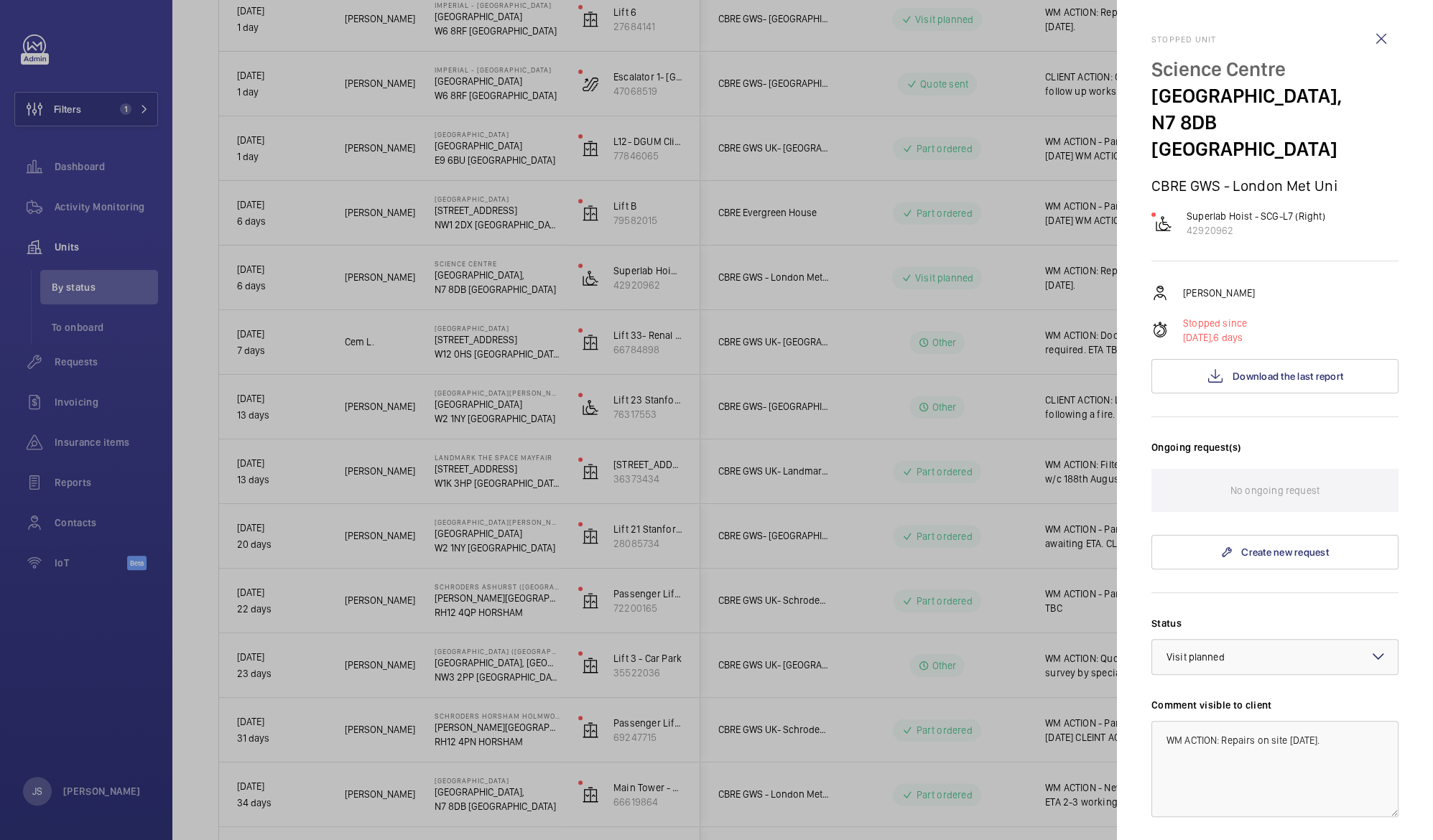
click at [456, 226] on div at bounding box center [716, 420] width 1433 height 840
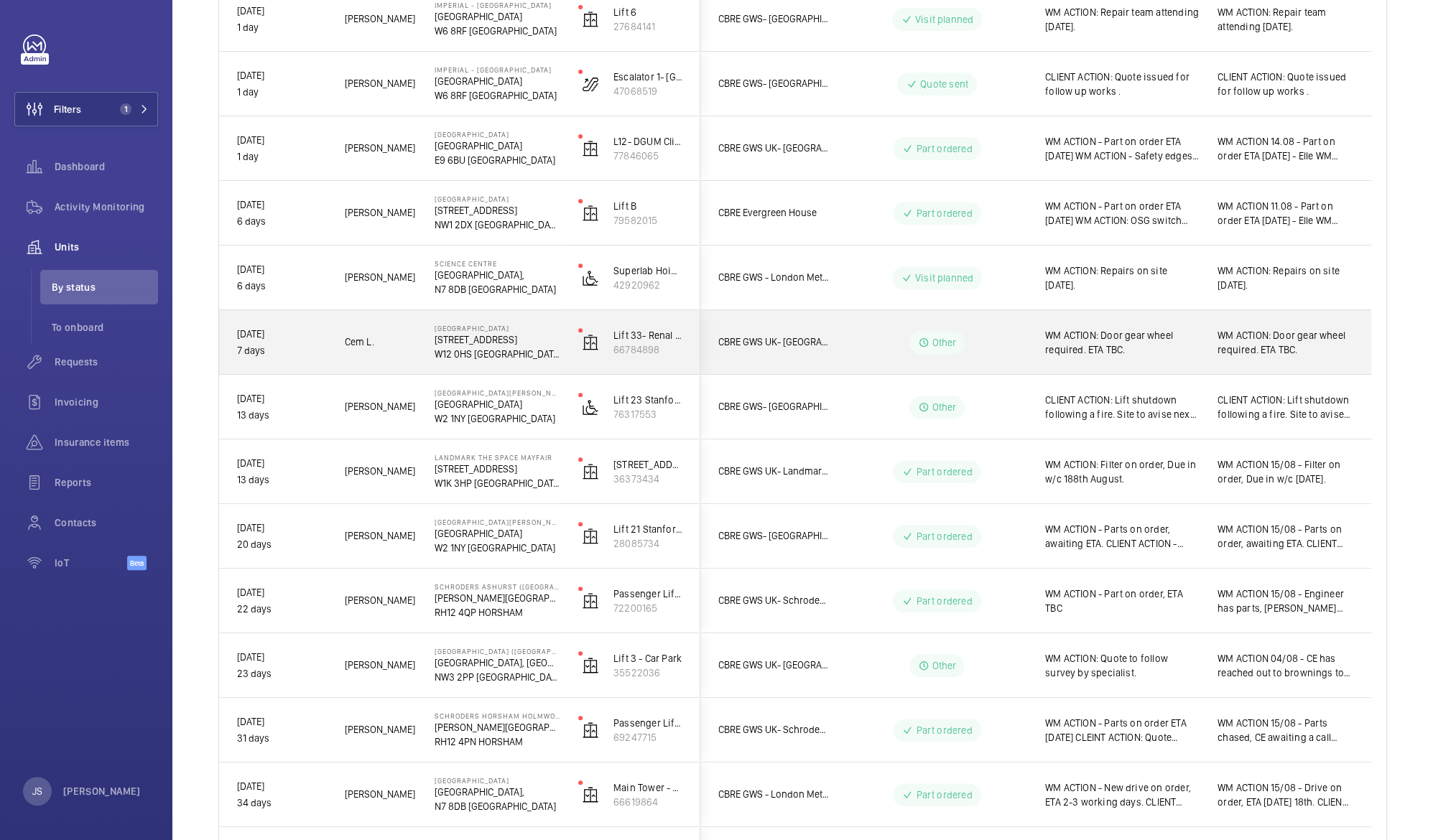
click at [1264, 339] on span "WM ACTION: Door gear wheel required. ETA TBC." at bounding box center [1286, 343] width 136 height 29
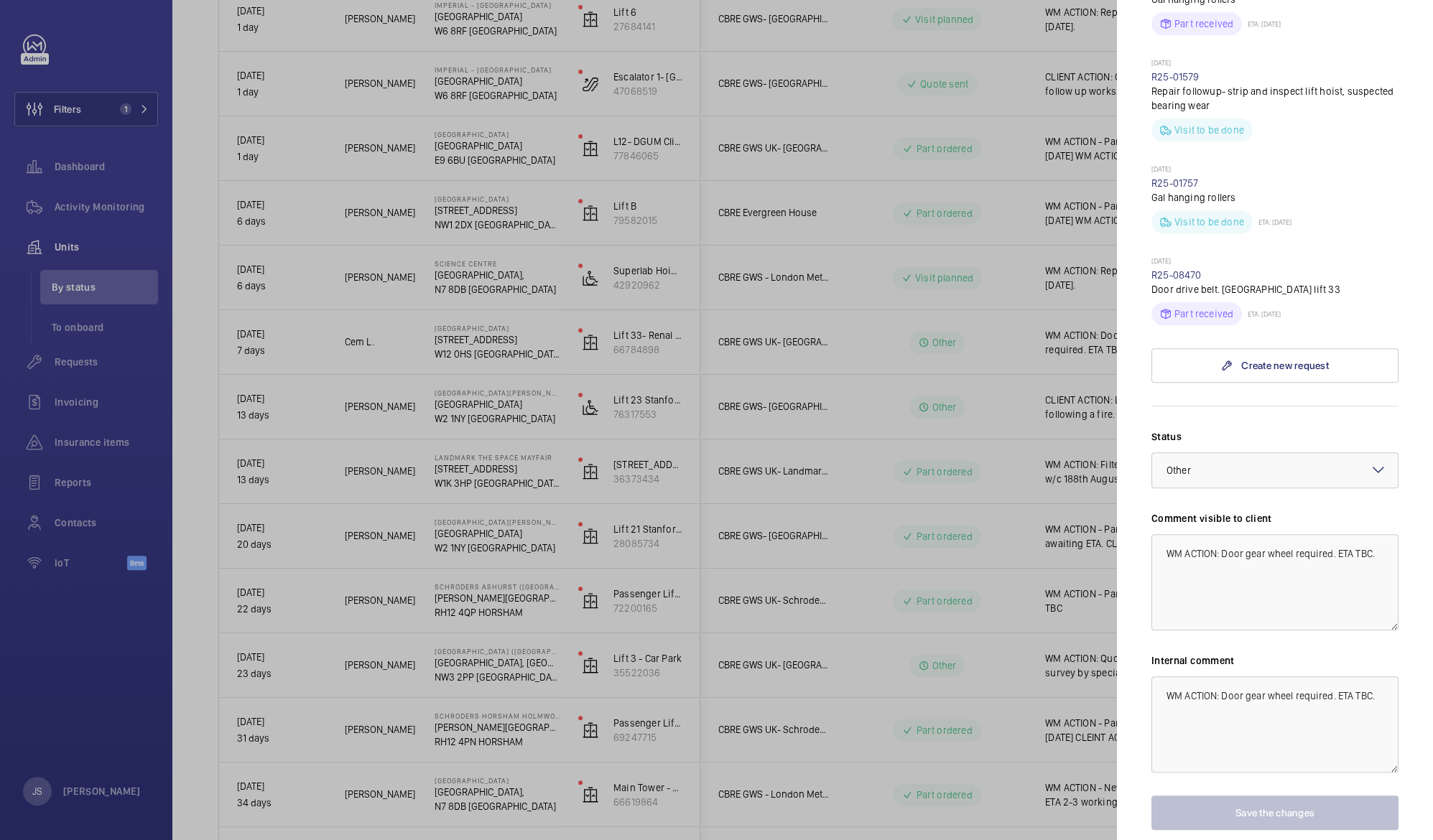
scroll to position [706, 0]
click at [525, 276] on div at bounding box center [716, 420] width 1433 height 840
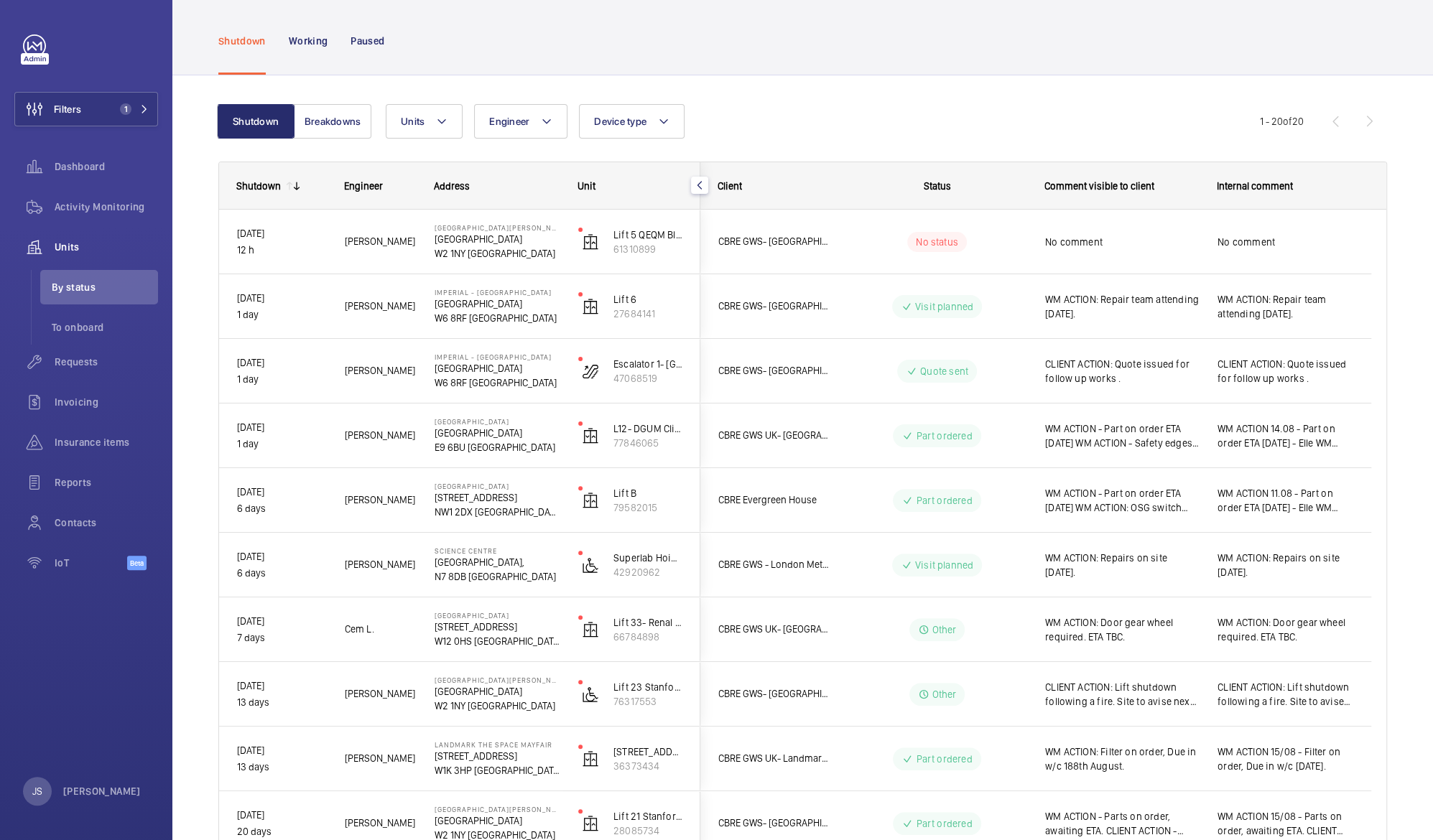
scroll to position [0, 0]
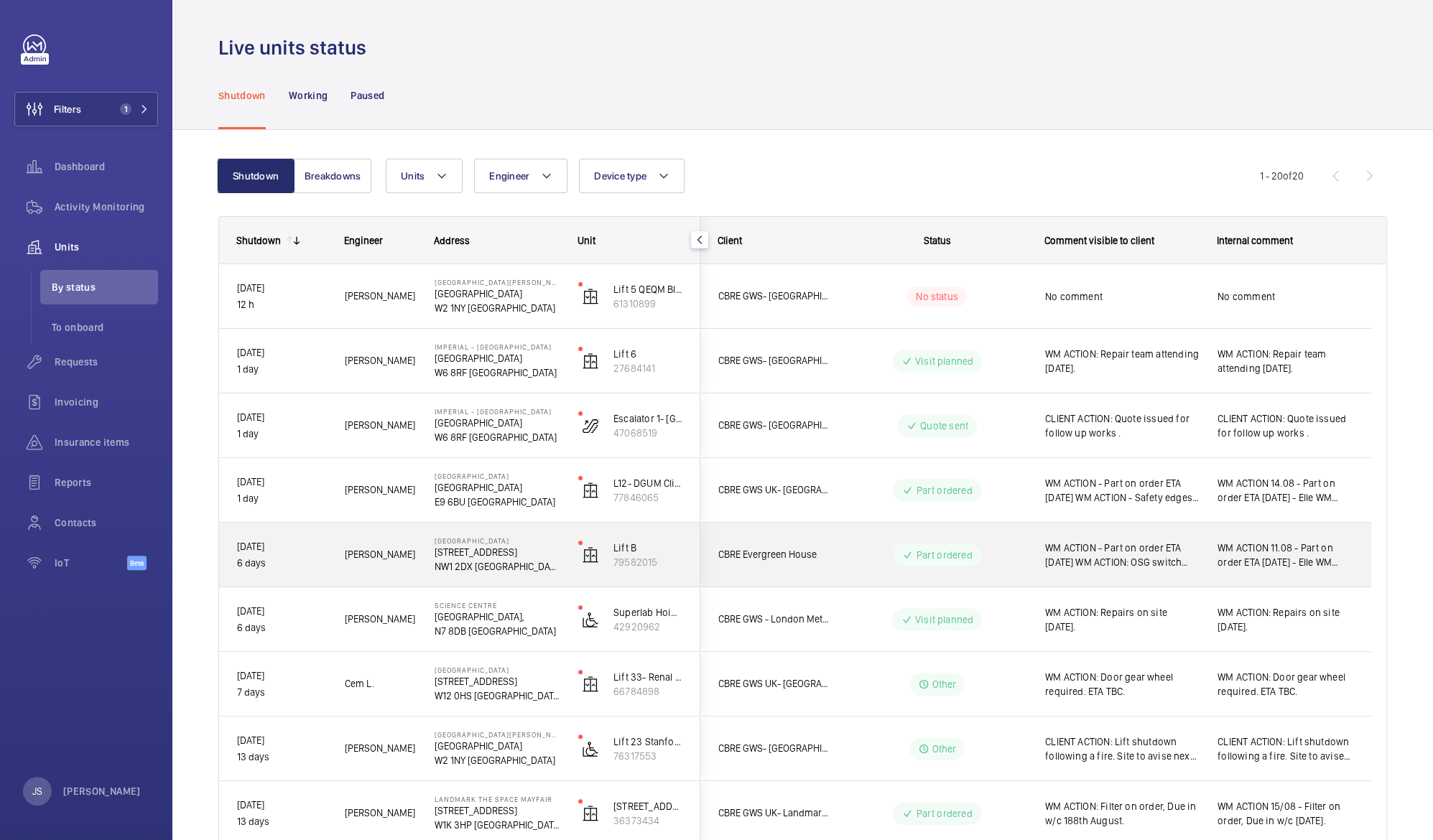
click at [1245, 567] on span "WM ACTION 11.08 - Part on order ETA [DATE] - Elle WM ACTION: OSG switch require…" at bounding box center [1286, 555] width 136 height 29
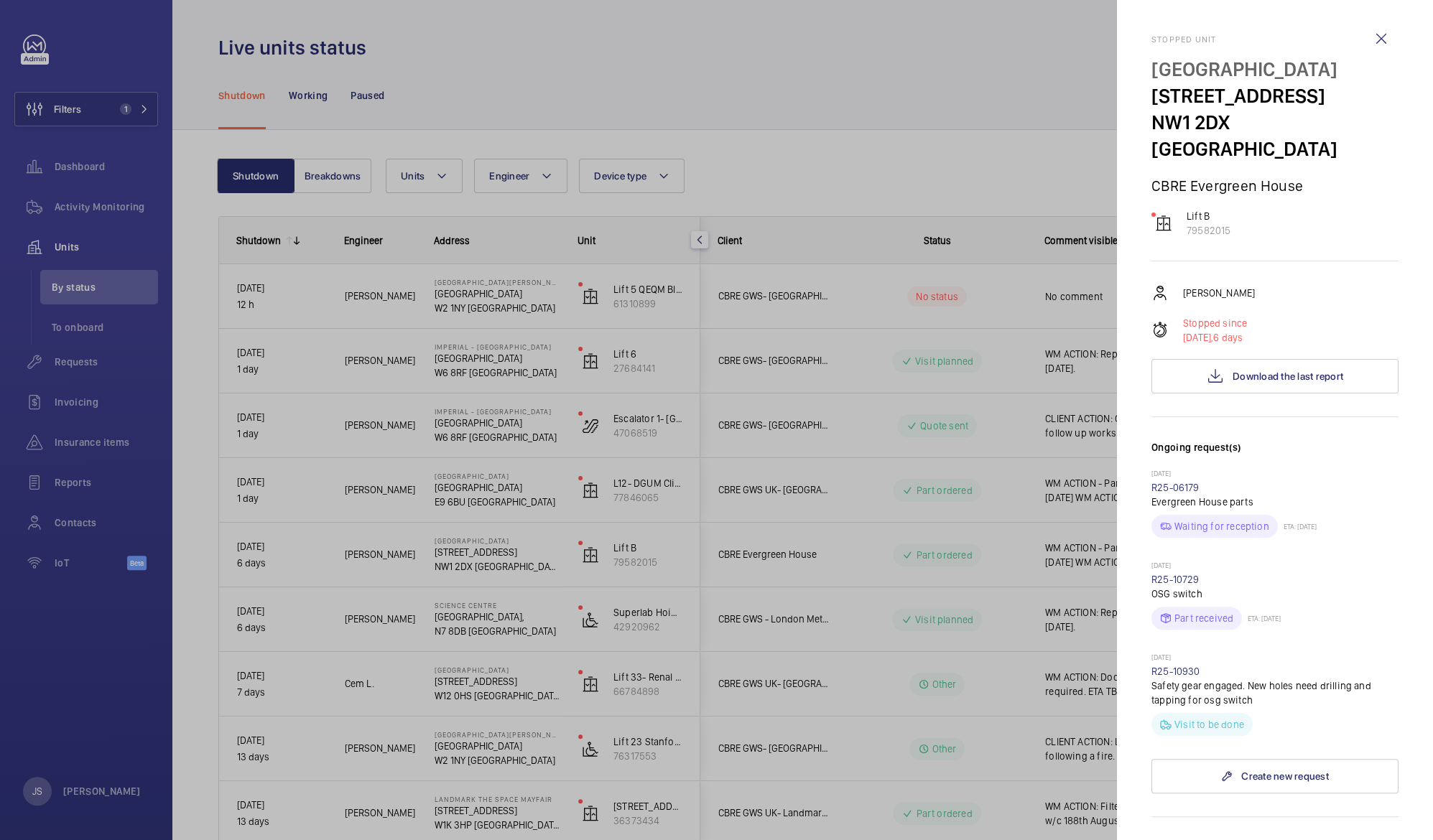
click at [979, 74] on div at bounding box center [716, 420] width 1433 height 840
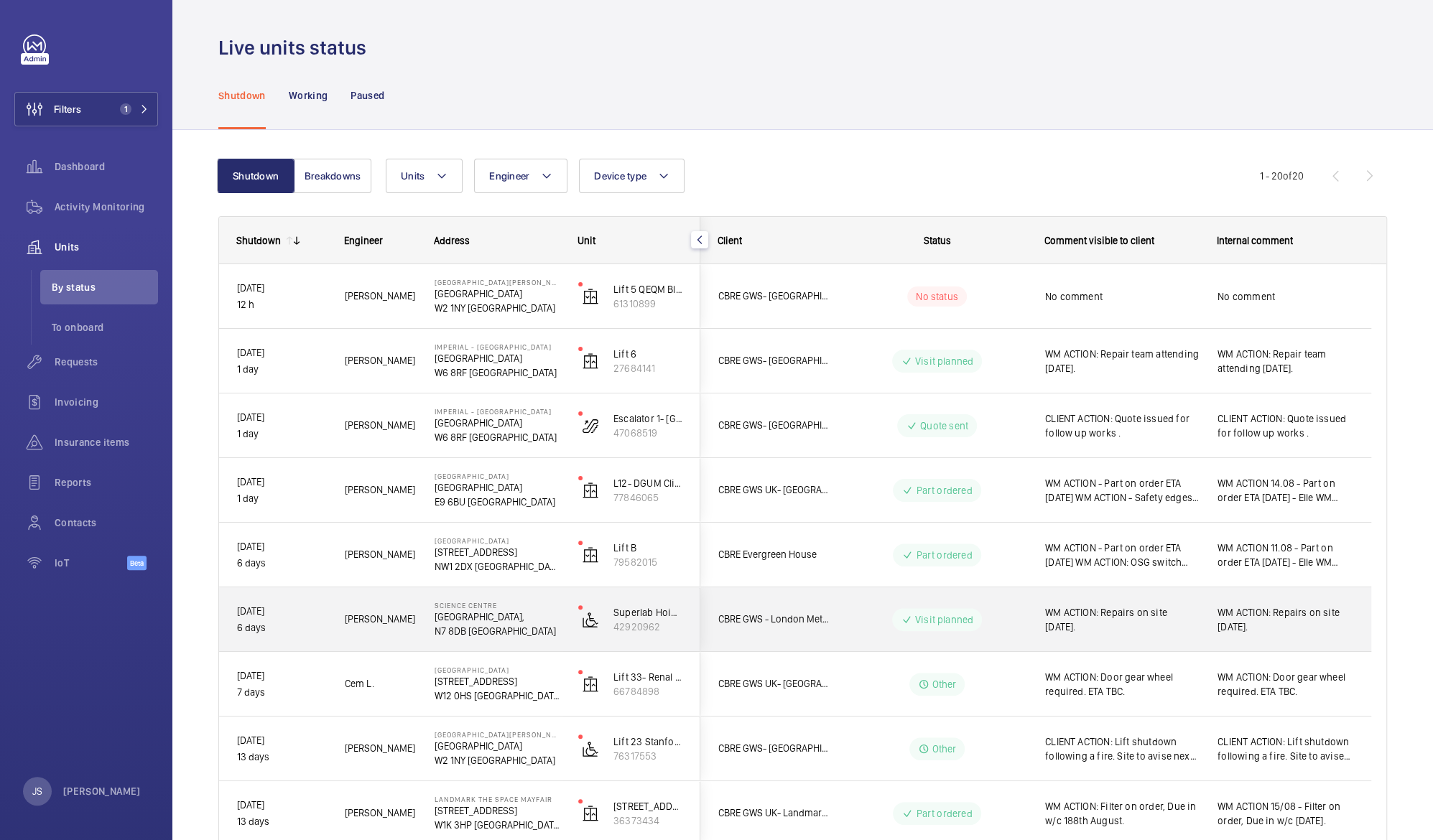
click at [1249, 611] on span "WM ACTION: Repairs on site [DATE]." at bounding box center [1286, 620] width 136 height 29
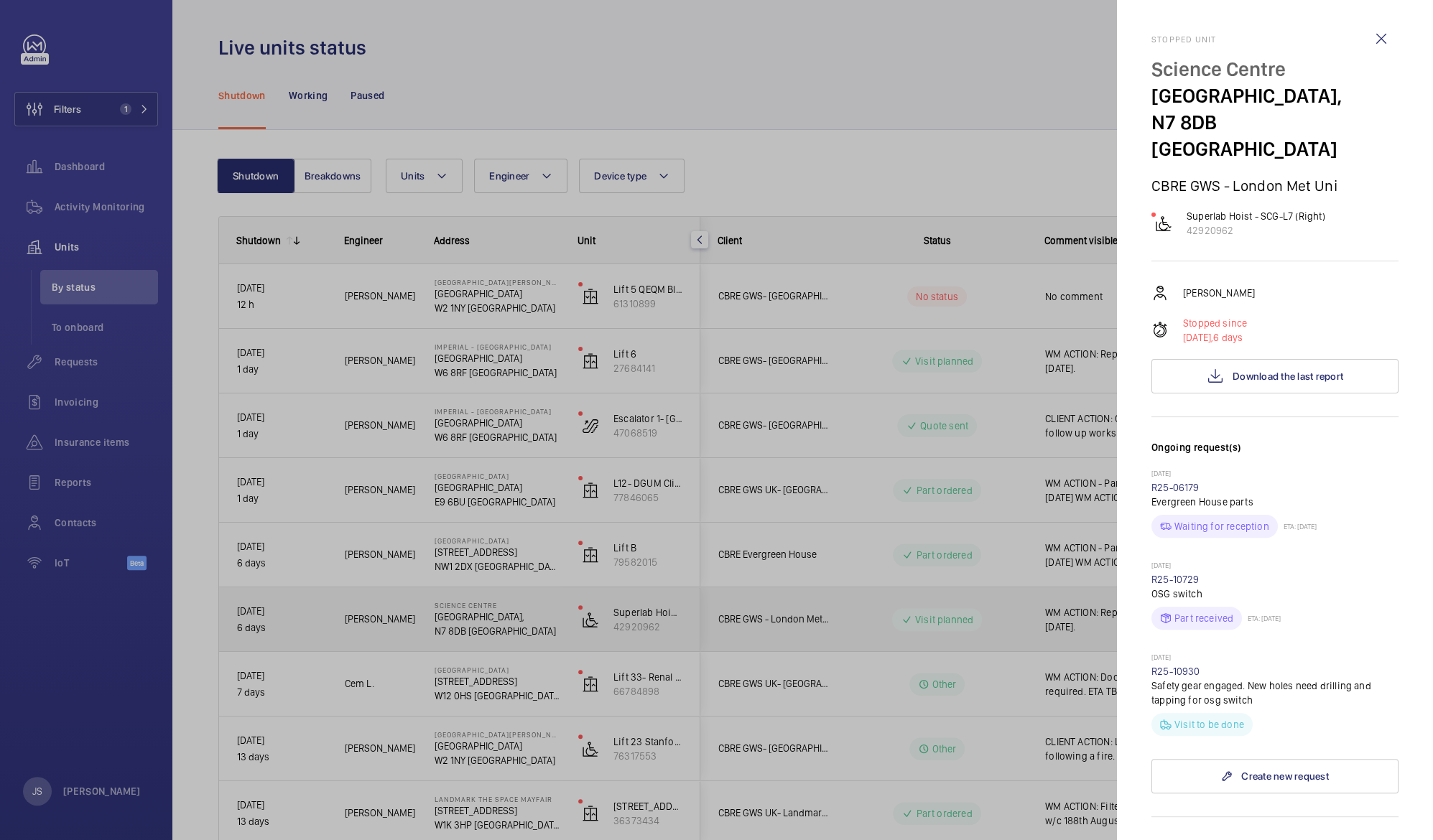
click at [1249, 611] on mat-sidenav-container "Filters 1 Dashboard Activity Monitoring Units By status To onboard Requests Inv…" at bounding box center [716, 420] width 1433 height 840
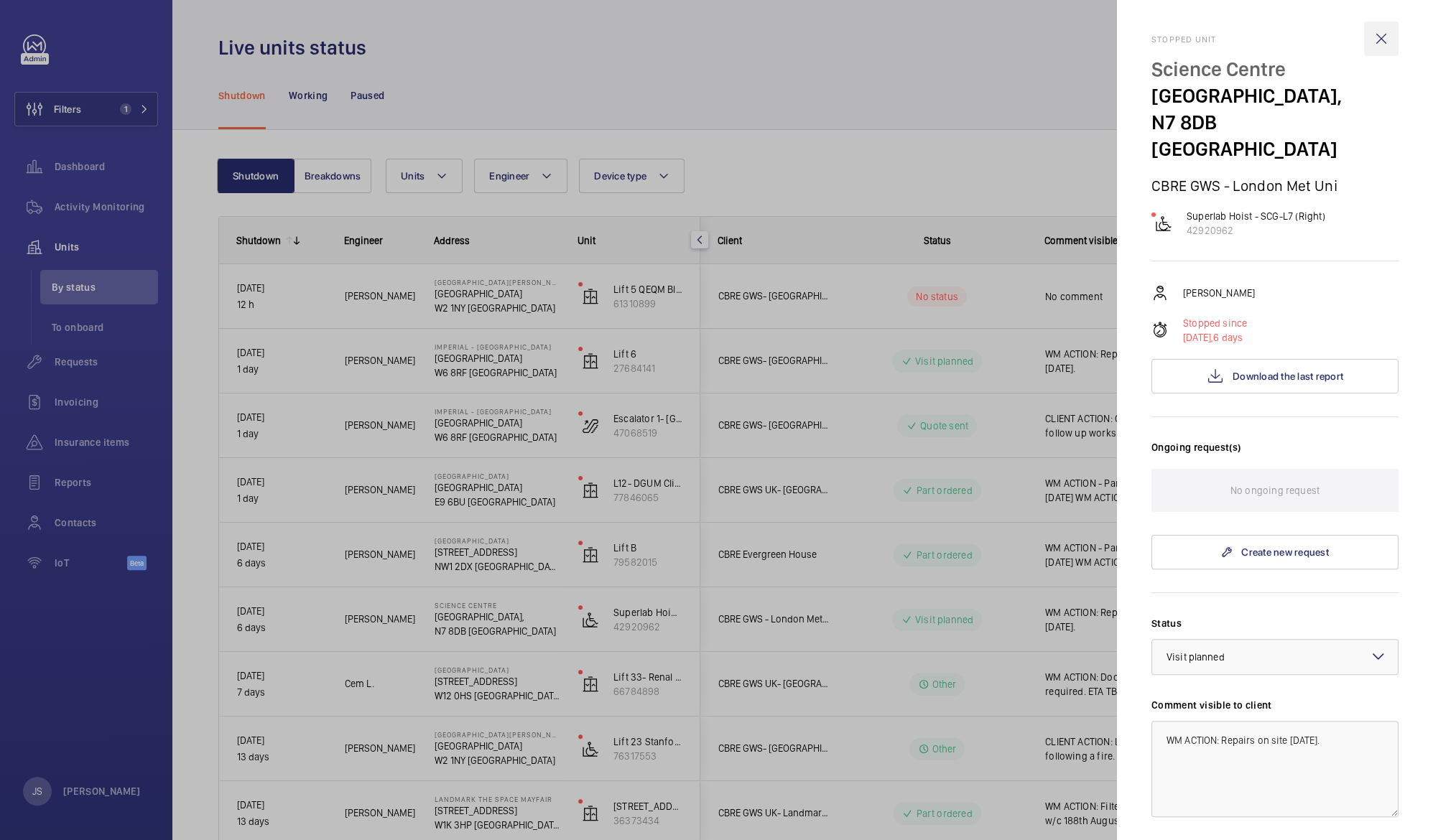
click at [1365, 49] on wm-front-icon-button at bounding box center [1381, 39] width 35 height 35
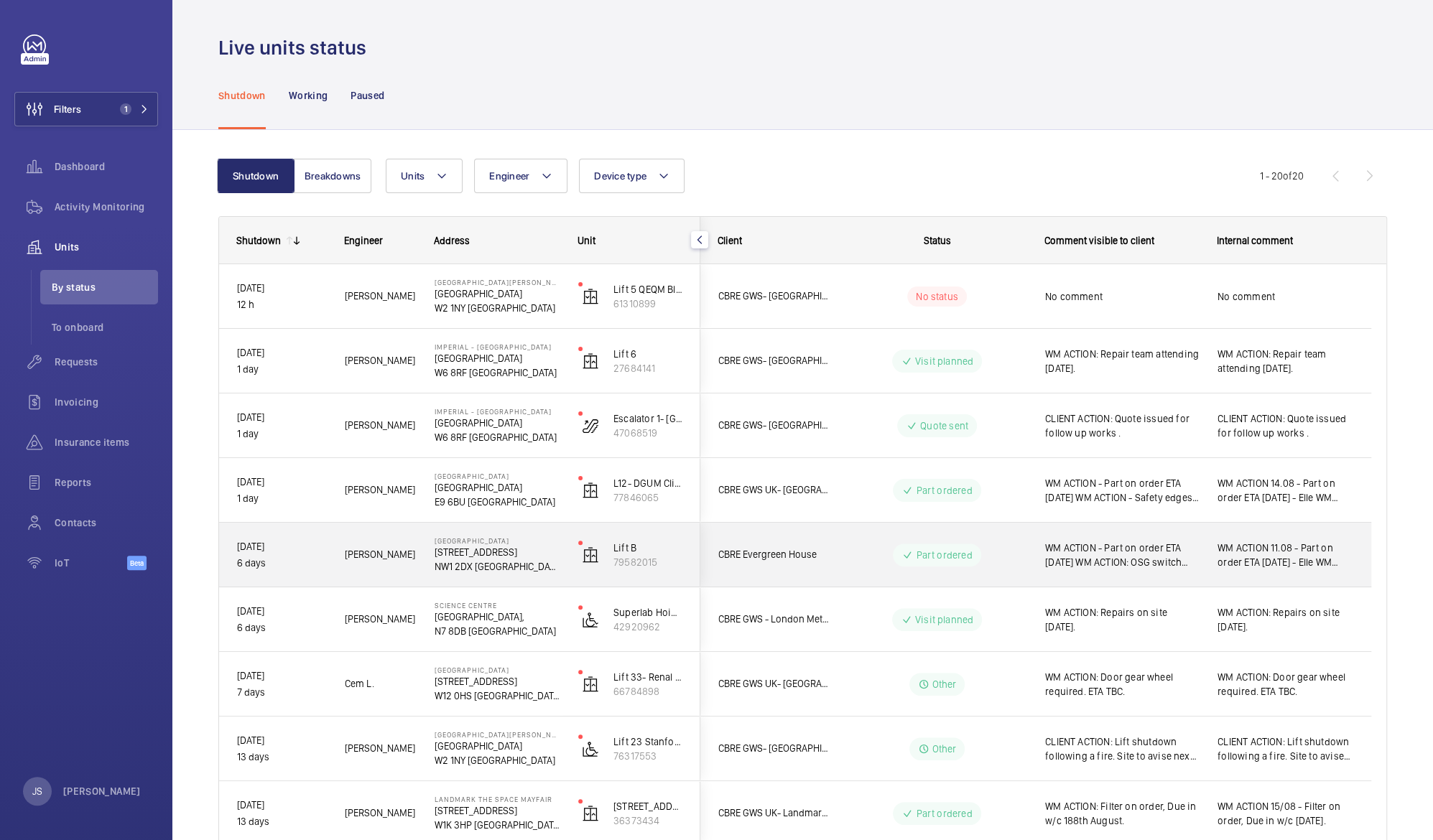
click at [1263, 551] on span "WM ACTION 11.08 - Part on order ETA [DATE] - Elle WM ACTION: OSG switch require…" at bounding box center [1286, 555] width 136 height 29
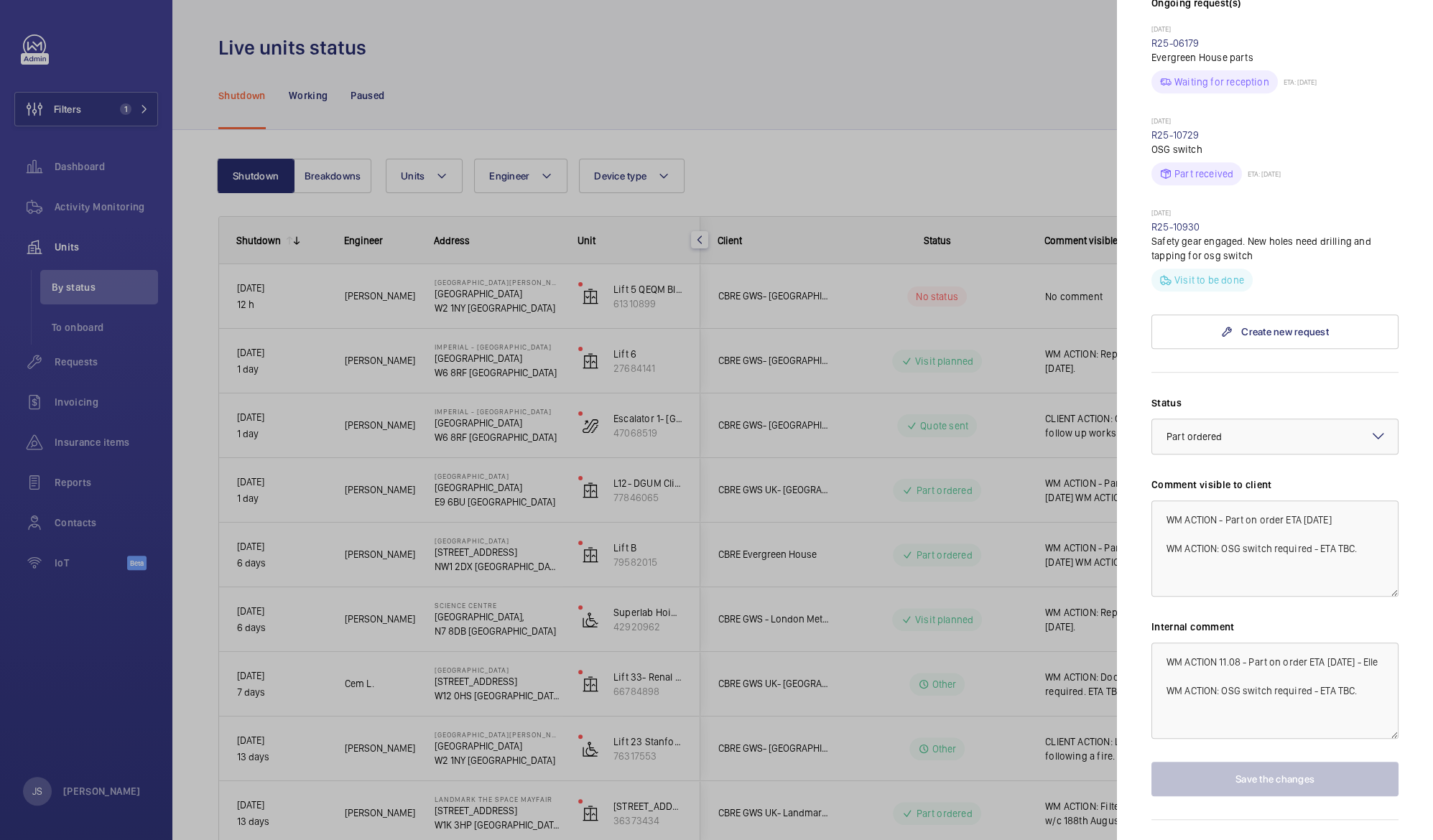
scroll to position [455, 0]
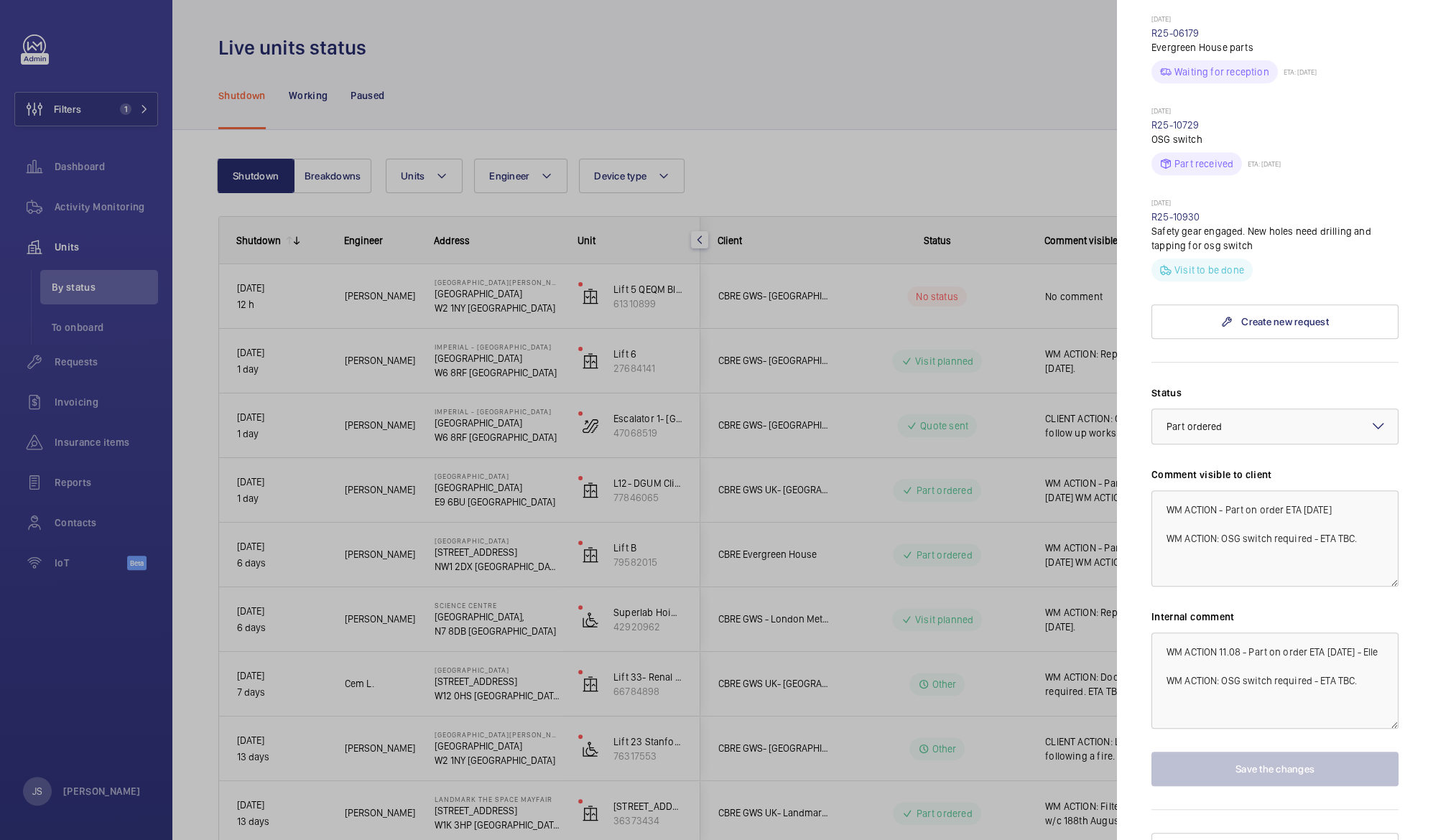
click at [937, 147] on div at bounding box center [716, 420] width 1433 height 840
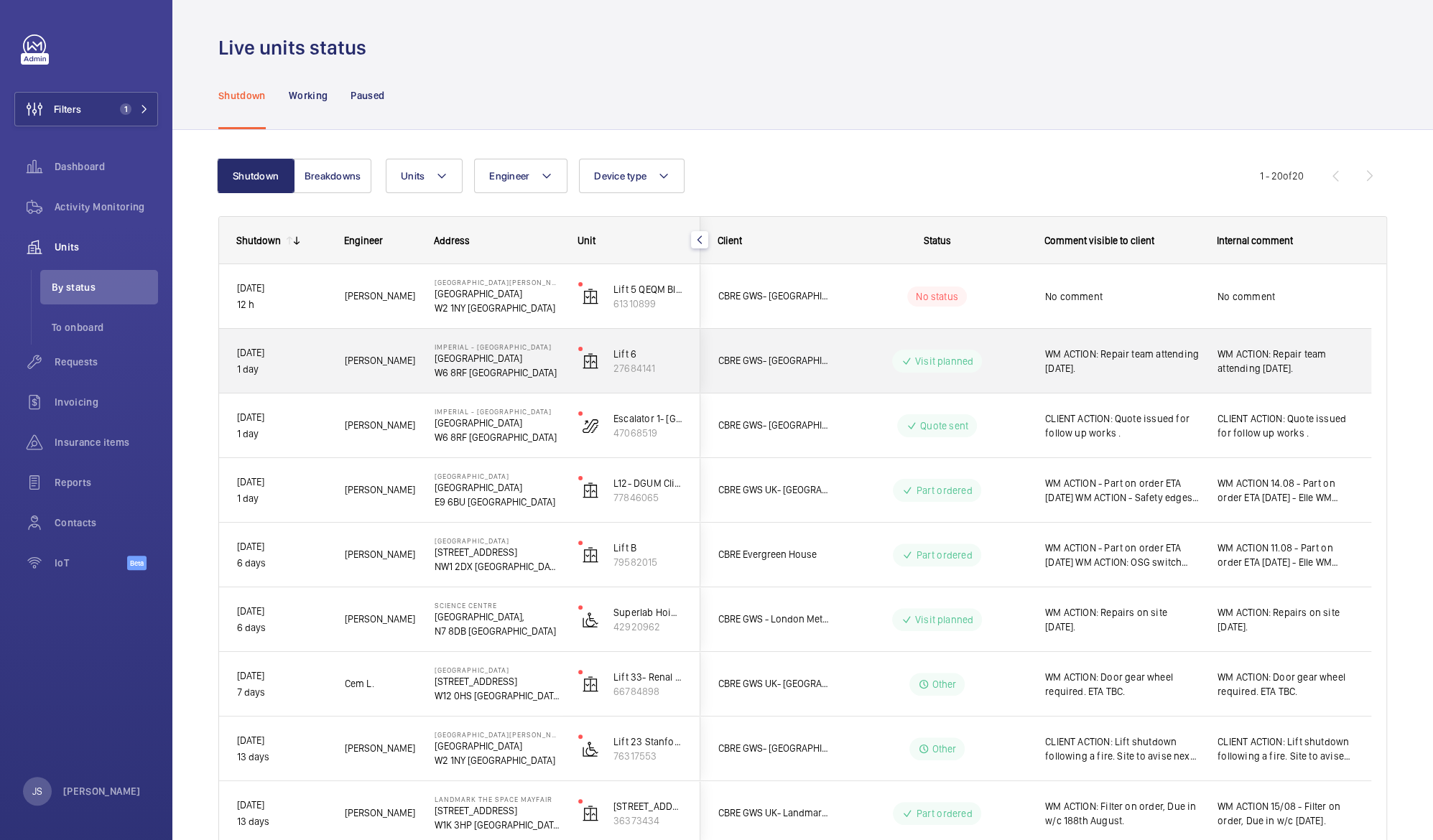
click at [1255, 379] on div "WM ACTION: Repair team attending [DATE]." at bounding box center [1285, 361] width 170 height 62
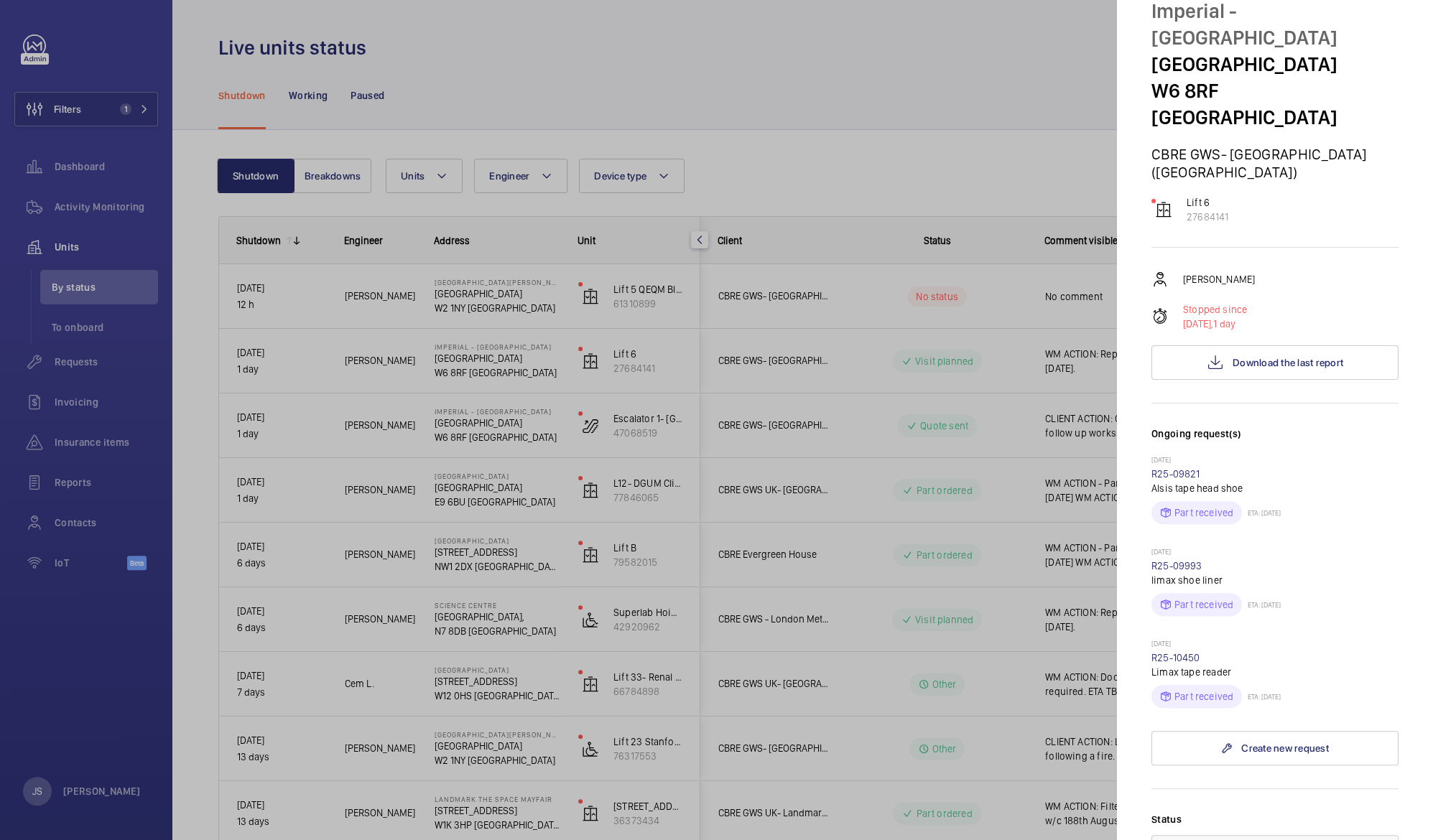
scroll to position [50, 0]
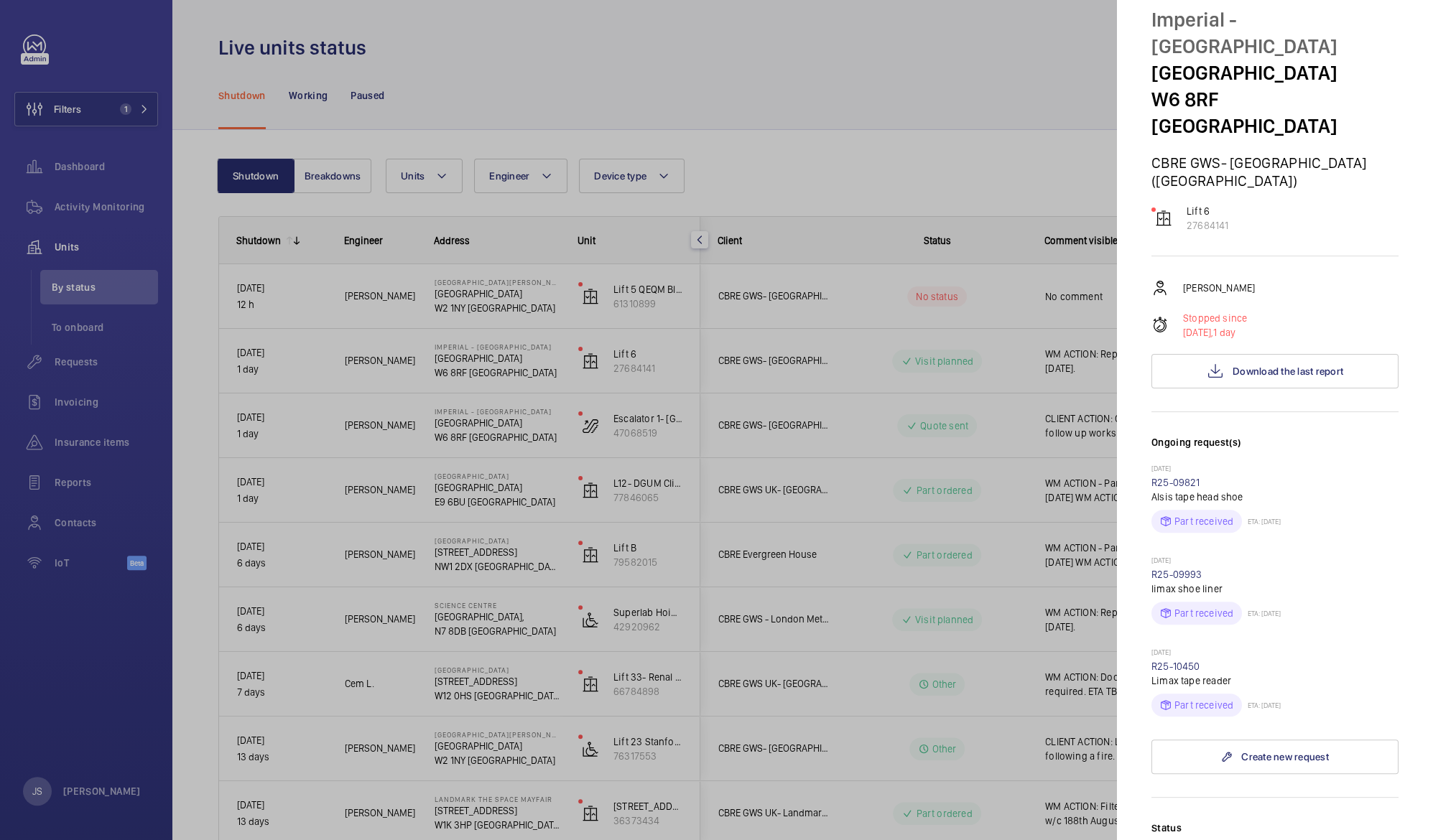
click at [832, 344] on div at bounding box center [716, 420] width 1433 height 840
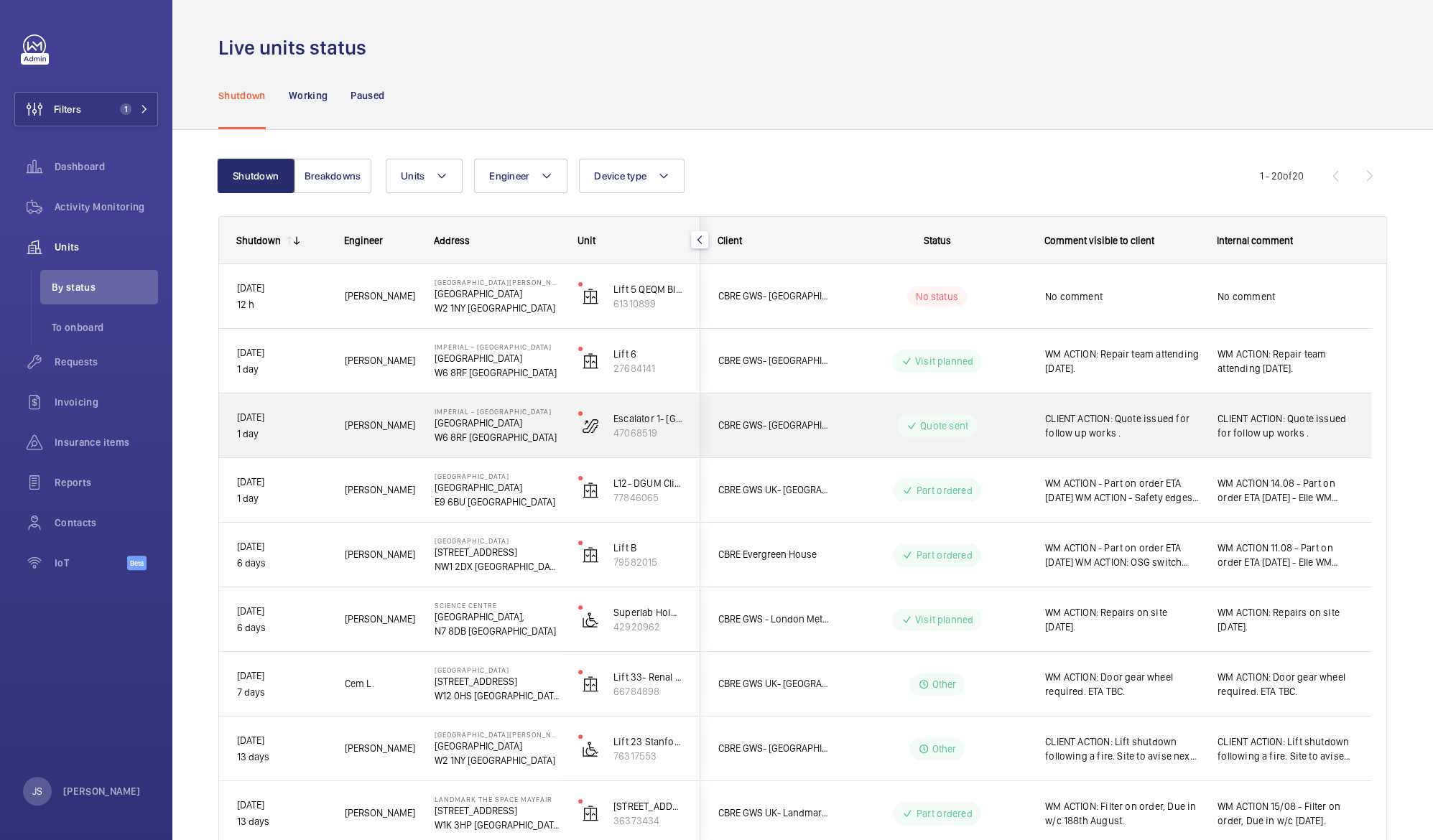
click at [1245, 438] on span "CLIENT ACTION: Quote issued for follow up works ." at bounding box center [1286, 426] width 136 height 29
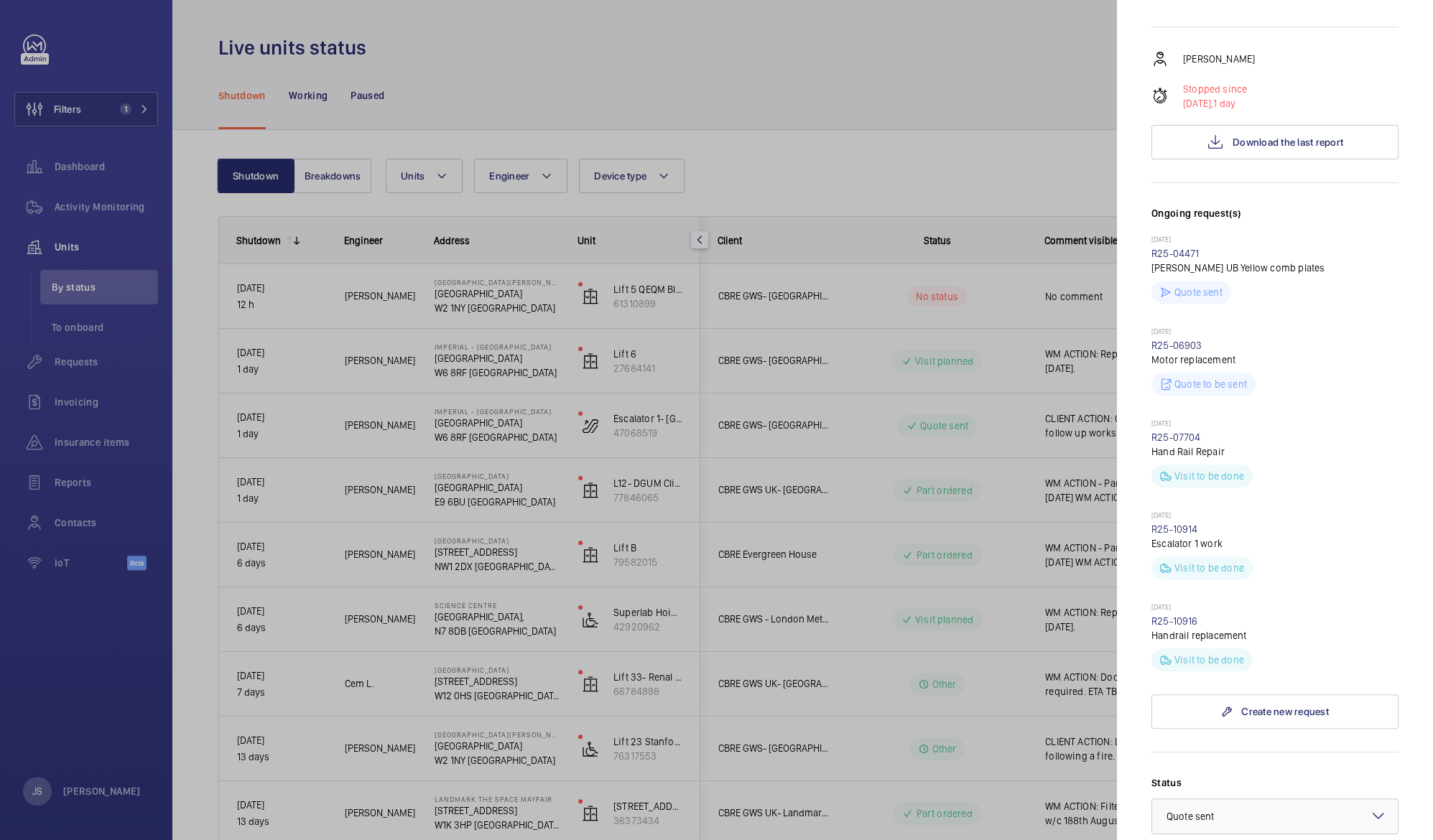
scroll to position [257, 0]
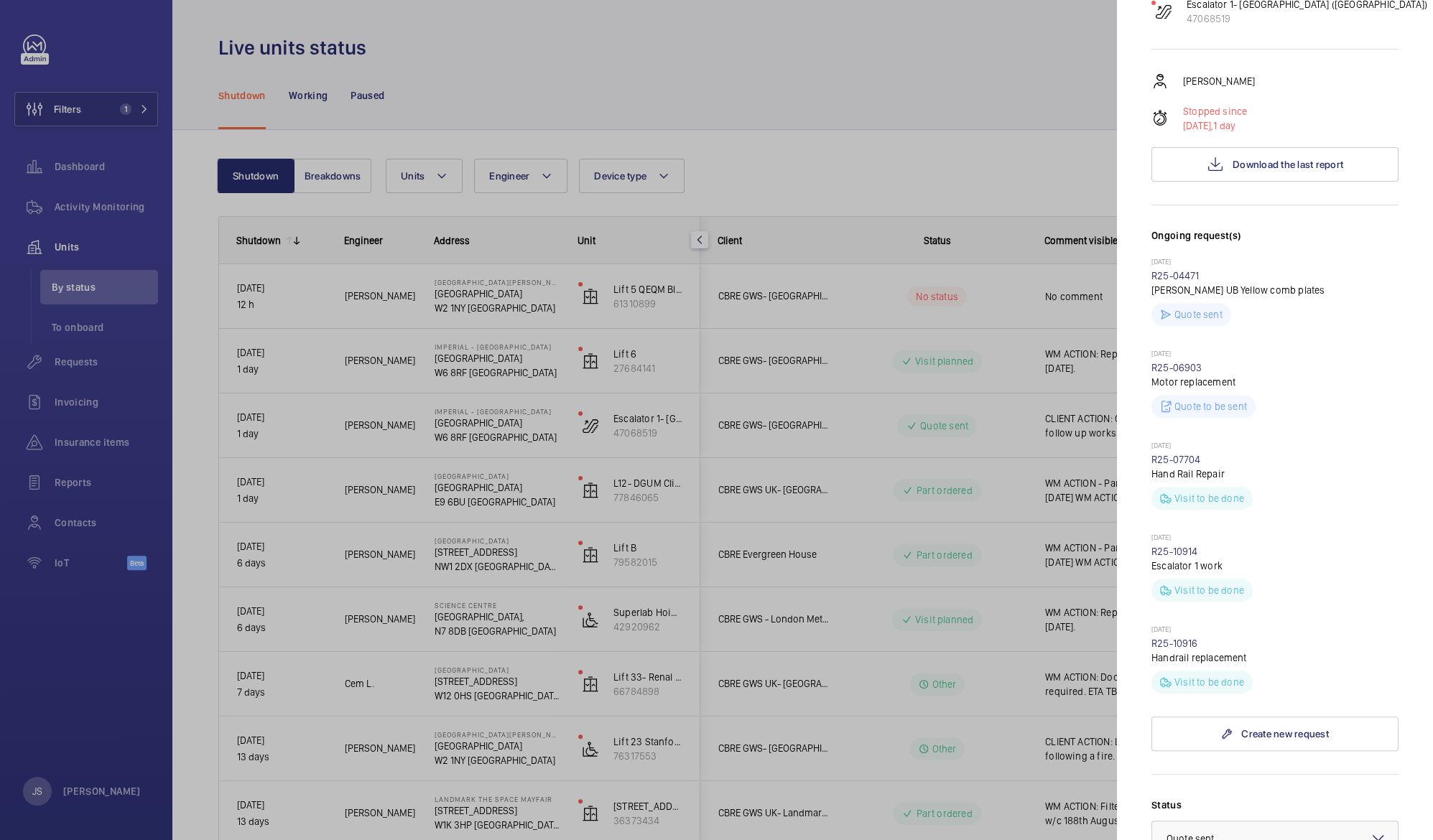
click at [778, 419] on div at bounding box center [716, 420] width 1433 height 840
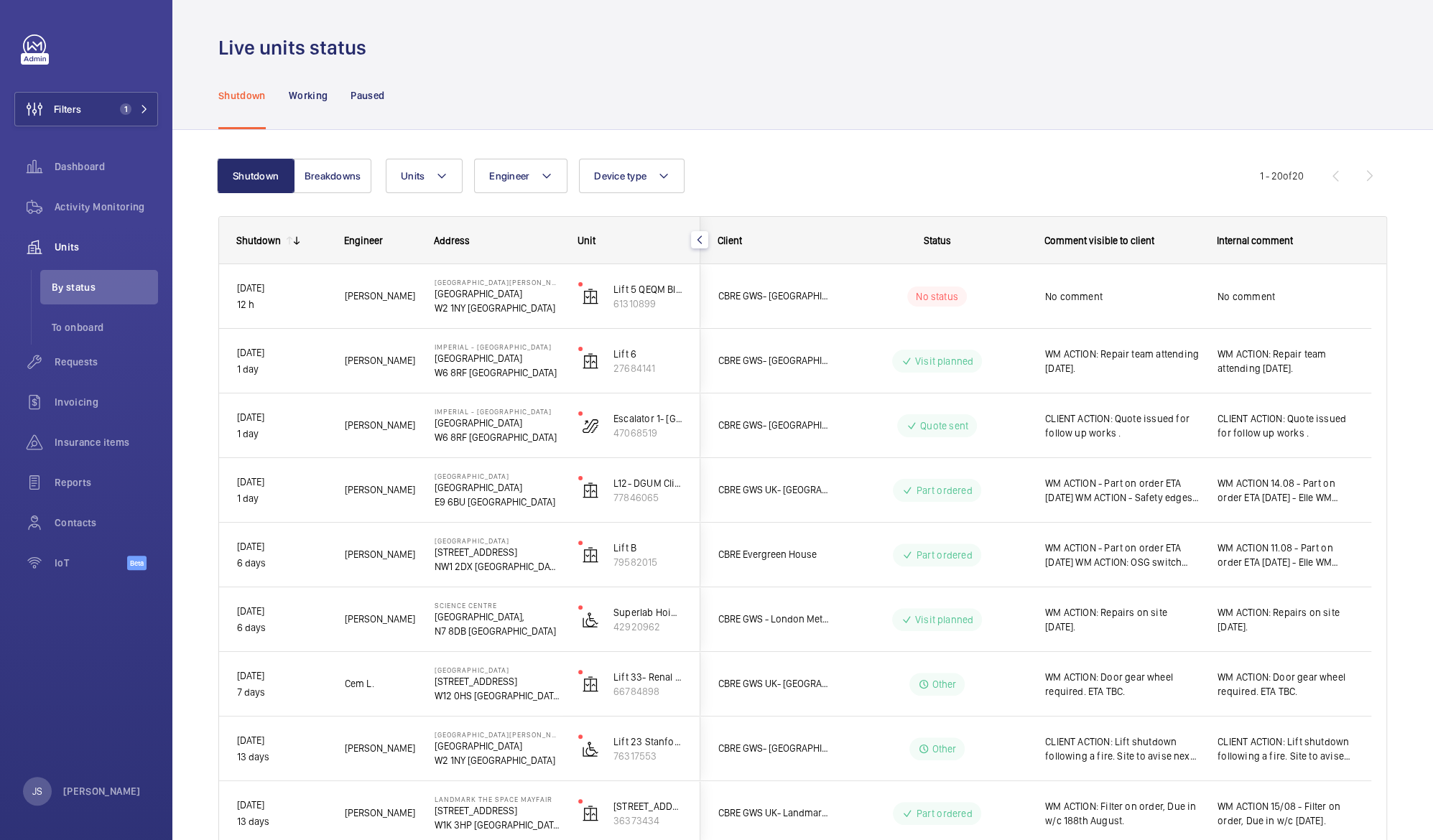
scroll to position [0, 0]
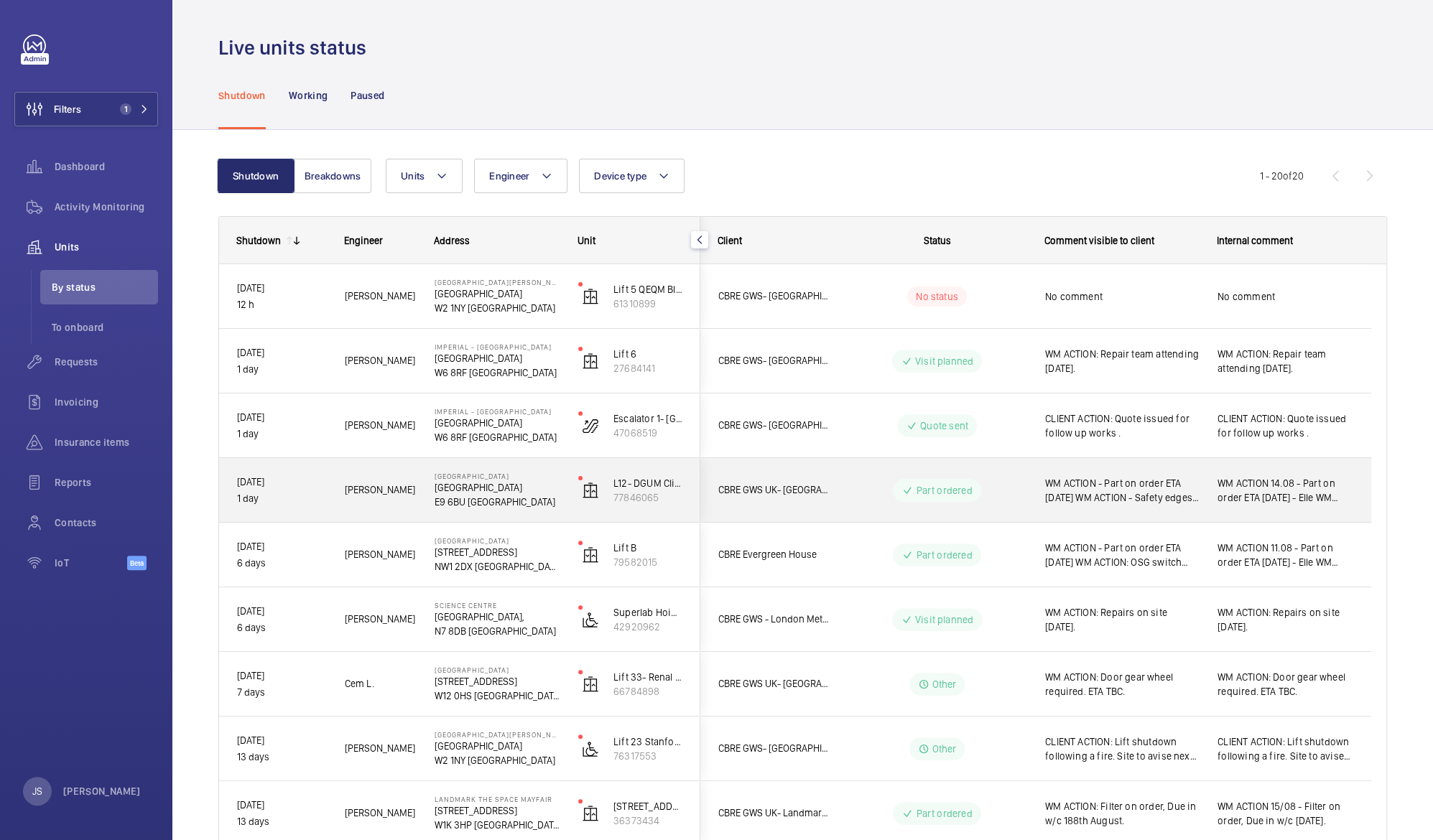
click at [1252, 496] on span "WM ACTION 14.08 - Part on order ETA [DATE] - Elle WM ACTION 13.08 - Safety edge…" at bounding box center [1286, 491] width 136 height 29
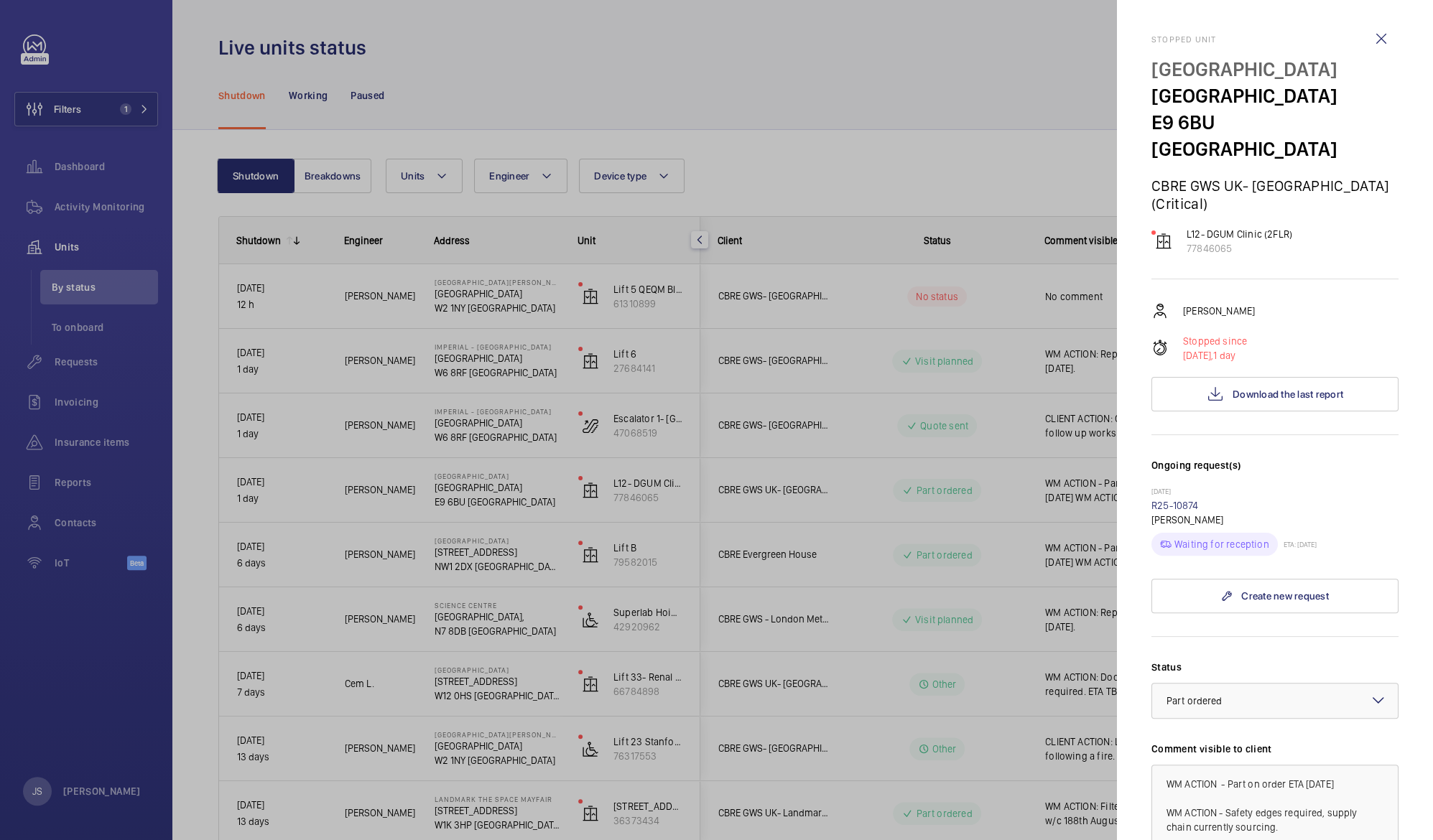
click at [936, 70] on div at bounding box center [716, 420] width 1433 height 840
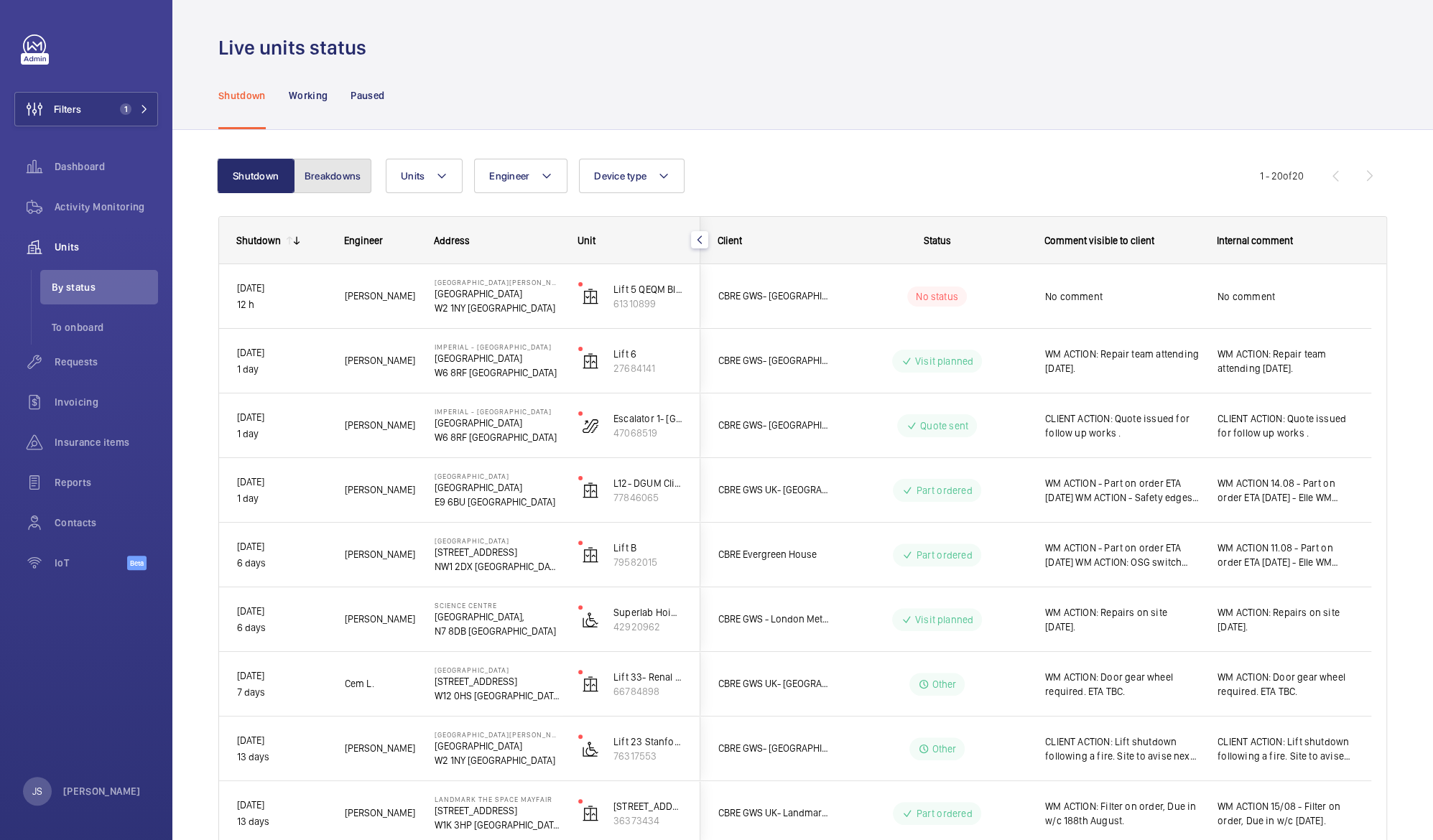
click at [338, 171] on button "Breakdowns" at bounding box center [332, 175] width 77 height 35
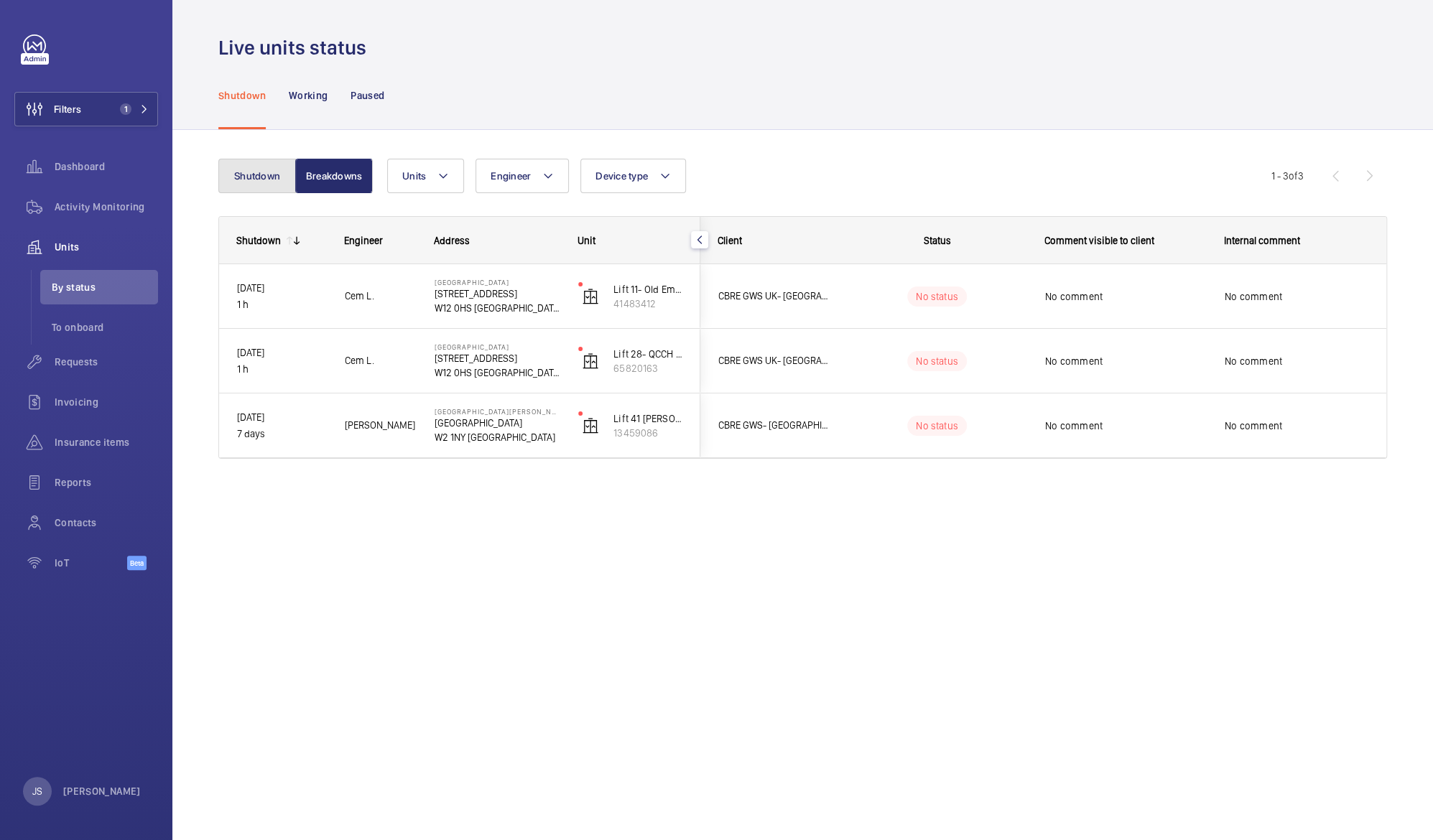
click at [251, 169] on button "Shutdown" at bounding box center [257, 175] width 77 height 35
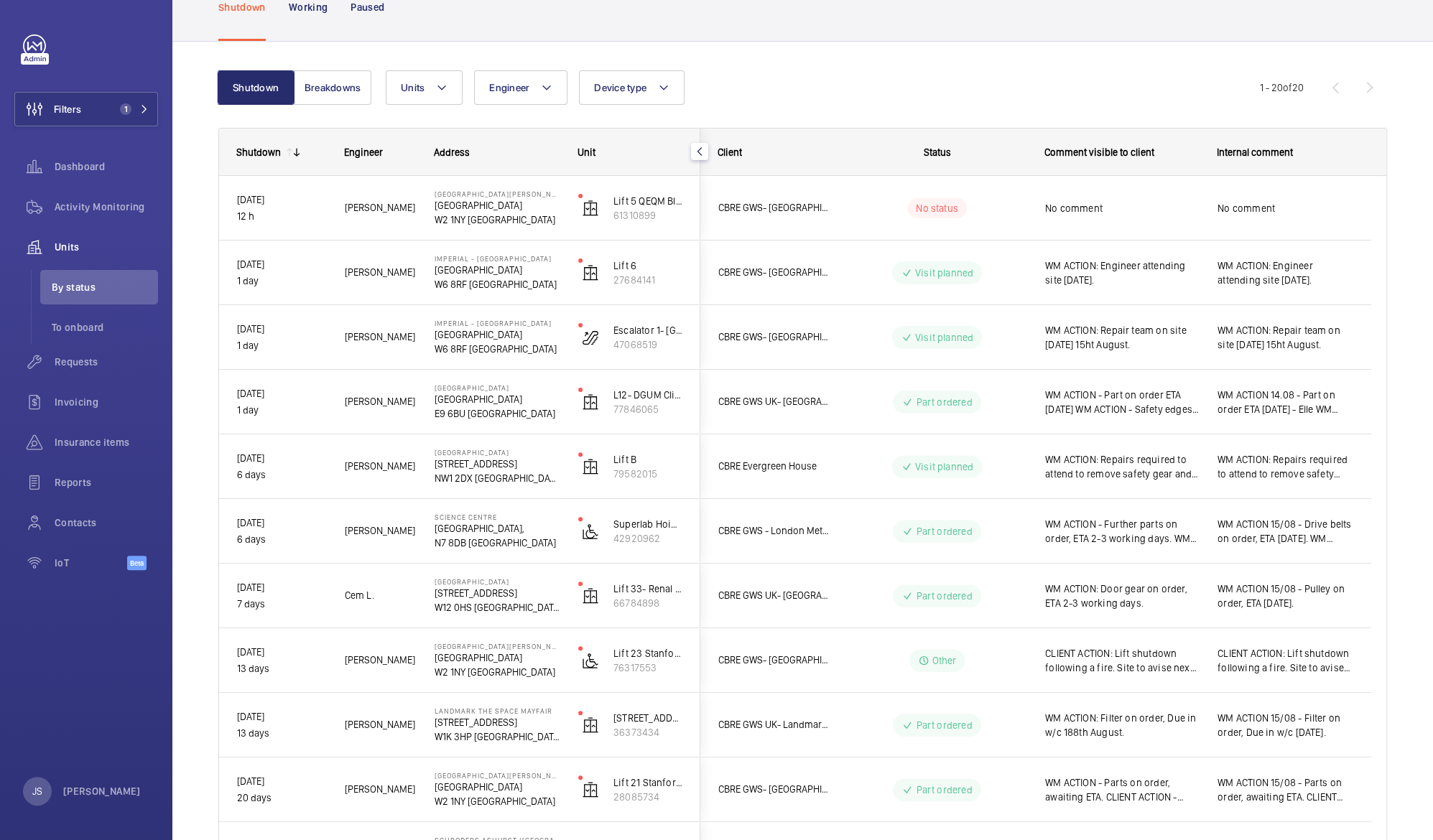
scroll to position [92, 0]
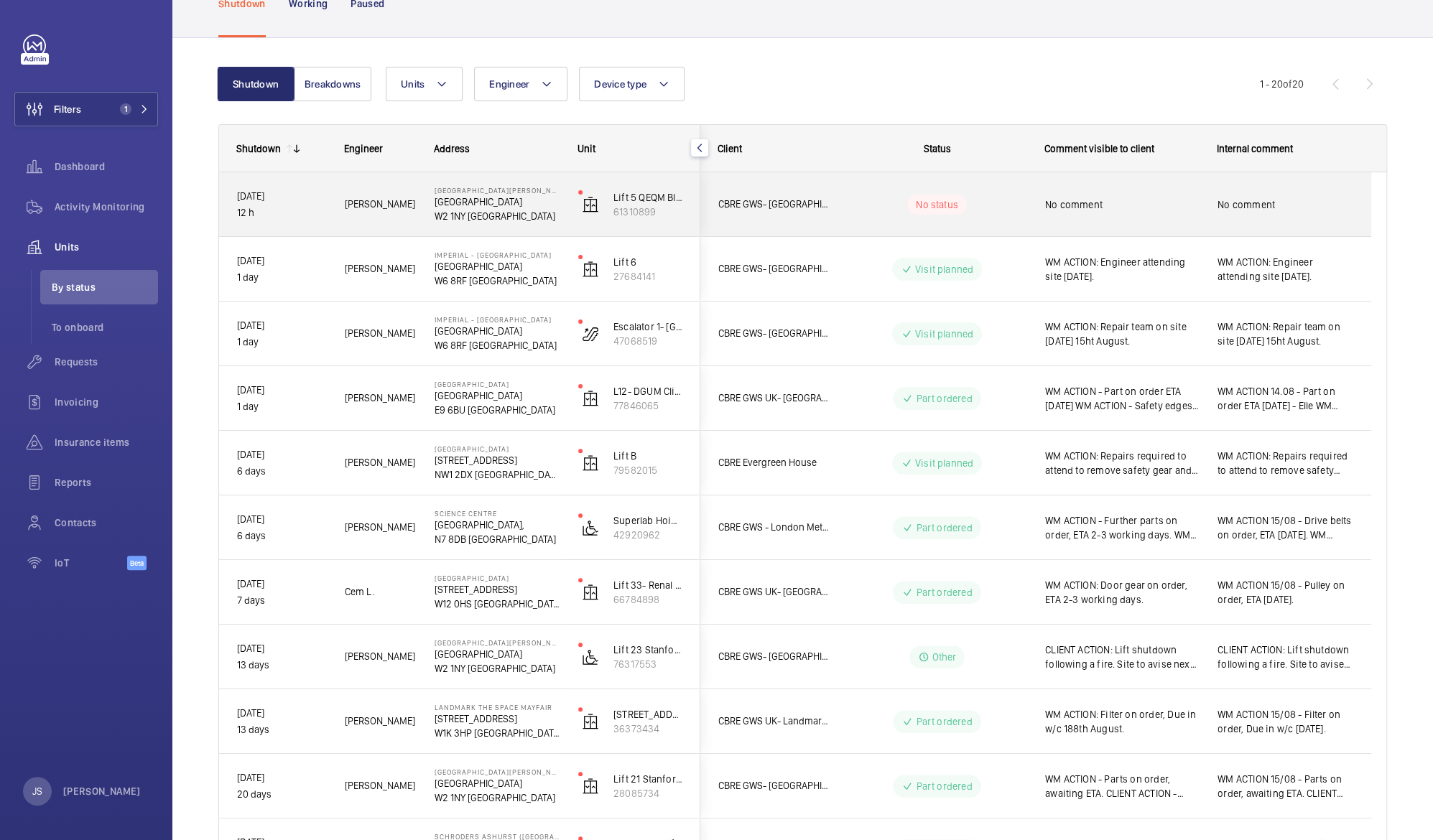
click at [1258, 197] on span "No comment" at bounding box center [1286, 204] width 136 height 14
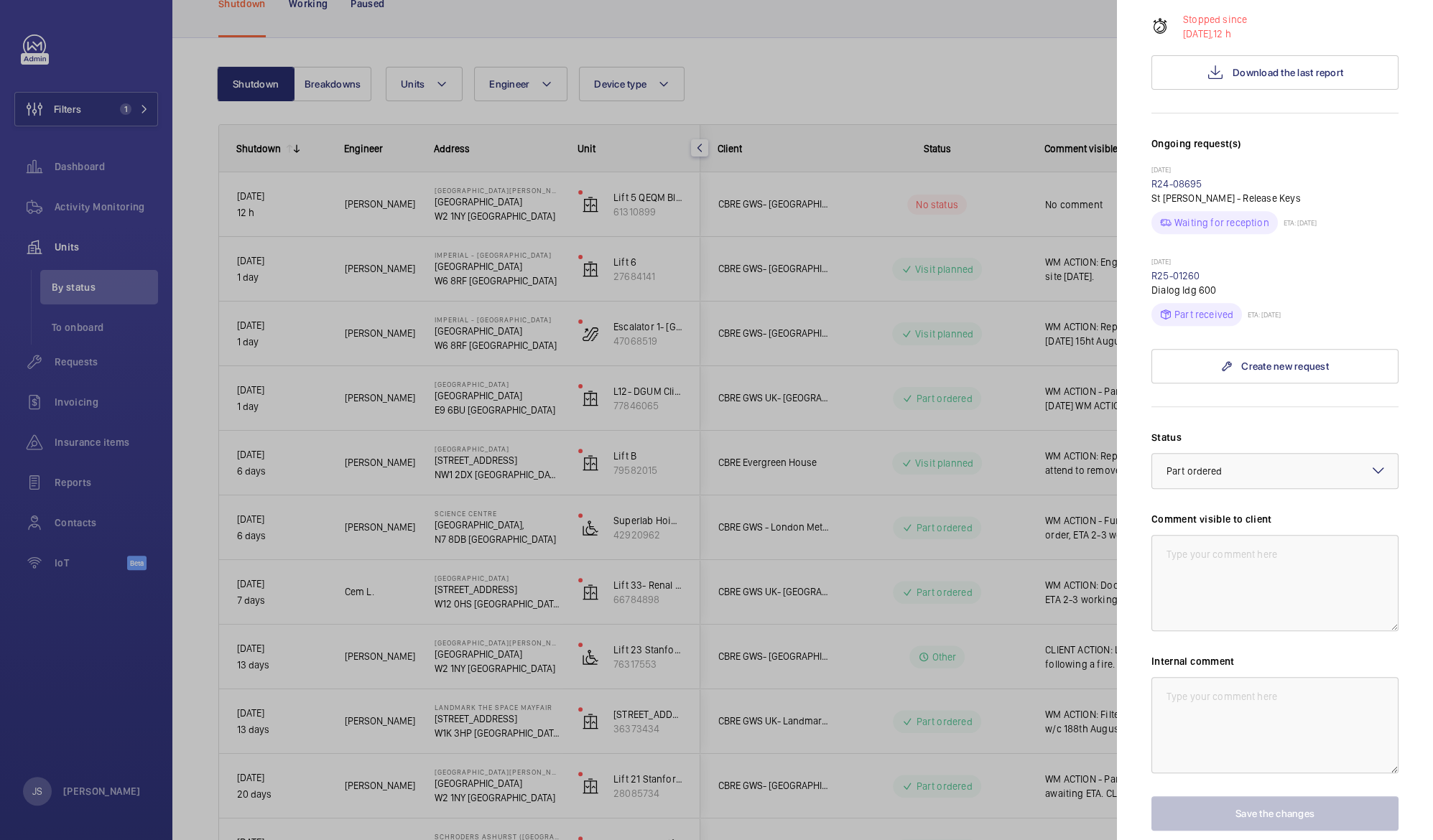
scroll to position [0, 0]
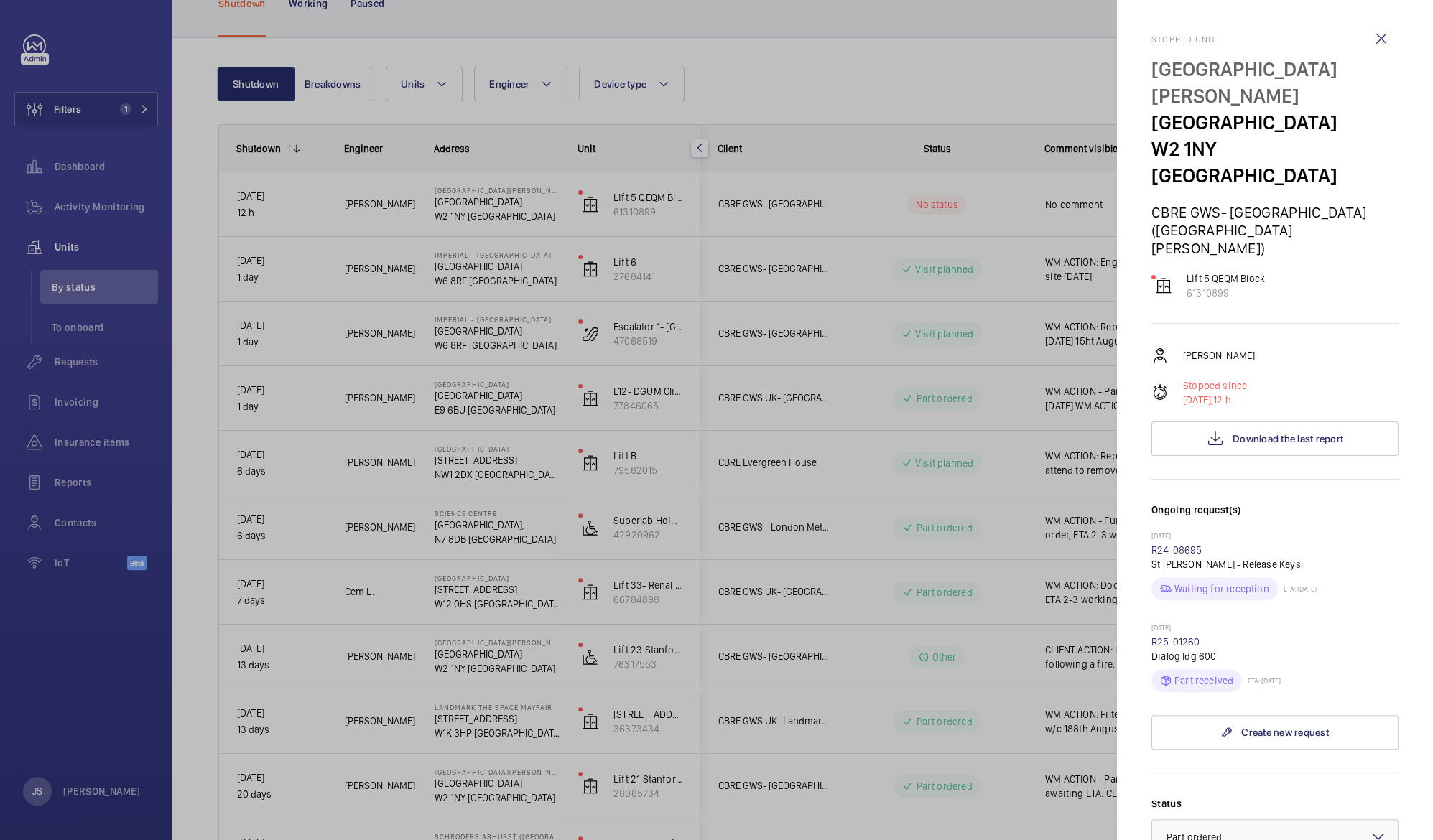
click at [440, 208] on div at bounding box center [716, 420] width 1433 height 840
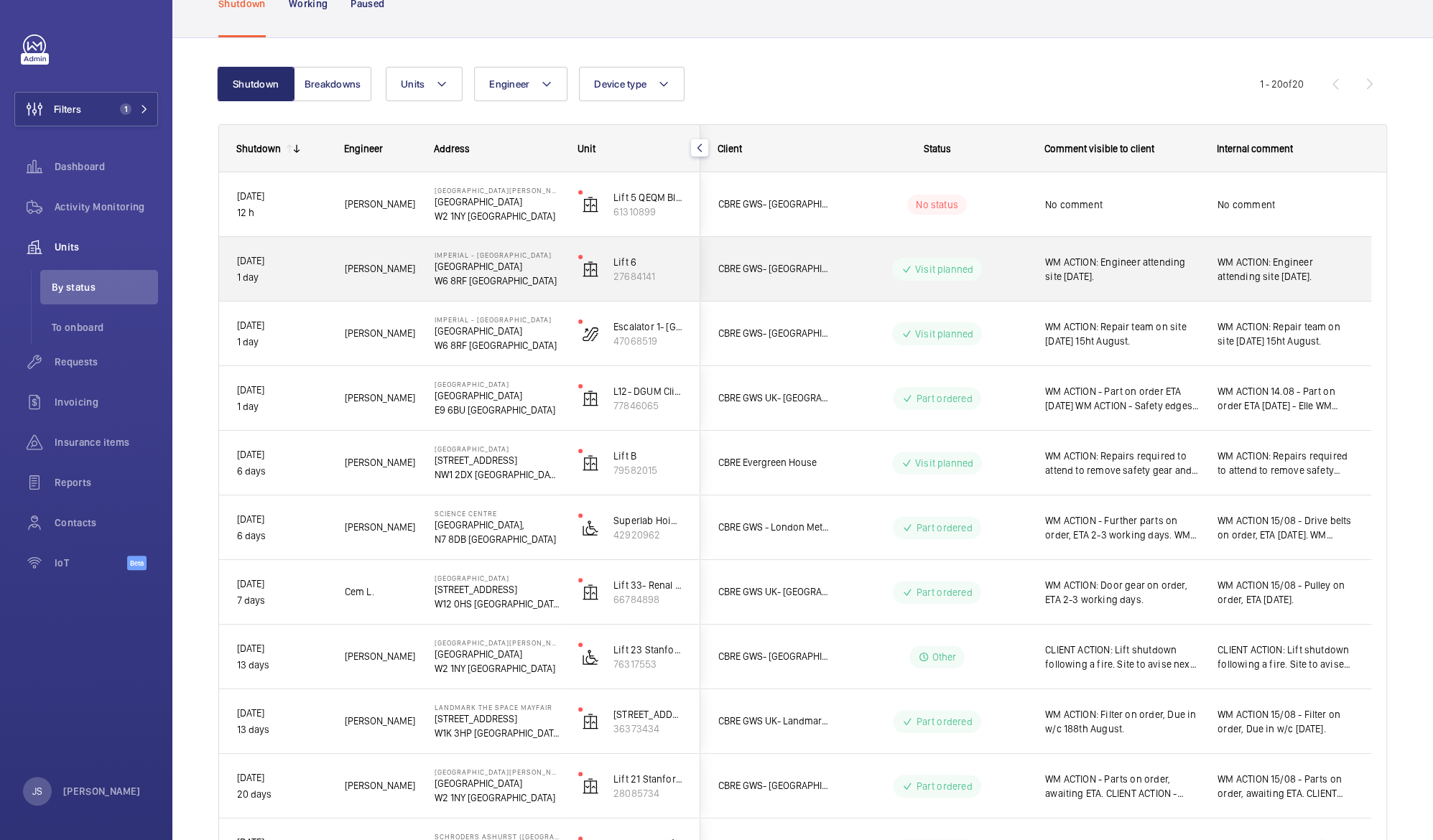
click at [479, 284] on p "W6 8RF [GEOGRAPHIC_DATA]" at bounding box center [497, 281] width 125 height 14
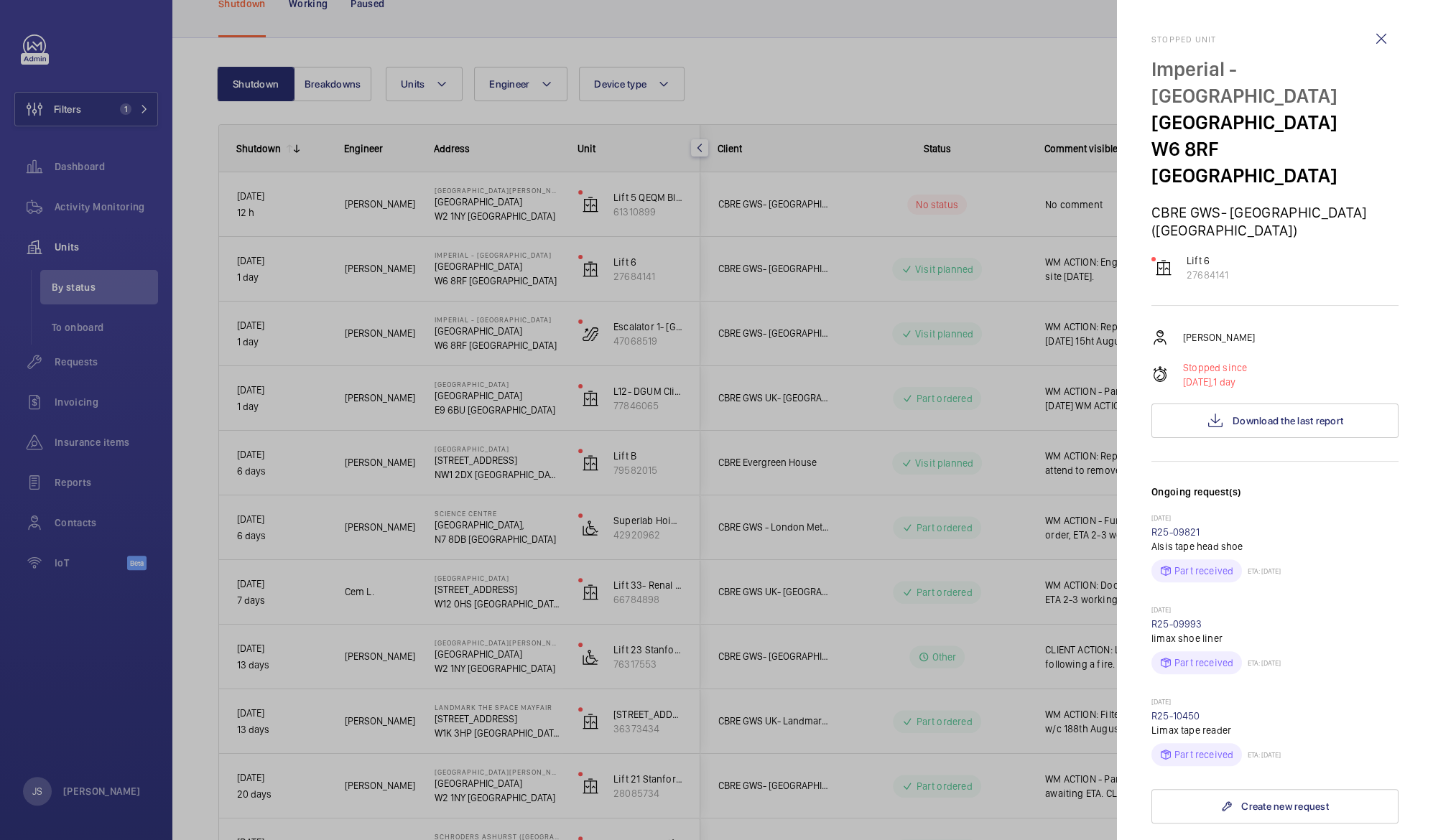
click at [1016, 47] on div at bounding box center [716, 420] width 1433 height 840
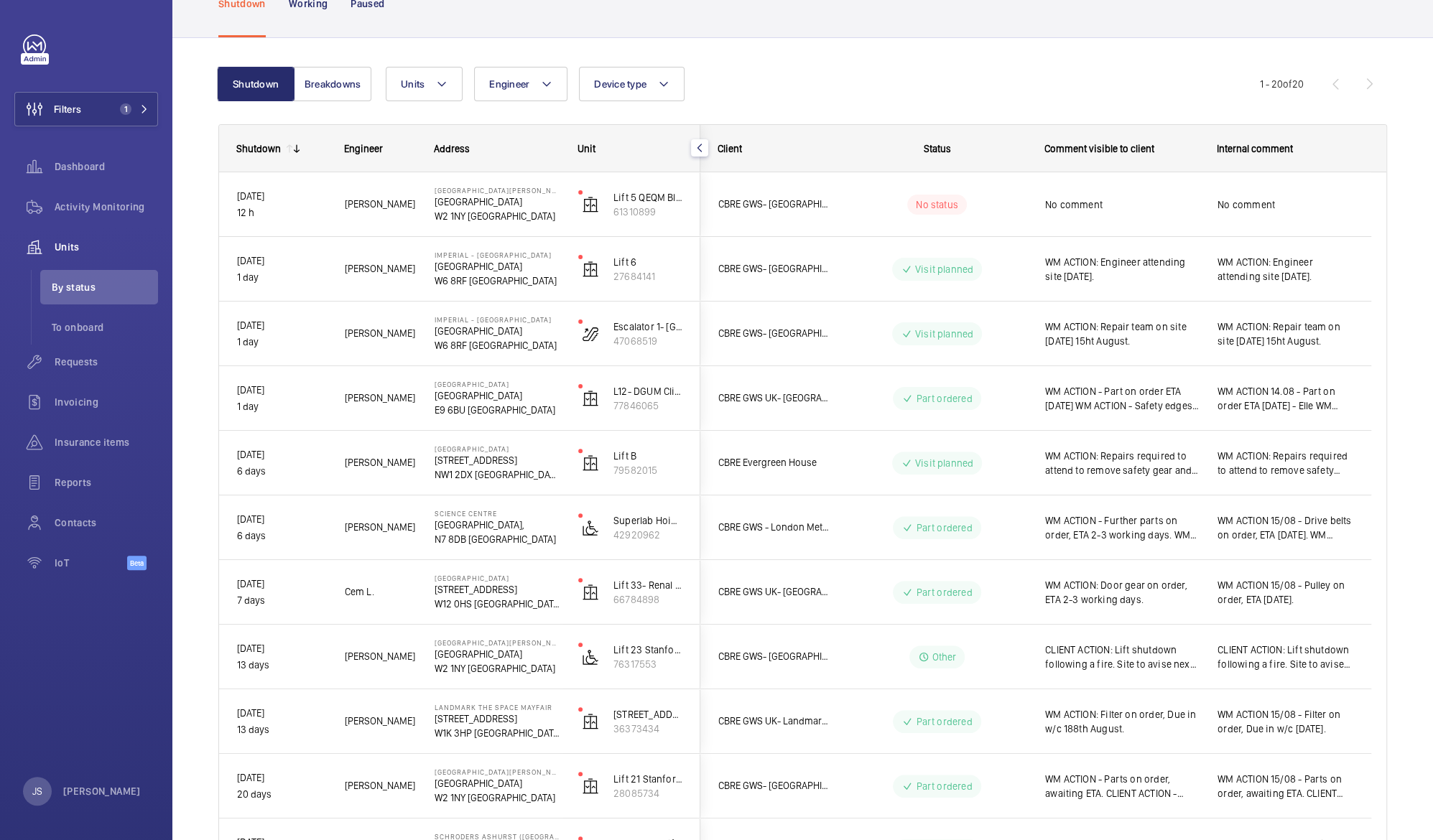
click at [518, 27] on div "Shutdown Working Paused" at bounding box center [803, 3] width 1169 height 68
click at [83, 163] on span "Dashboard" at bounding box center [106, 167] width 104 height 14
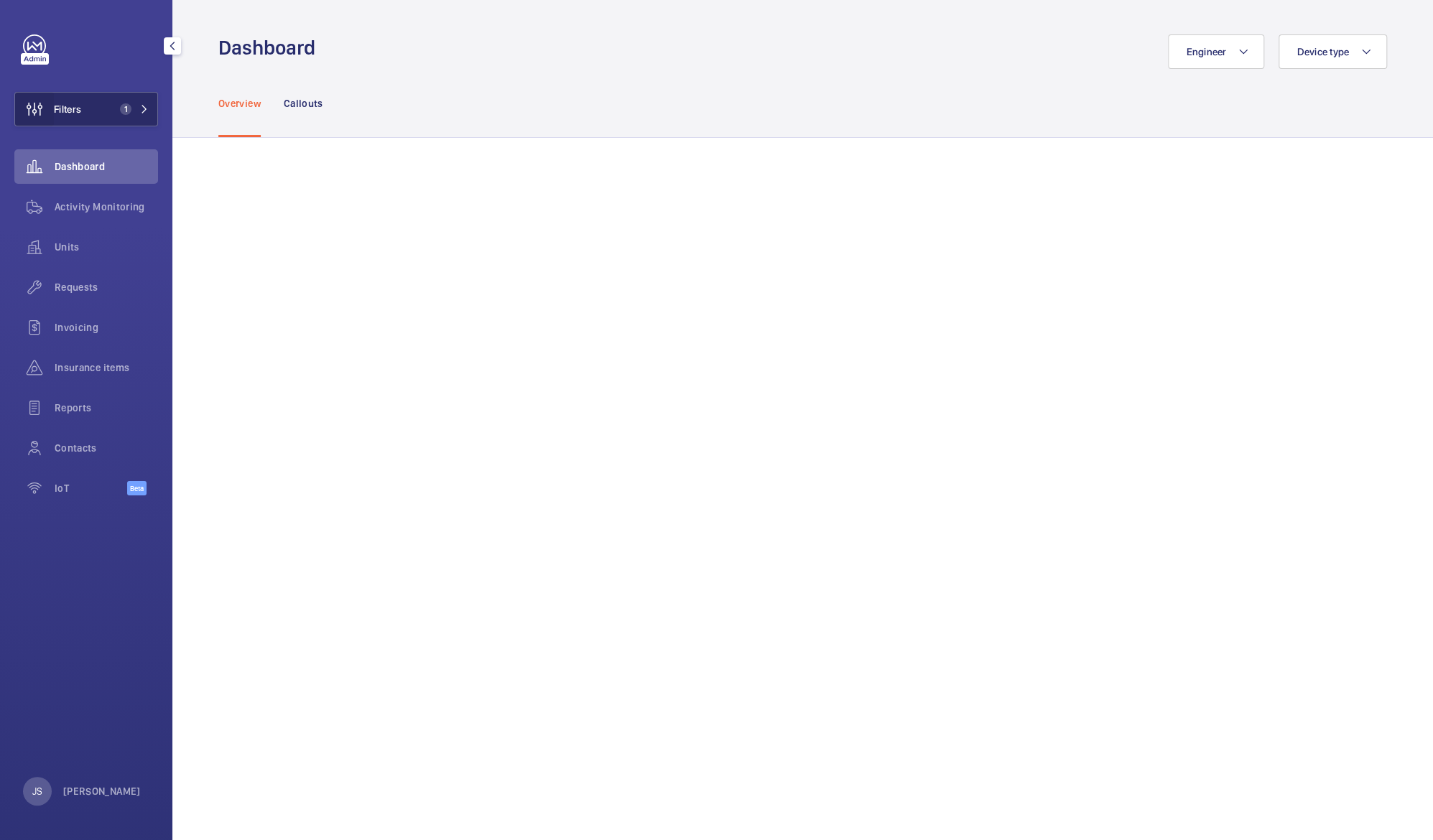
click at [52, 111] on wm-front-icon-button at bounding box center [35, 109] width 39 height 35
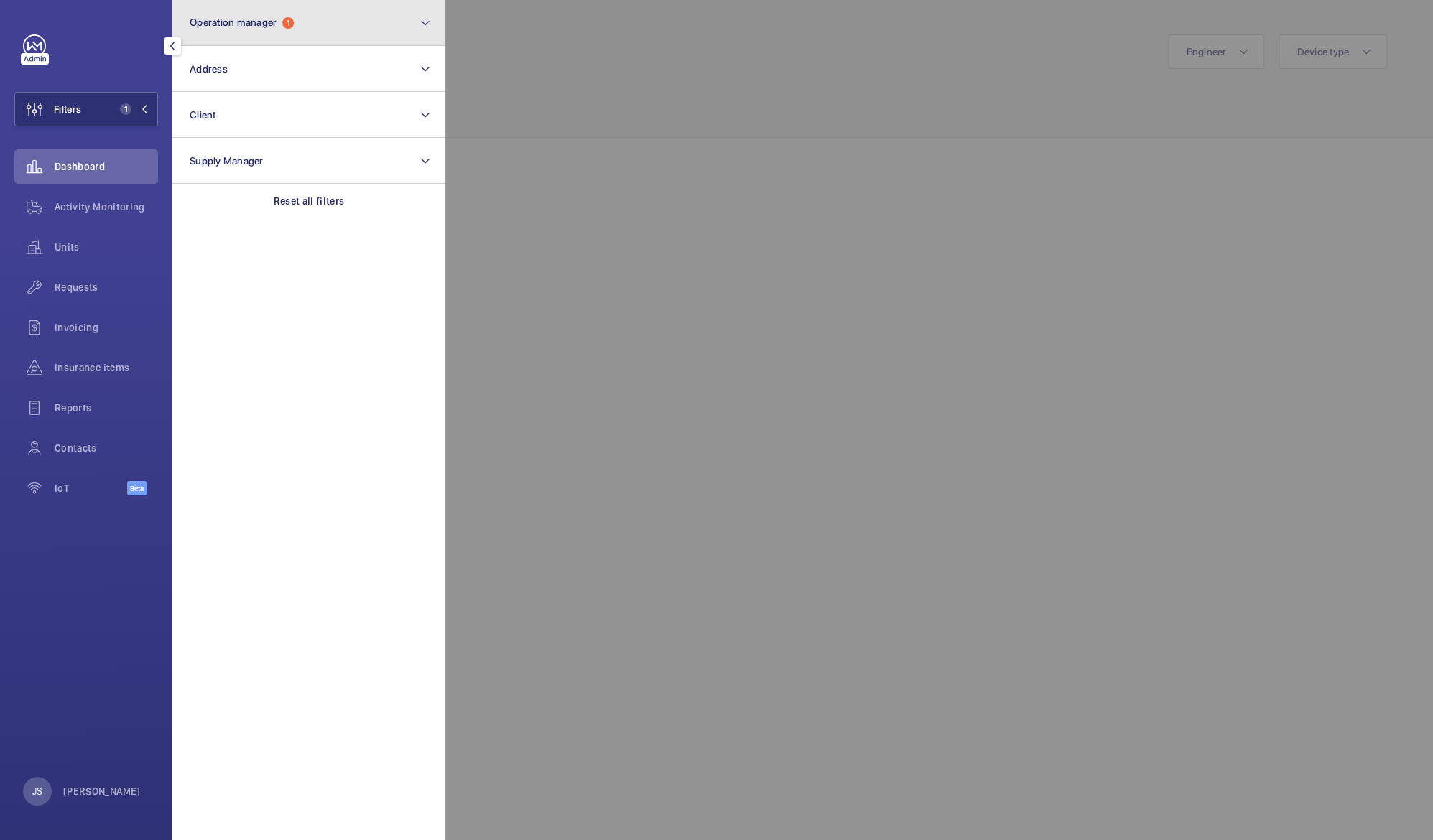
click at [237, 37] on button "Operation manager 1" at bounding box center [308, 23] width 273 height 46
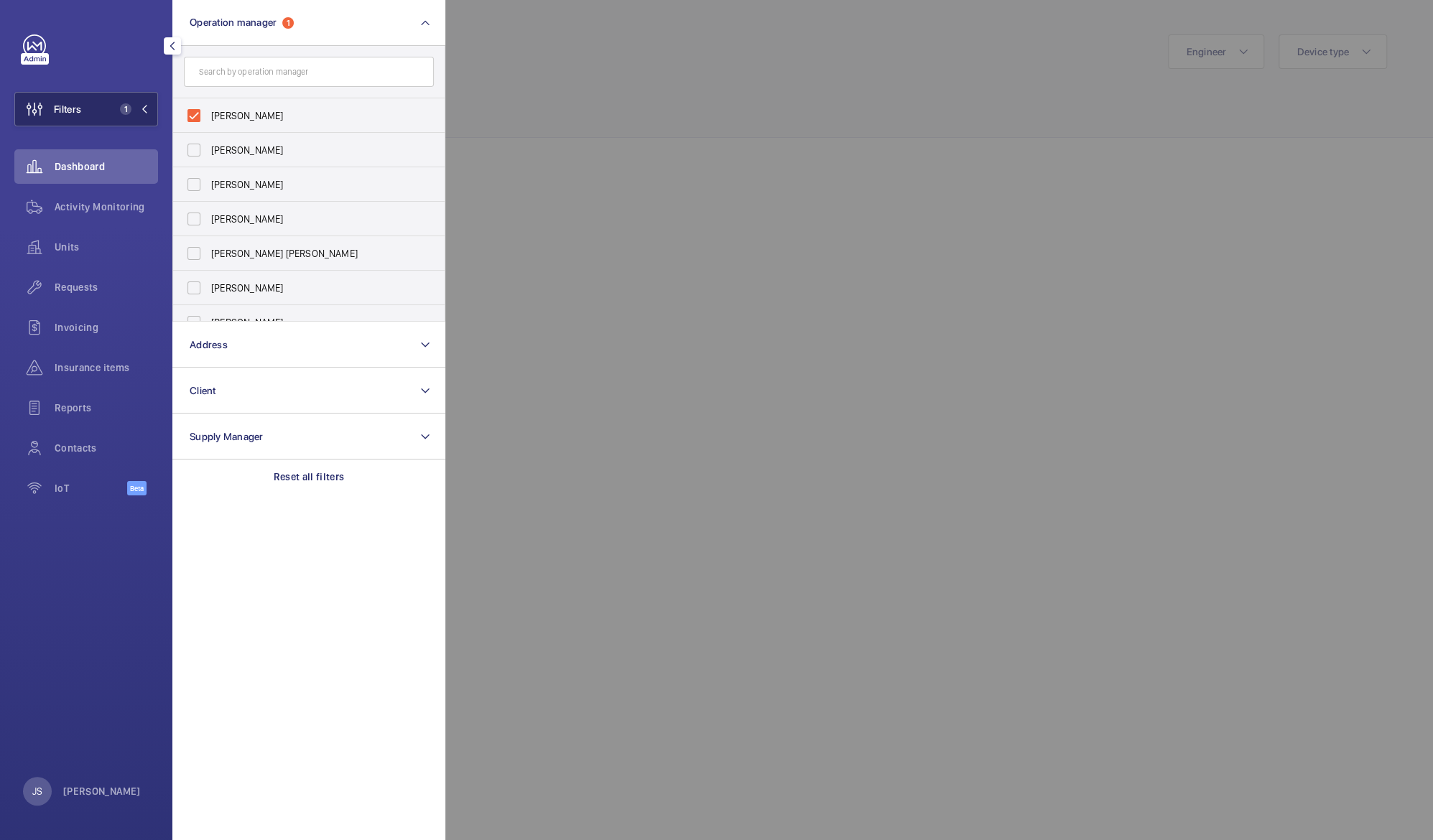
click at [60, 109] on span "Filters" at bounding box center [68, 109] width 27 height 14
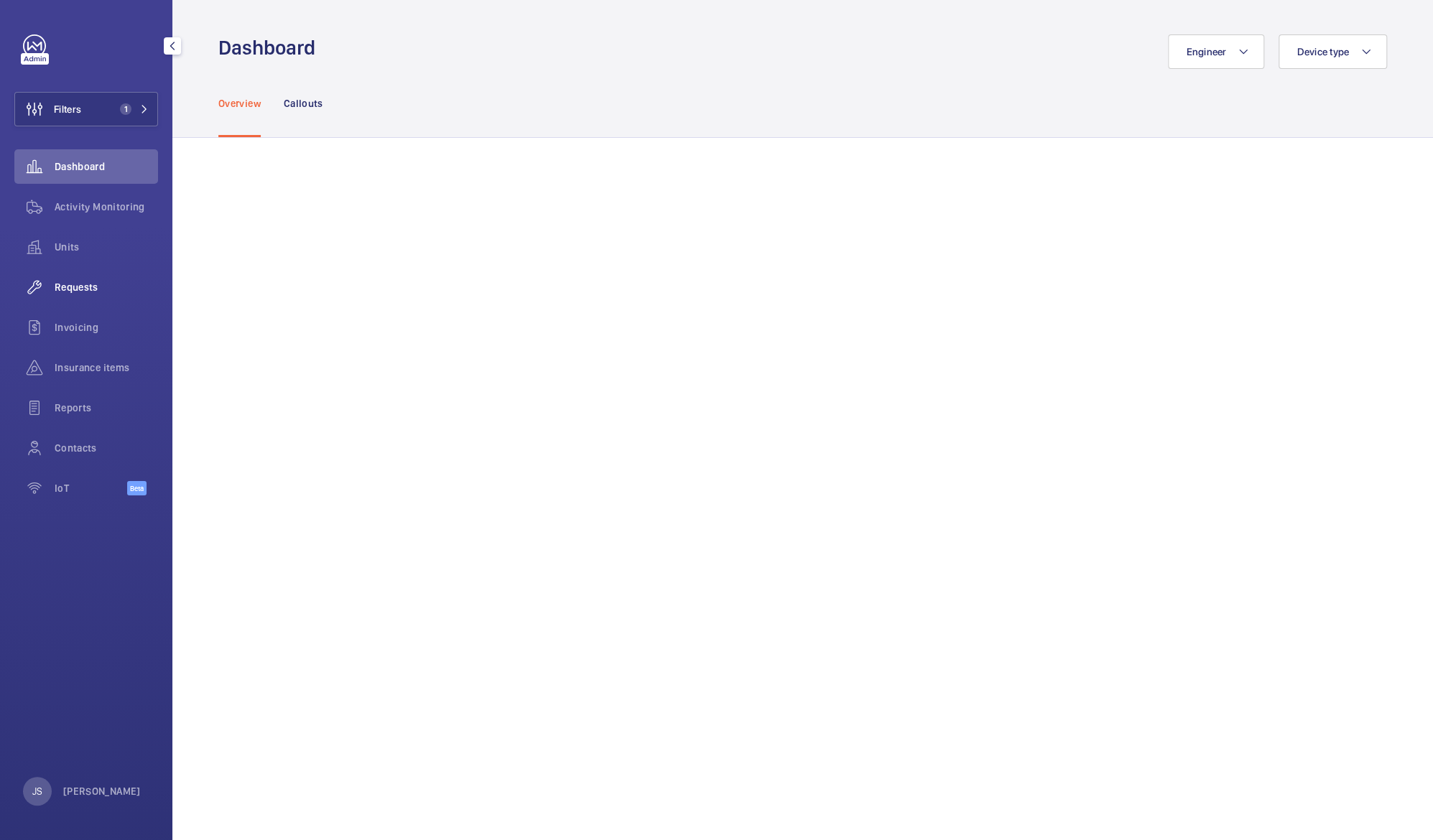
click at [73, 284] on span "Requests" at bounding box center [106, 287] width 104 height 14
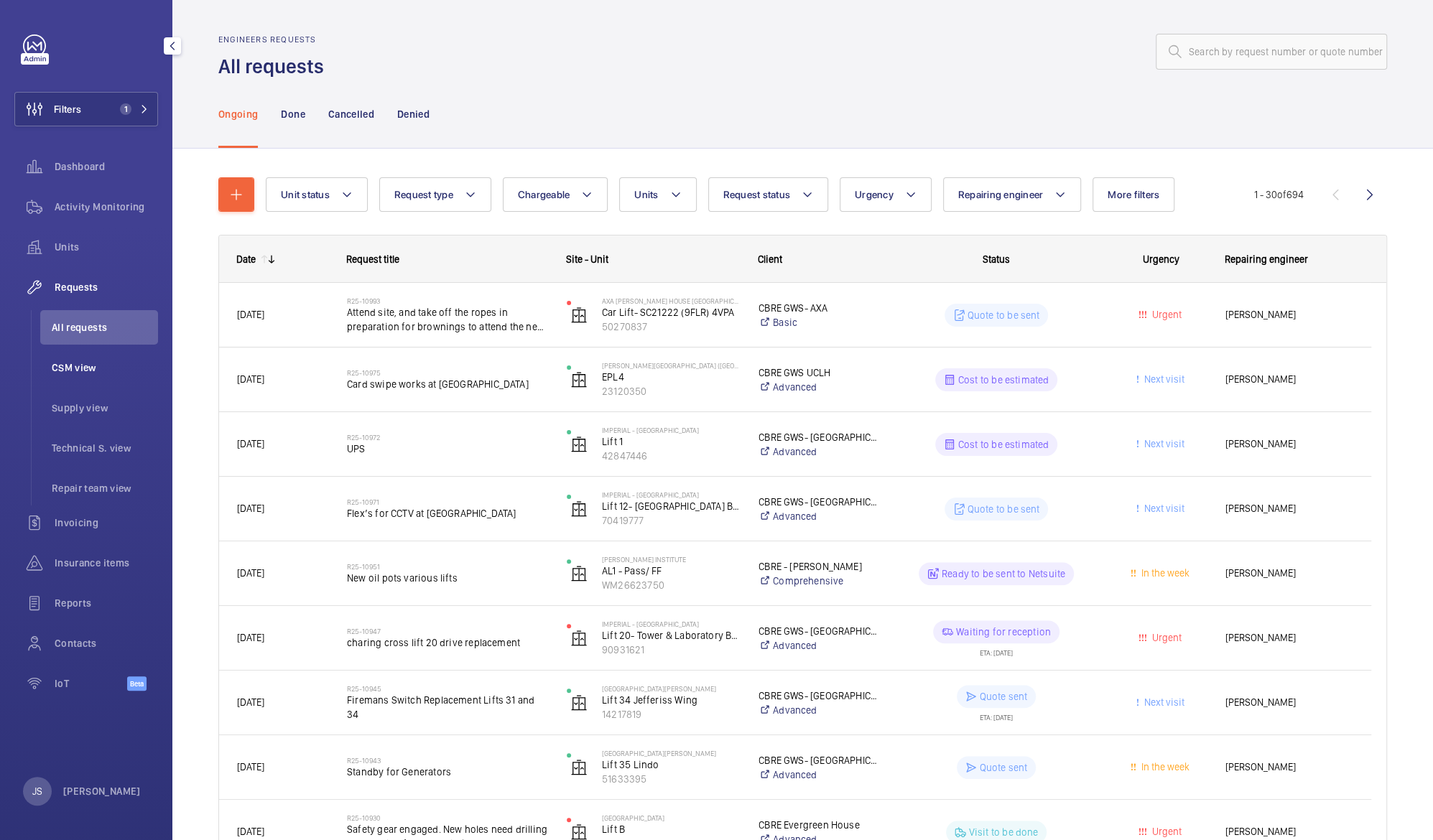
click at [72, 373] on span "CSM view" at bounding box center [105, 368] width 106 height 14
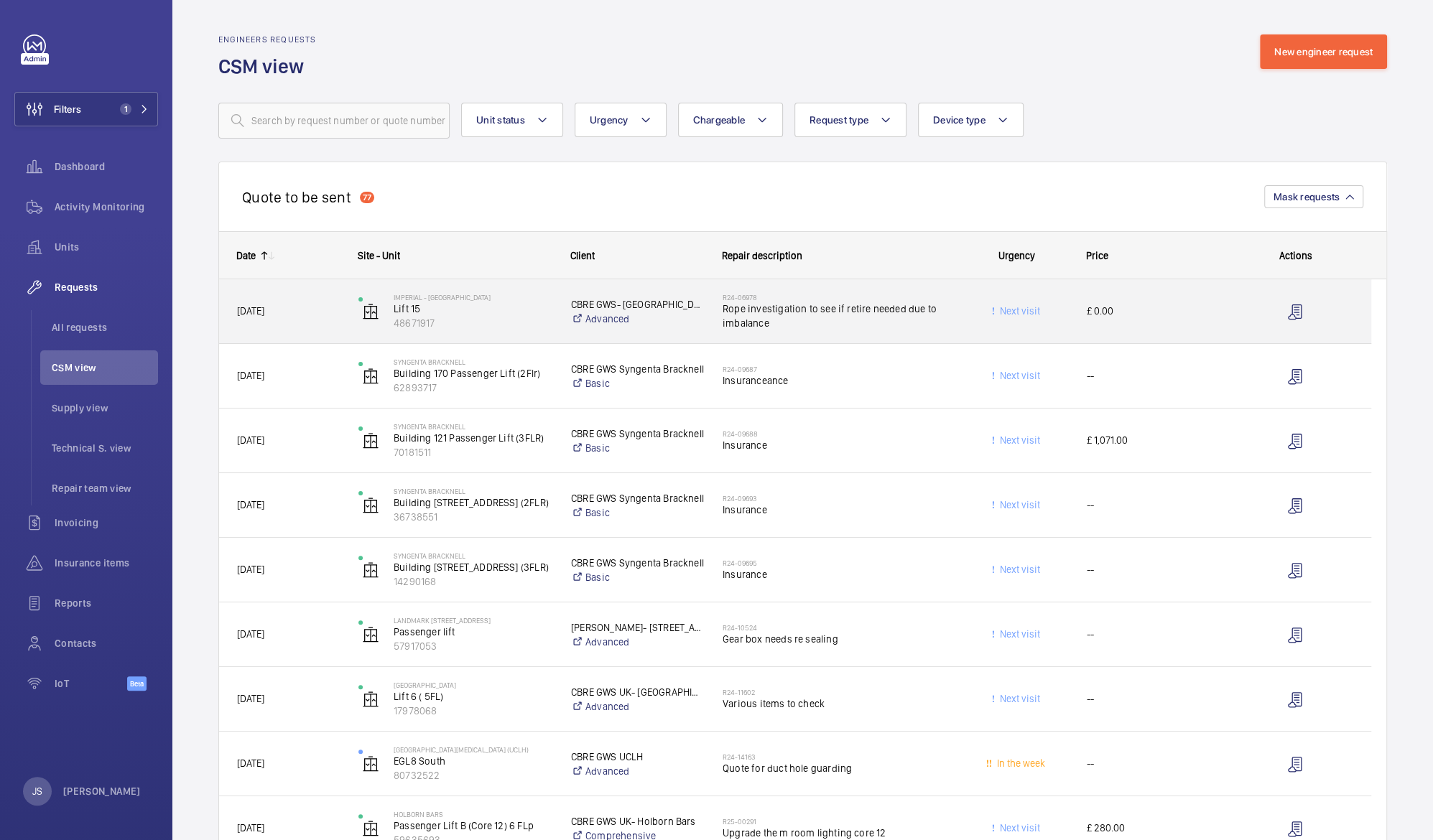
click at [767, 315] on span "Rope investigation to see if retire needed due to imbalance" at bounding box center [835, 316] width 224 height 29
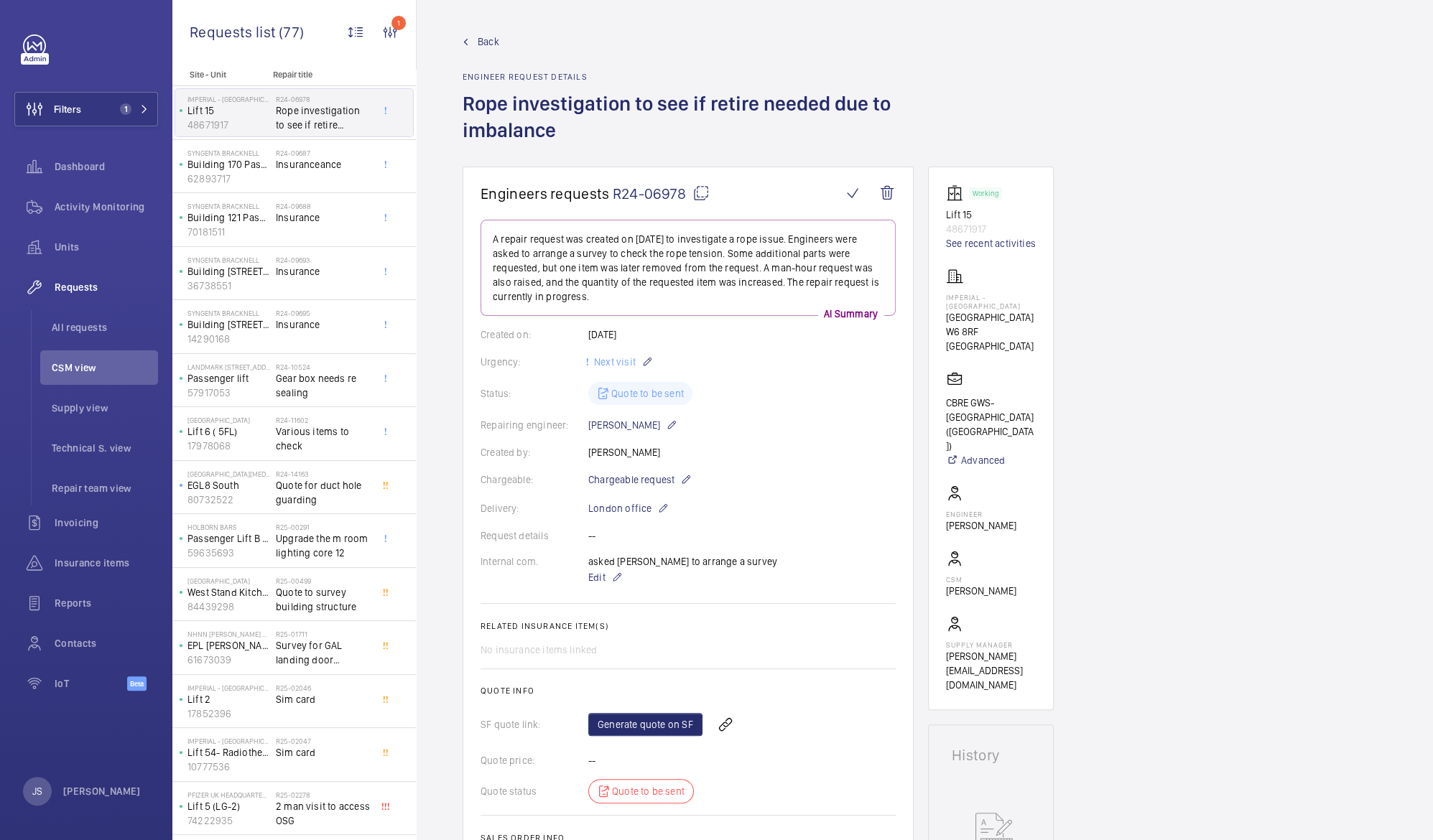
click at [630, 397] on div "Status: Quote to be sent" at bounding box center [688, 393] width 415 height 23
click at [221, 169] on p "Building 170 Passenger Lift (2Flr)" at bounding box center [229, 164] width 83 height 14
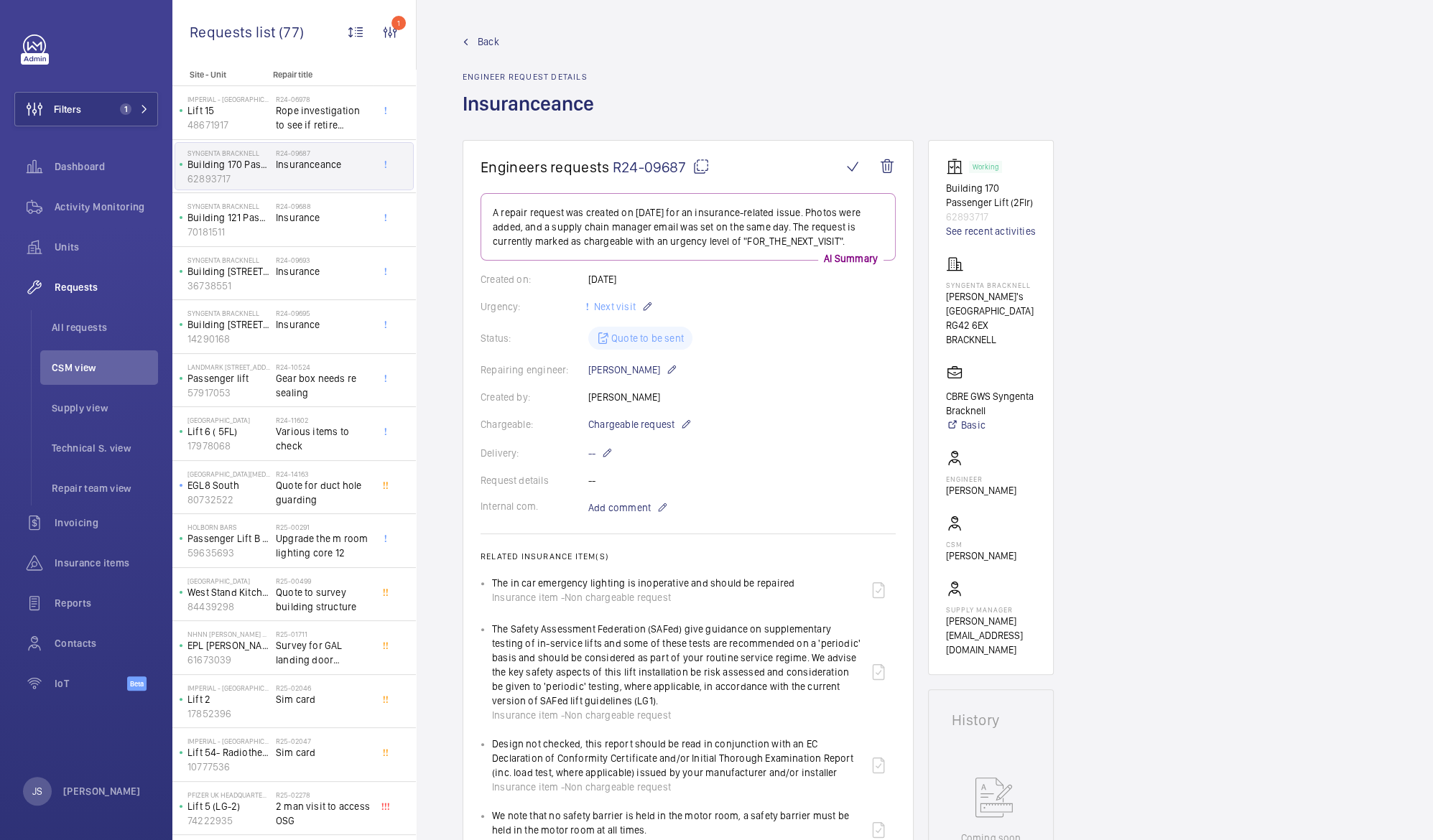
click at [623, 339] on div "Status: Quote to be sent" at bounding box center [688, 338] width 415 height 23
click at [623, 340] on div "Status: Quote to be sent" at bounding box center [688, 338] width 415 height 23
drag, startPoint x: 623, startPoint y: 340, endPoint x: 580, endPoint y: 338, distance: 43.0
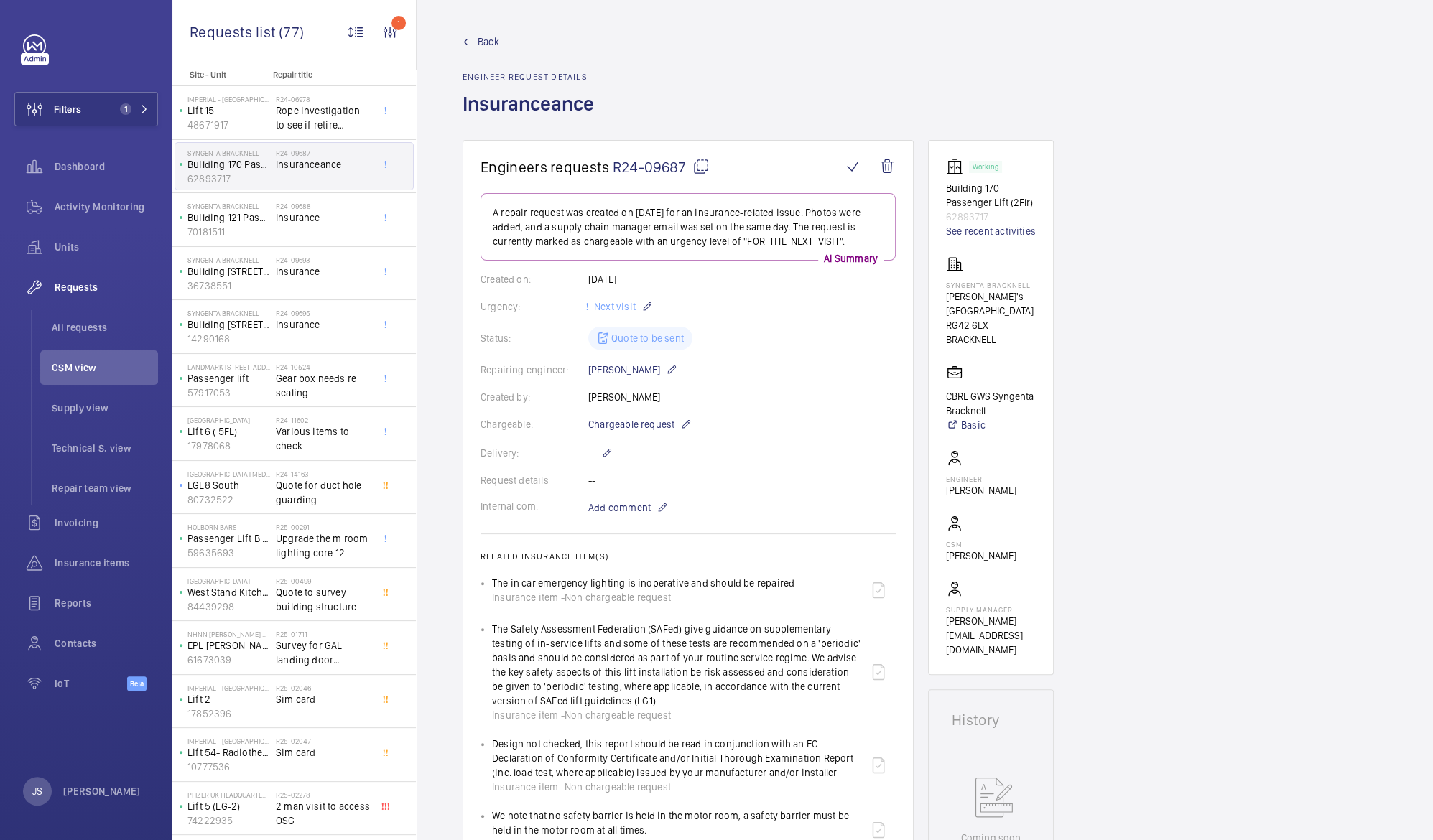
click at [580, 338] on div "Status: Quote to be sent" at bounding box center [688, 338] width 415 height 23
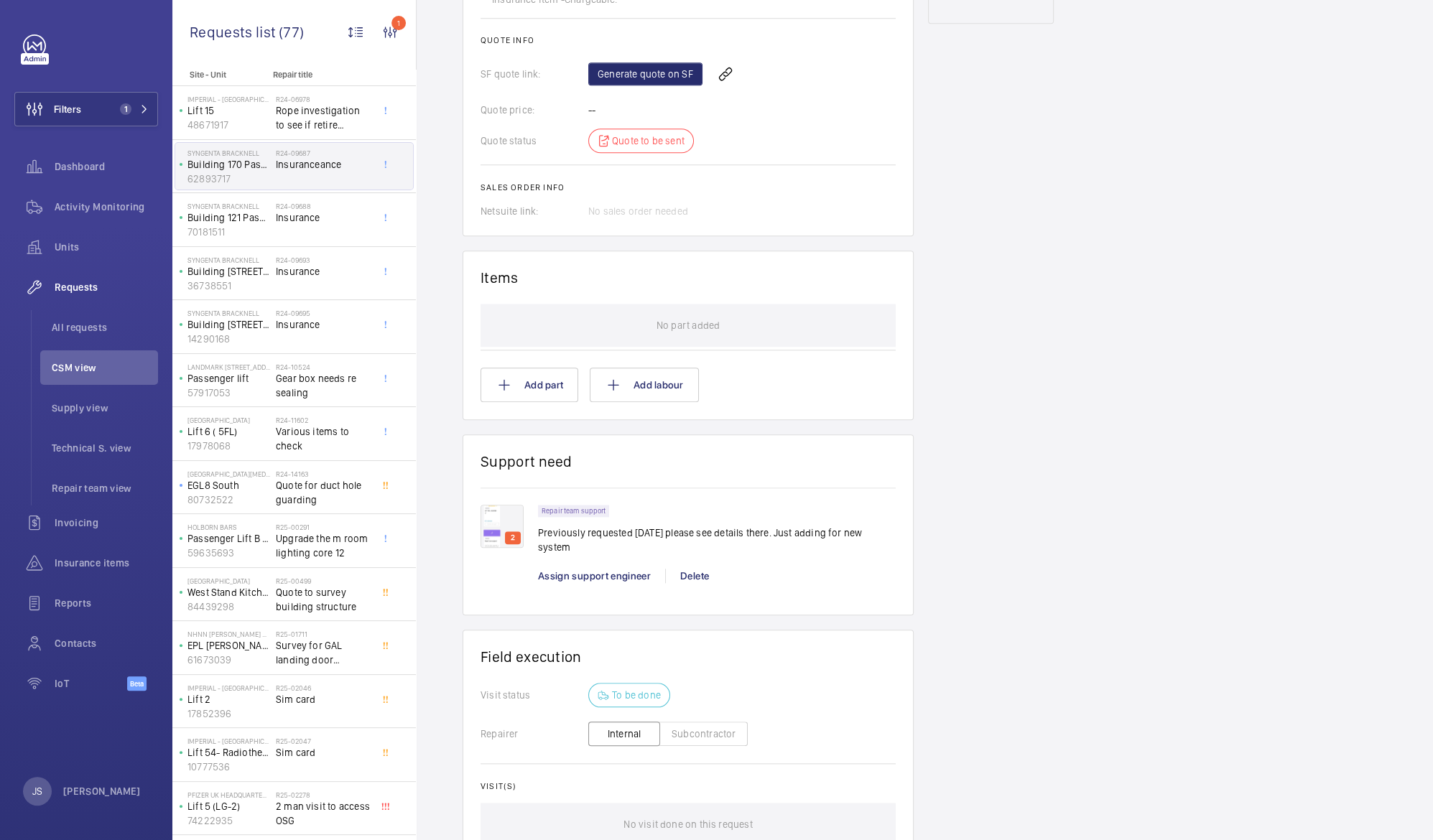
scroll to position [871, 0]
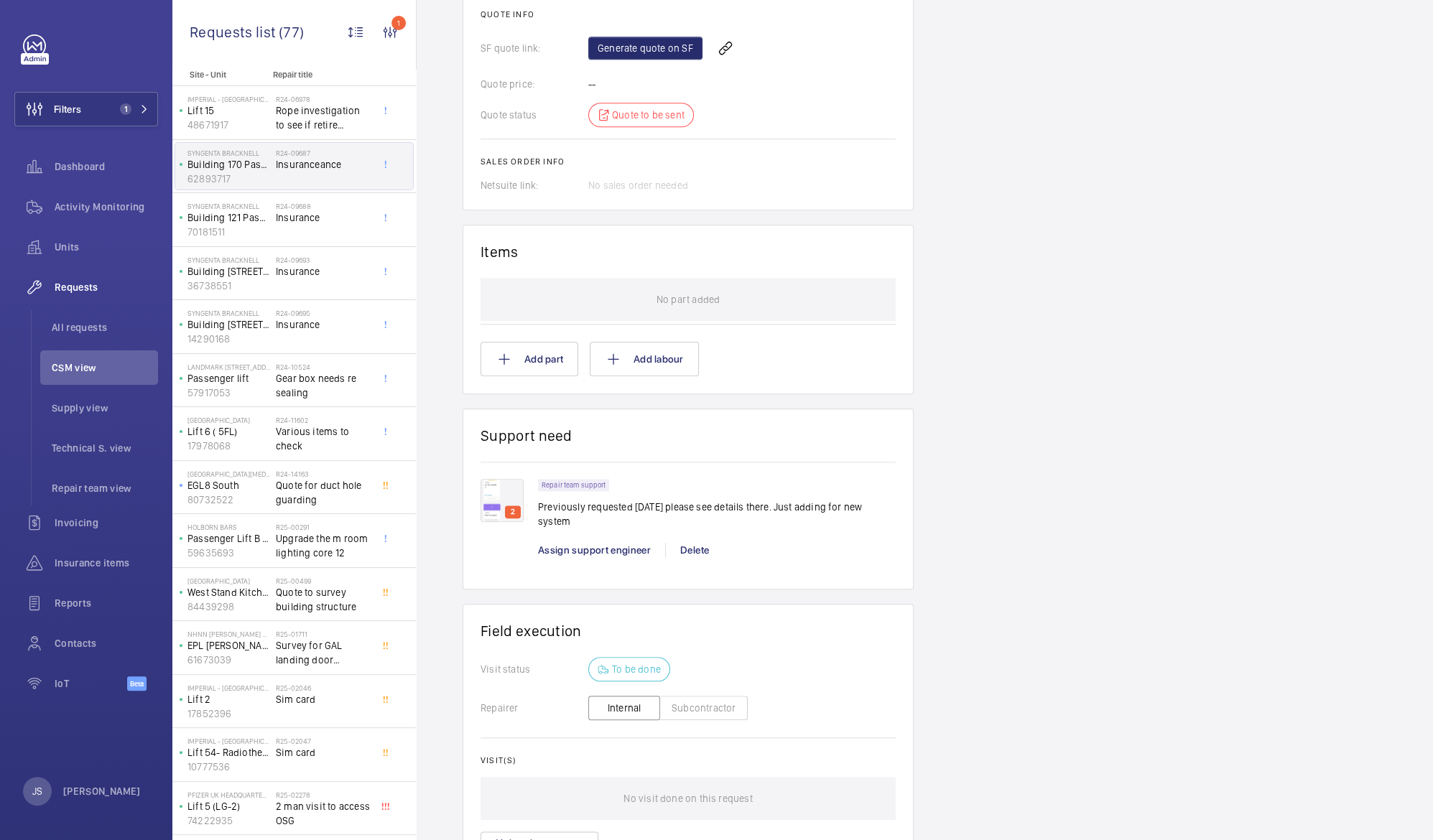
click at [487, 499] on img at bounding box center [502, 500] width 43 height 43
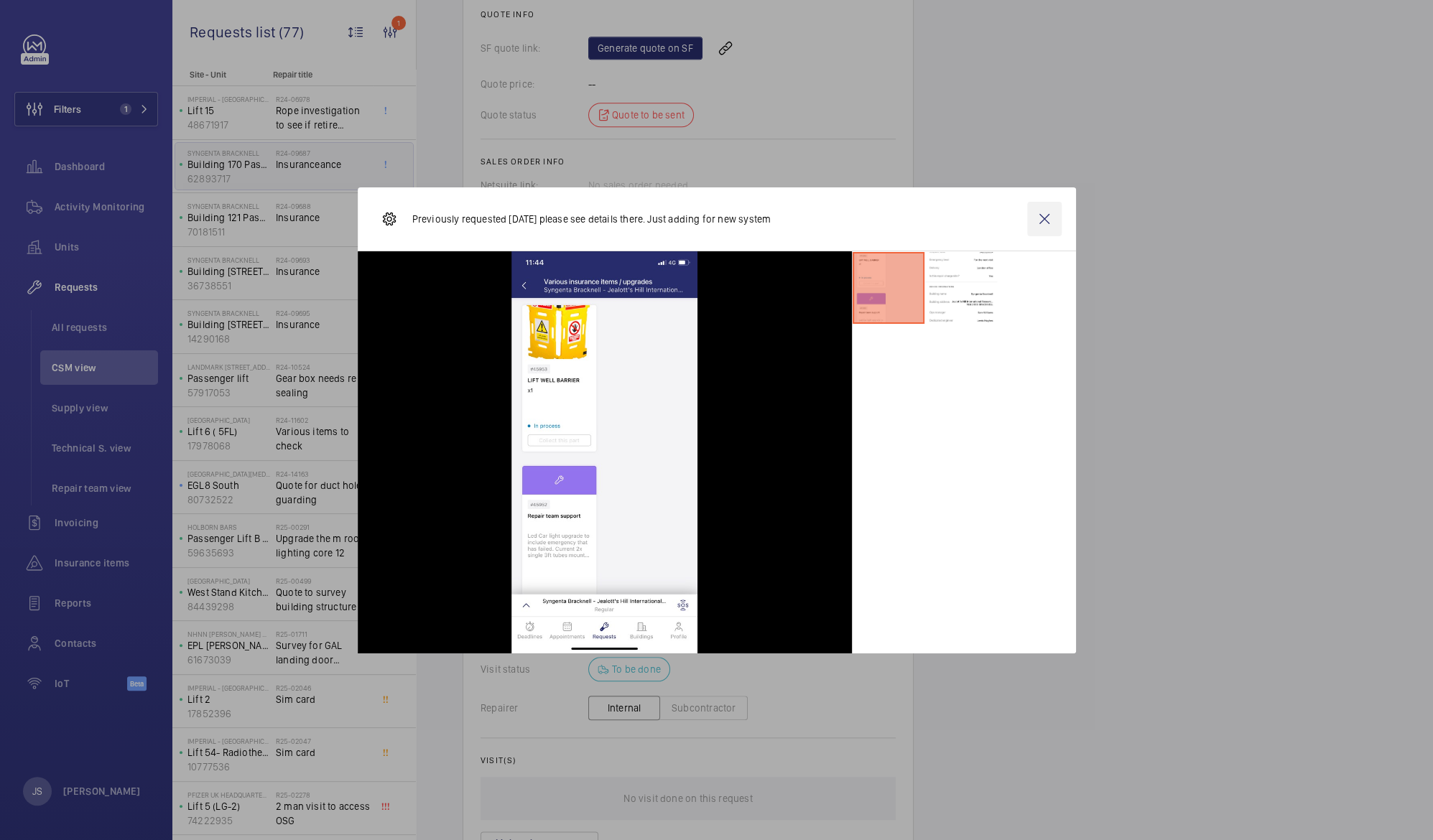
click at [1045, 213] on wm-front-icon-button at bounding box center [1044, 219] width 35 height 35
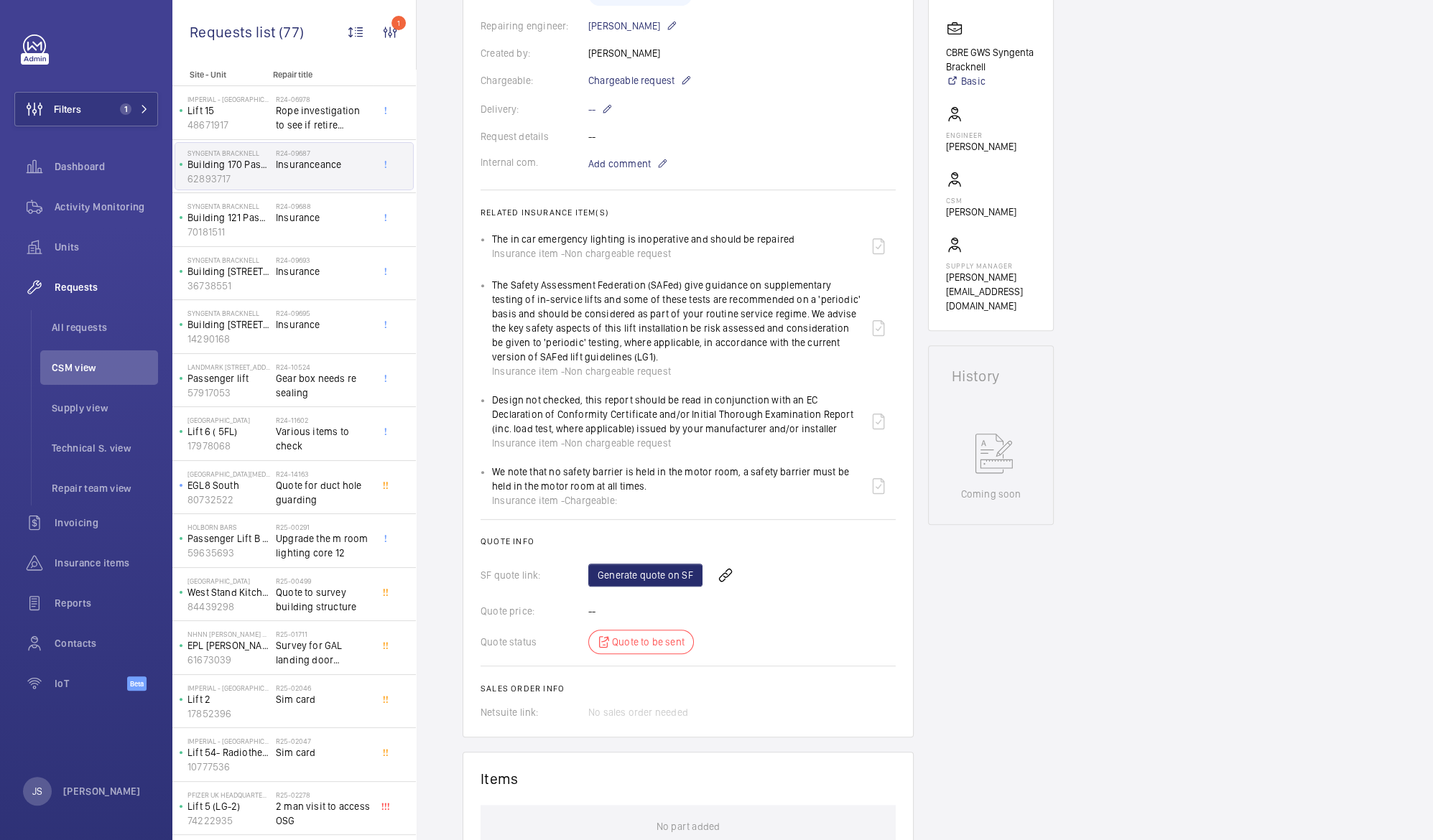
scroll to position [249, 0]
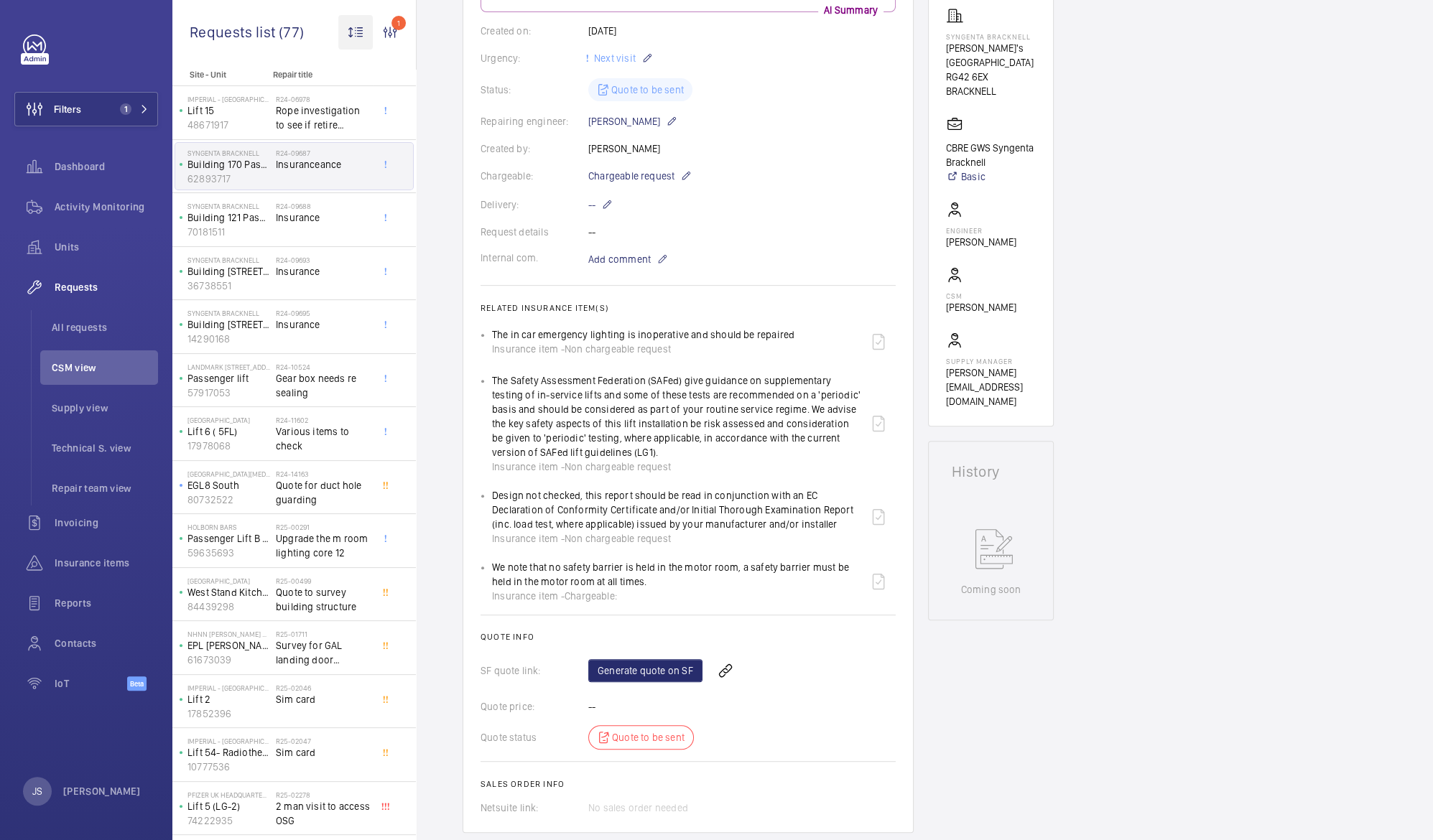
click at [354, 37] on wm-front-icon-button at bounding box center [355, 32] width 35 height 35
click at [314, 43] on div at bounding box center [716, 420] width 1433 height 840
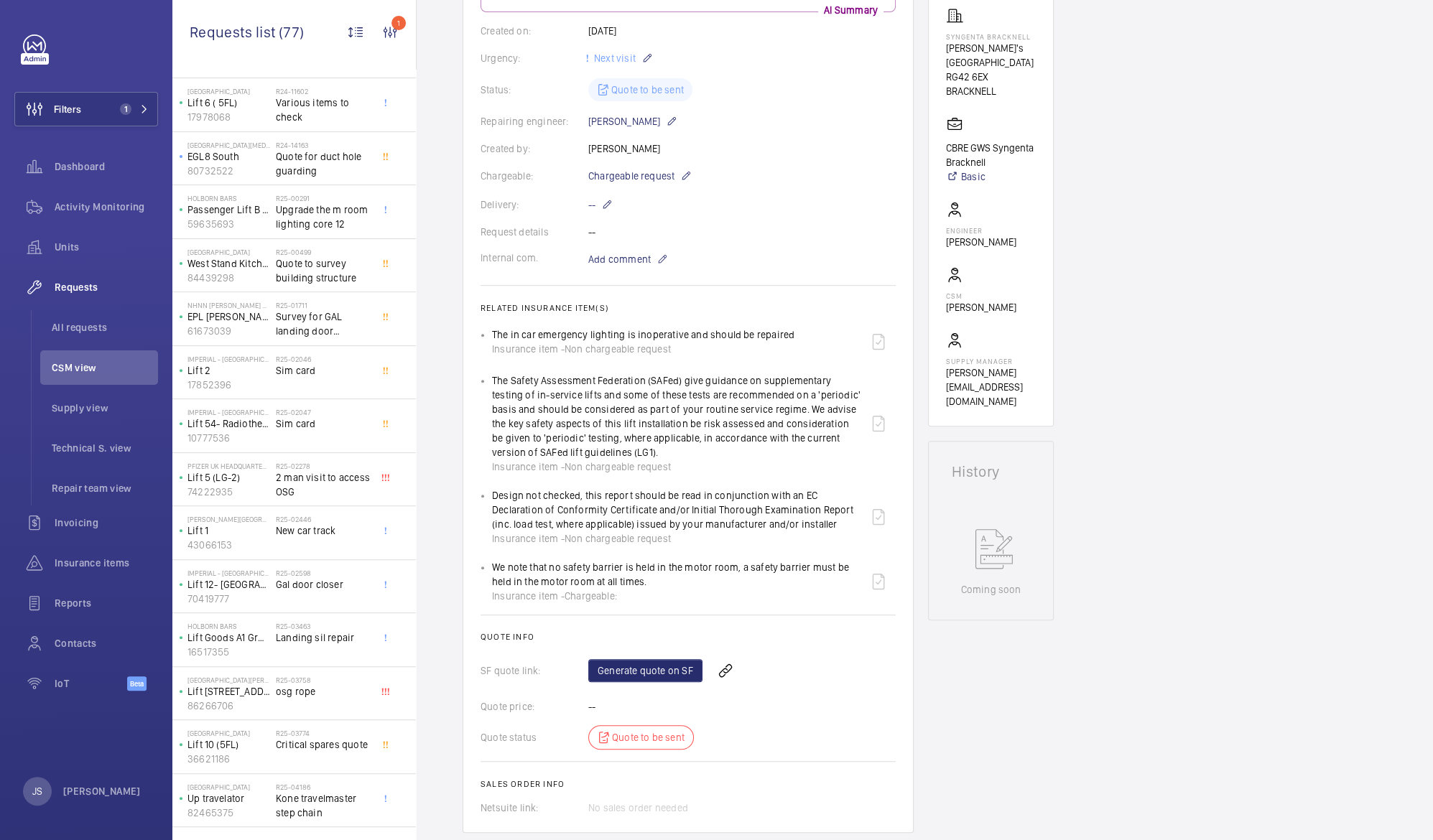
scroll to position [381, 0]
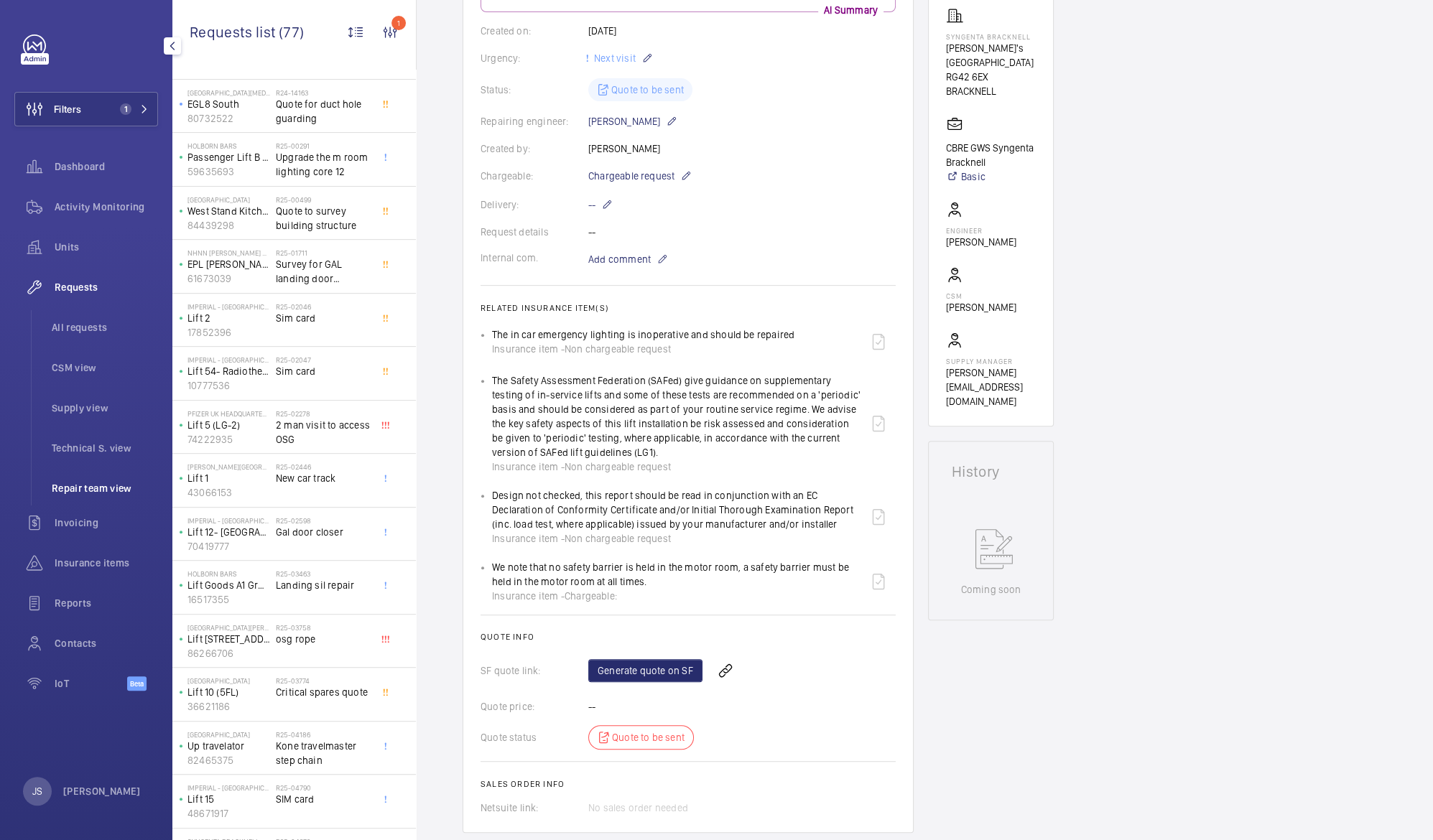
click at [94, 492] on span "Repair team view" at bounding box center [105, 488] width 106 height 14
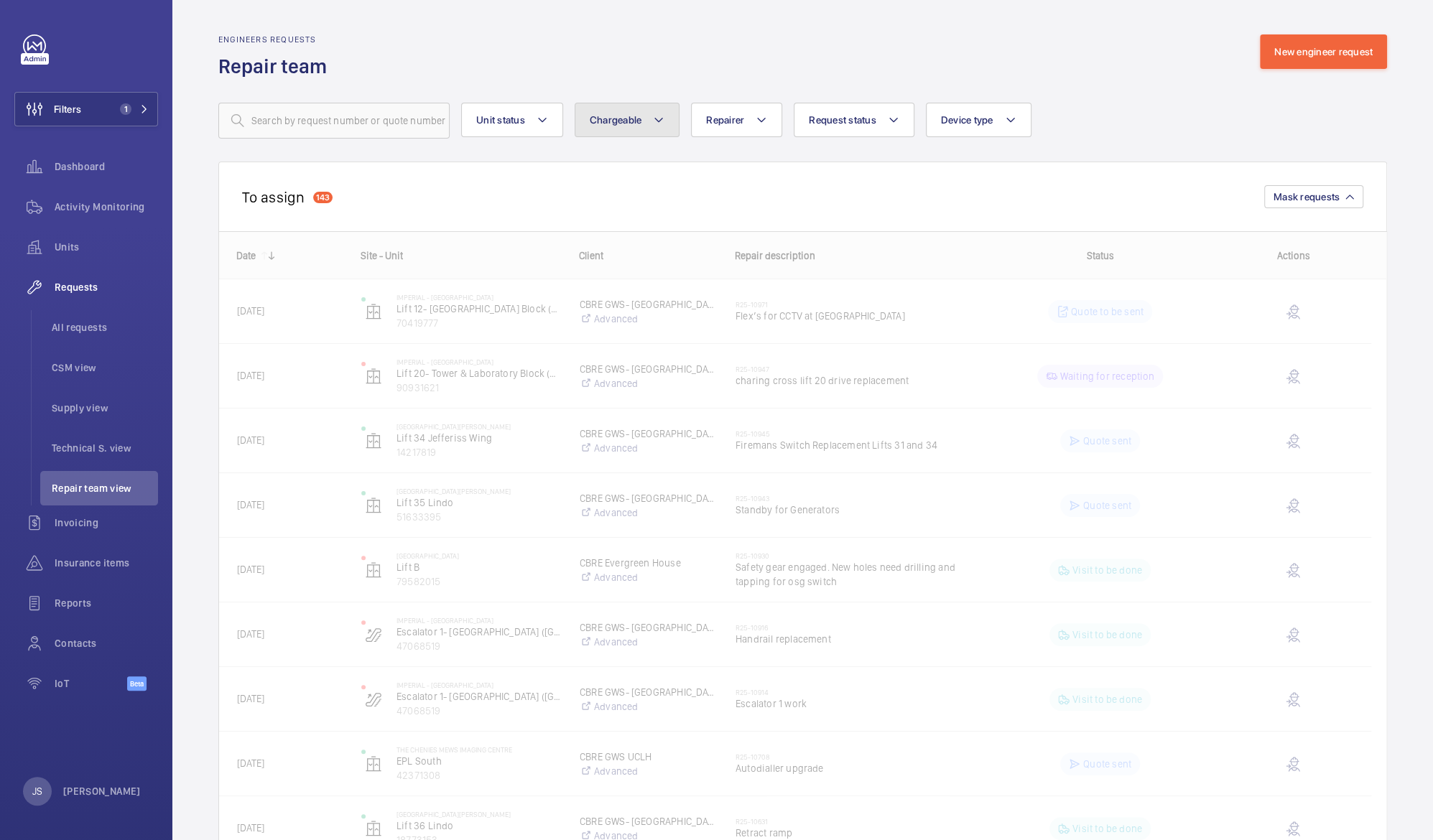
click at [650, 121] on button "Chargeable" at bounding box center [627, 120] width 105 height 35
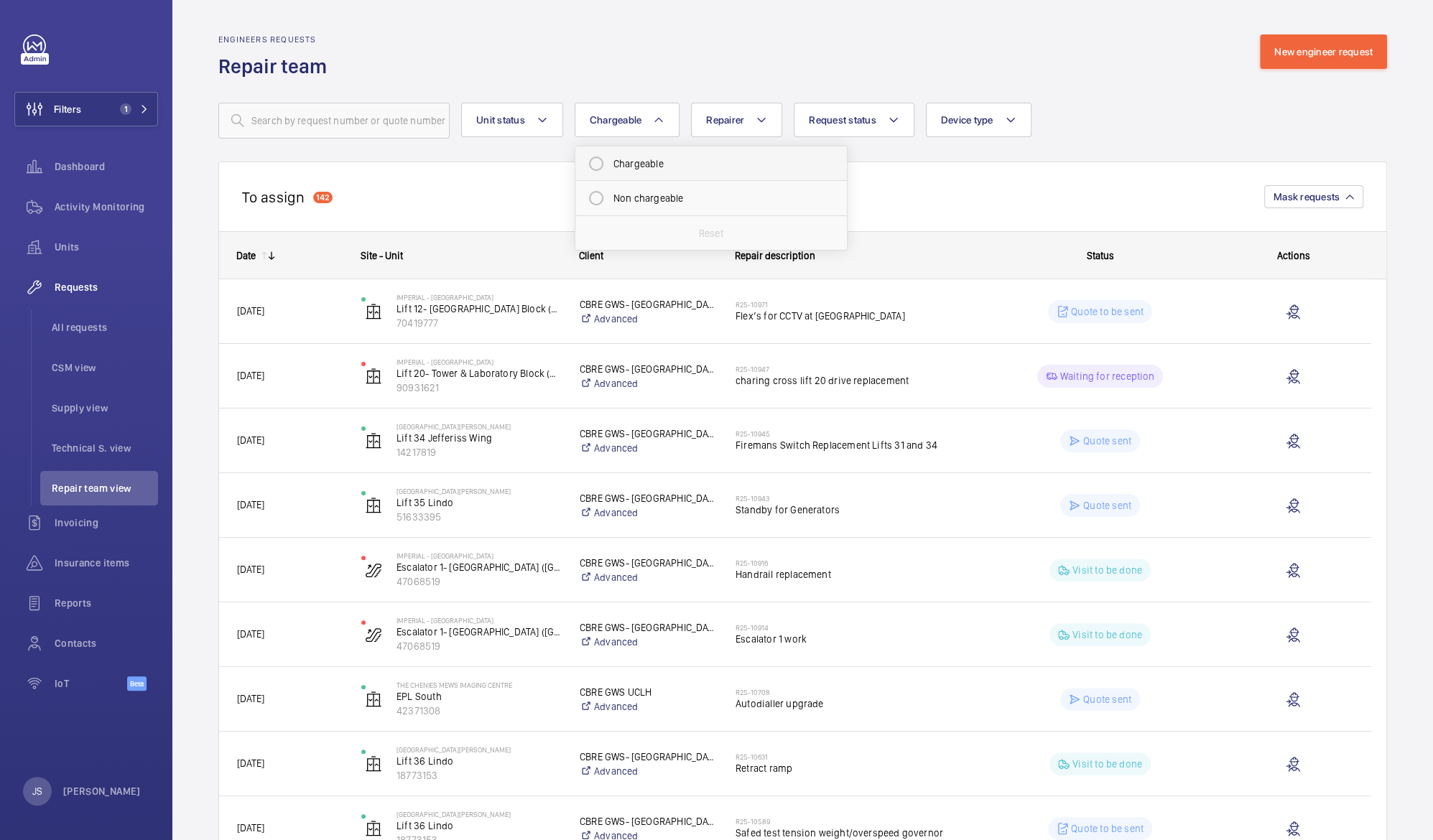
click at [631, 173] on mat-radio-button "Chargeable" at bounding box center [711, 164] width 258 height 29
radio input "true"
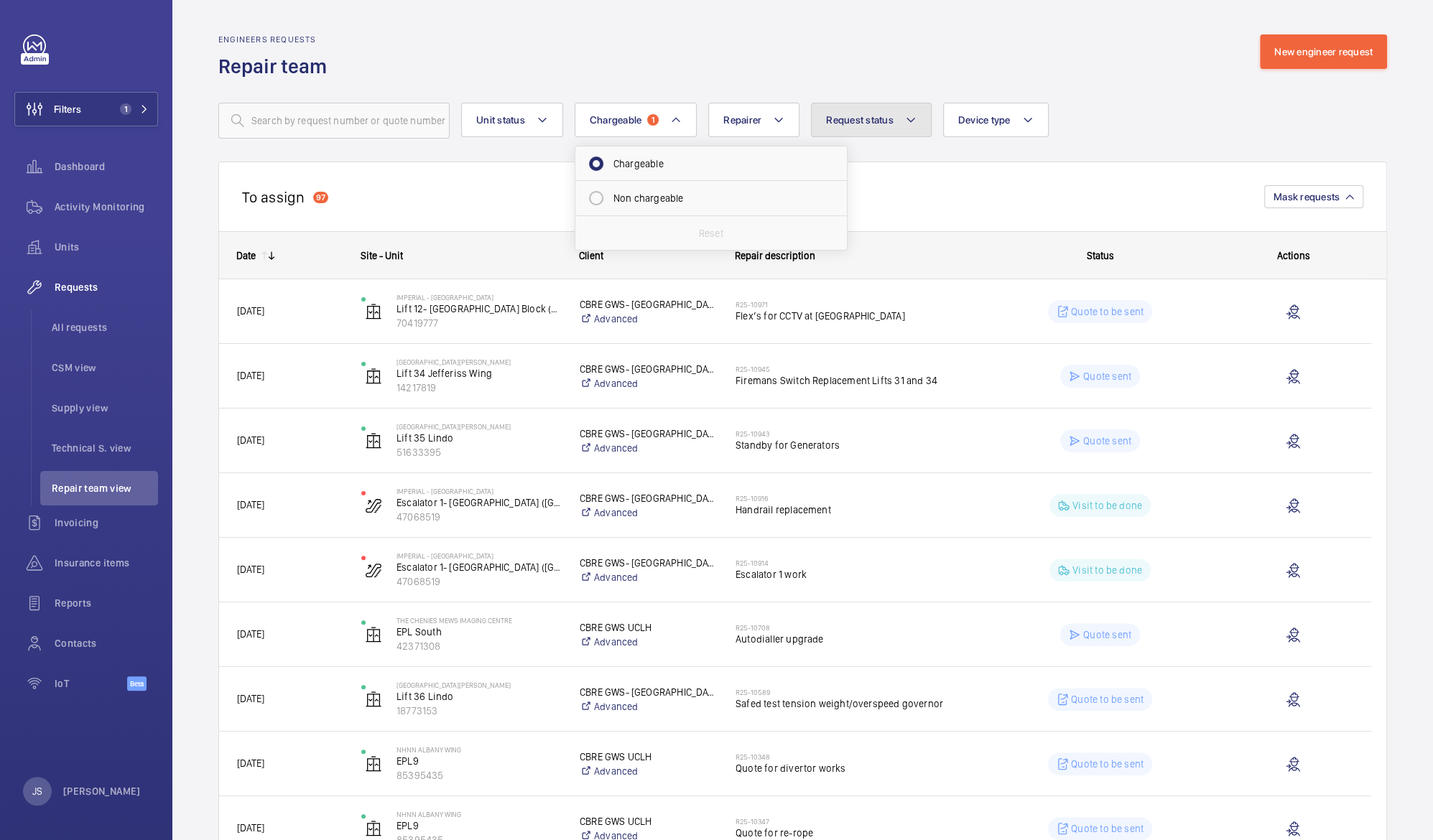
click at [865, 121] on span "Request status" at bounding box center [860, 120] width 68 height 11
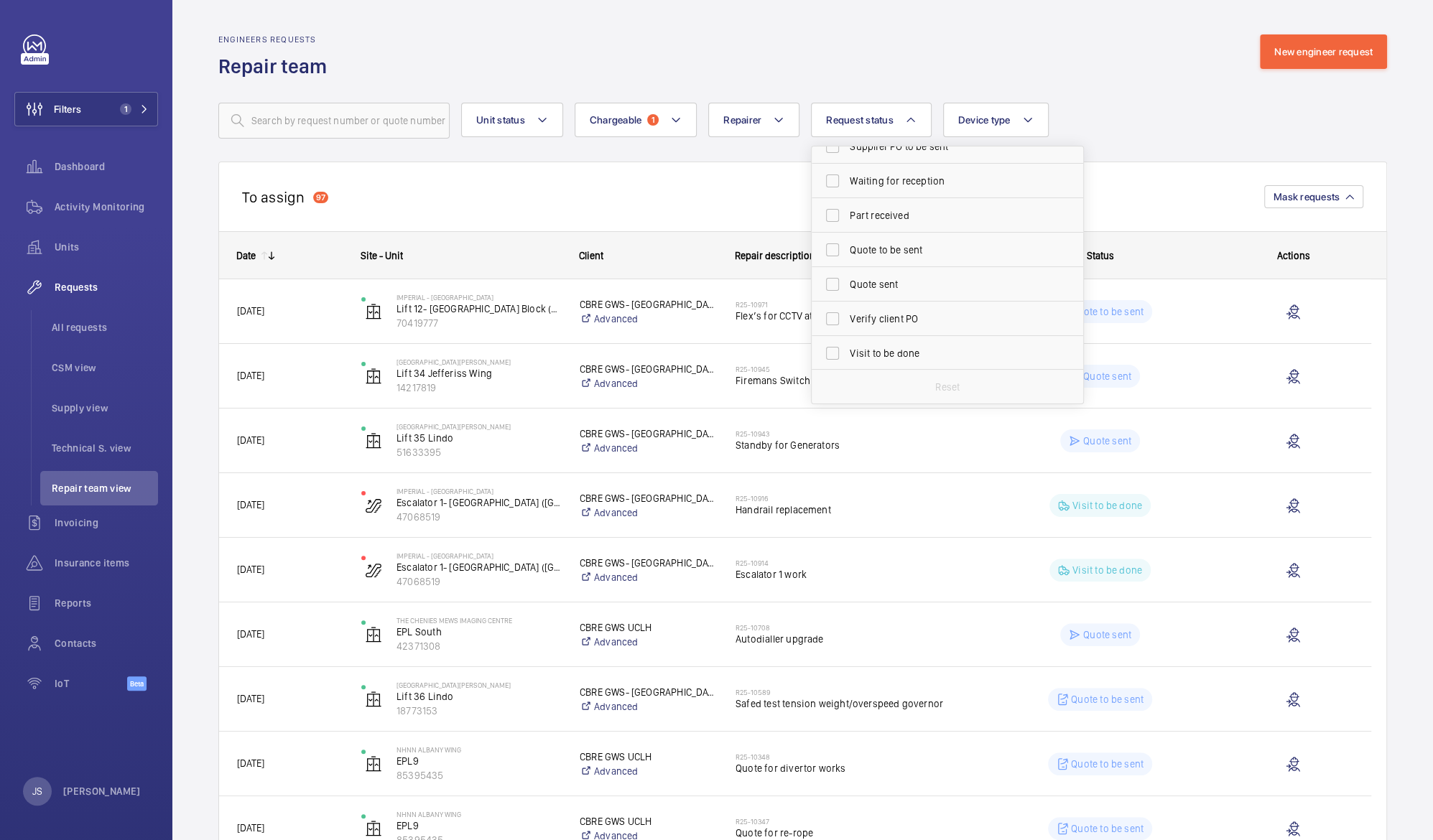
scroll to position [172, 0]
click at [868, 233] on span "Quote to be sent" at bounding box center [948, 233] width 197 height 14
click at [847, 233] on input "Quote to be sent" at bounding box center [832, 233] width 29 height 29
checkbox input "true"
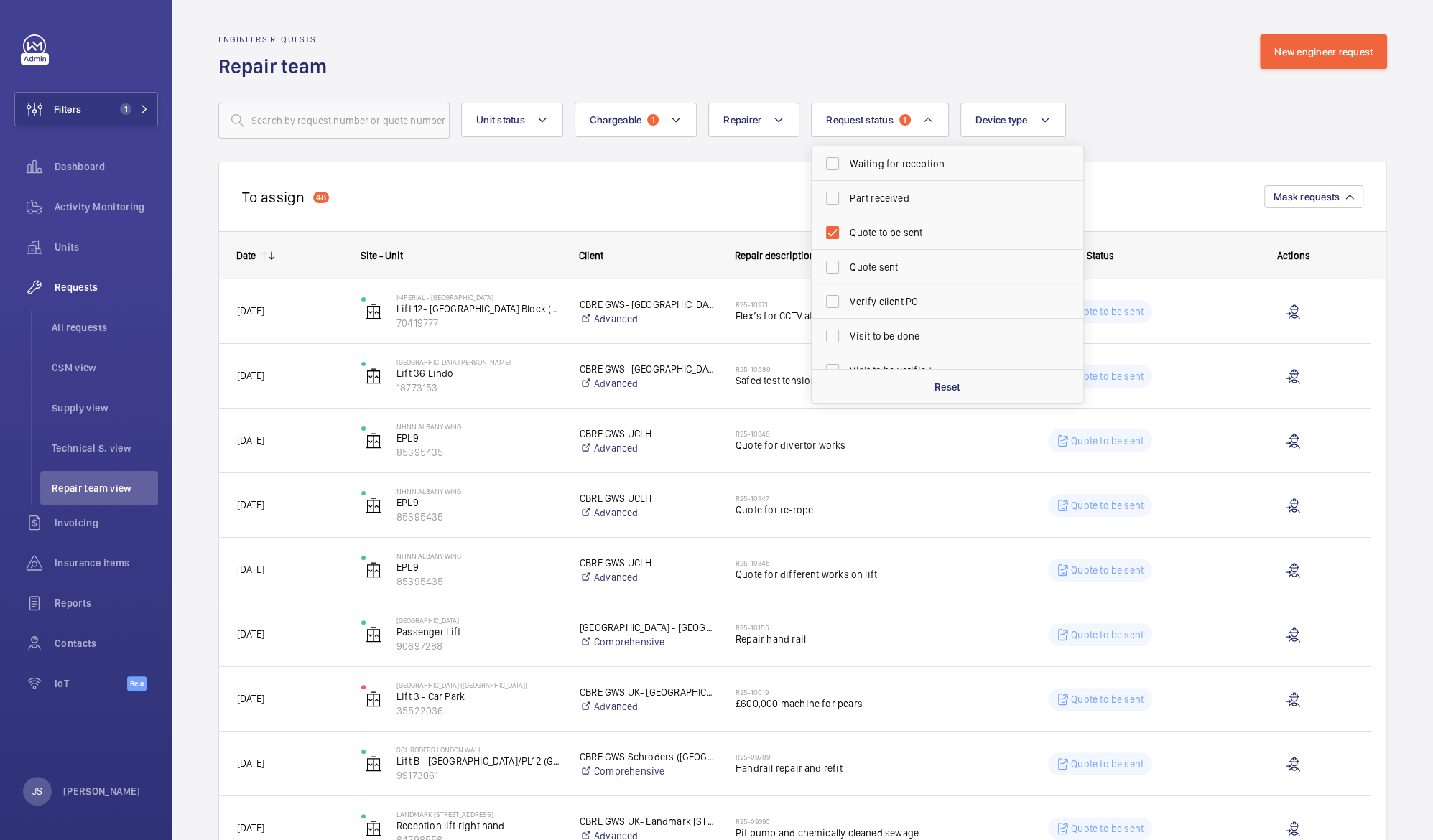
click at [509, 252] on div "Site - Unit" at bounding box center [461, 256] width 201 height 11
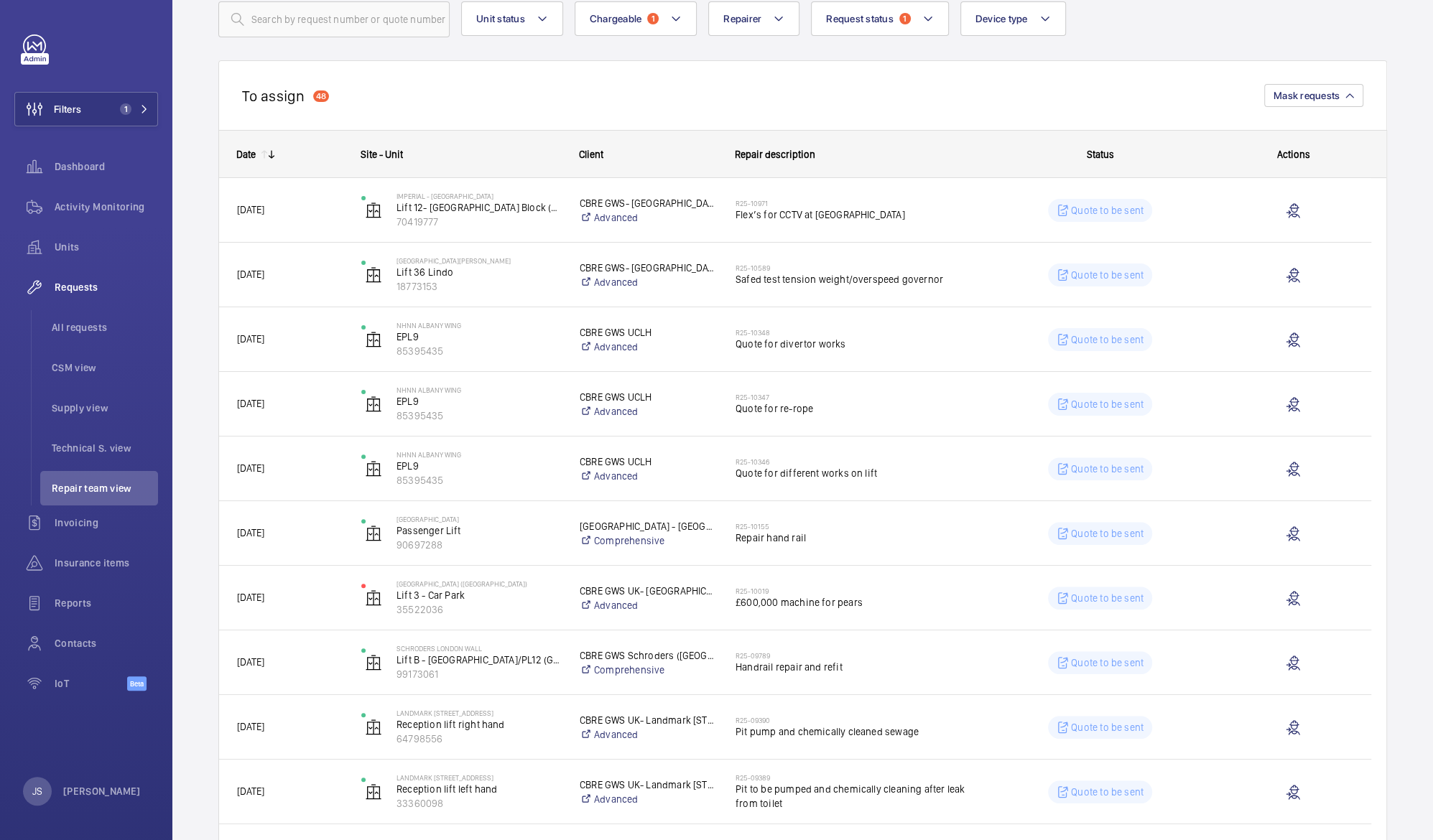
scroll to position [104, 0]
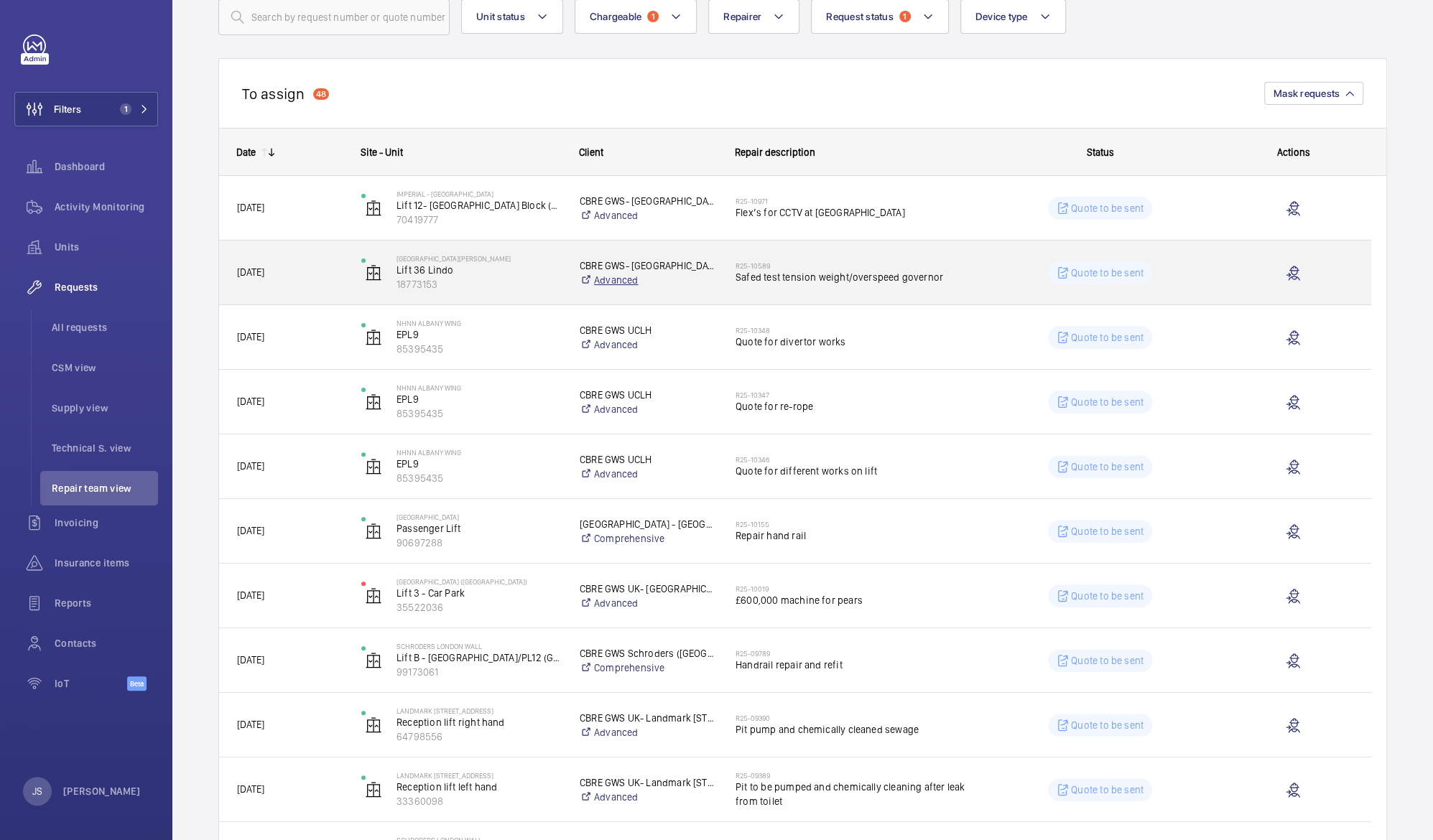
click at [632, 280] on link "Advanced" at bounding box center [648, 280] width 137 height 14
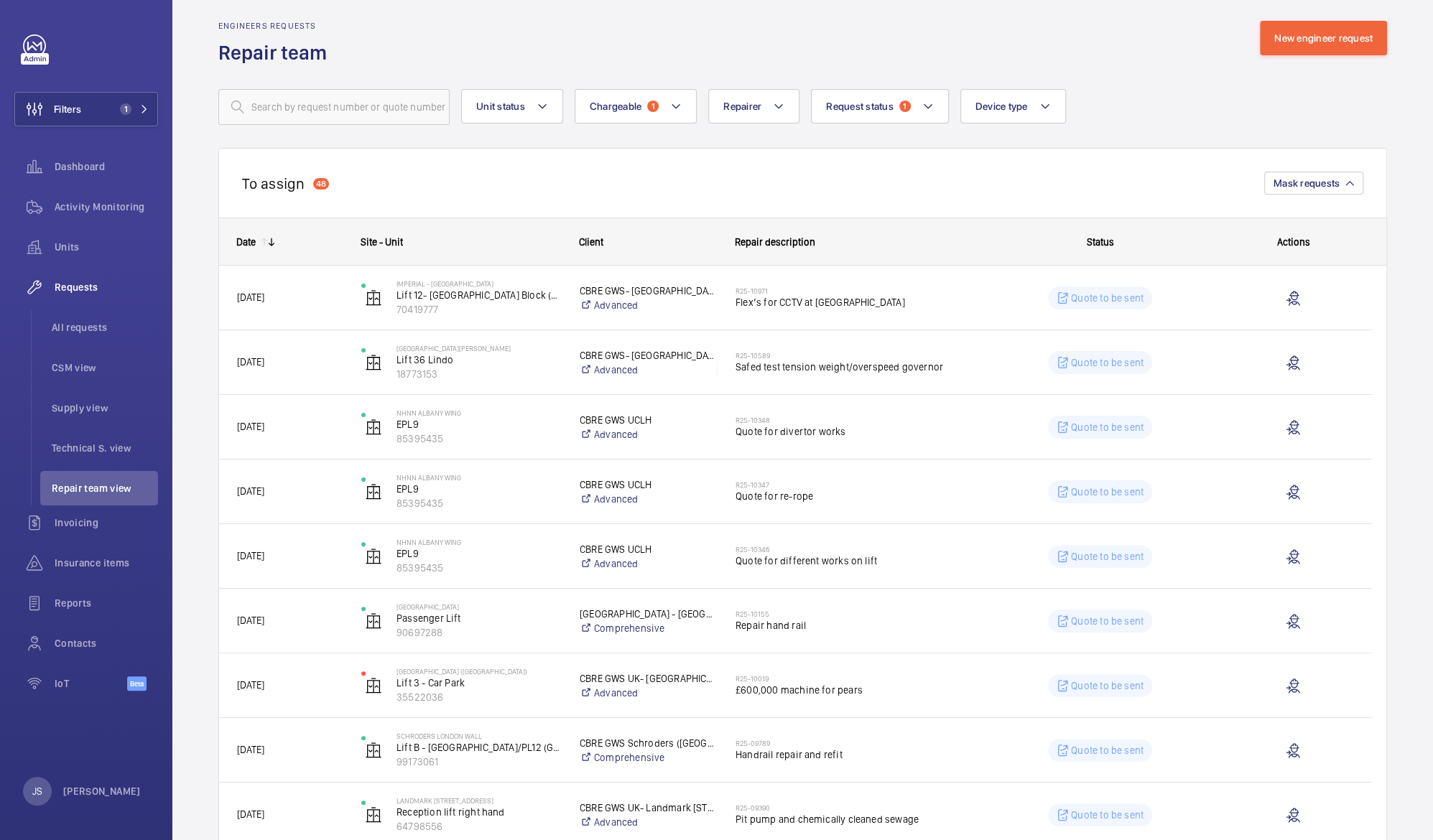
scroll to position [0, 0]
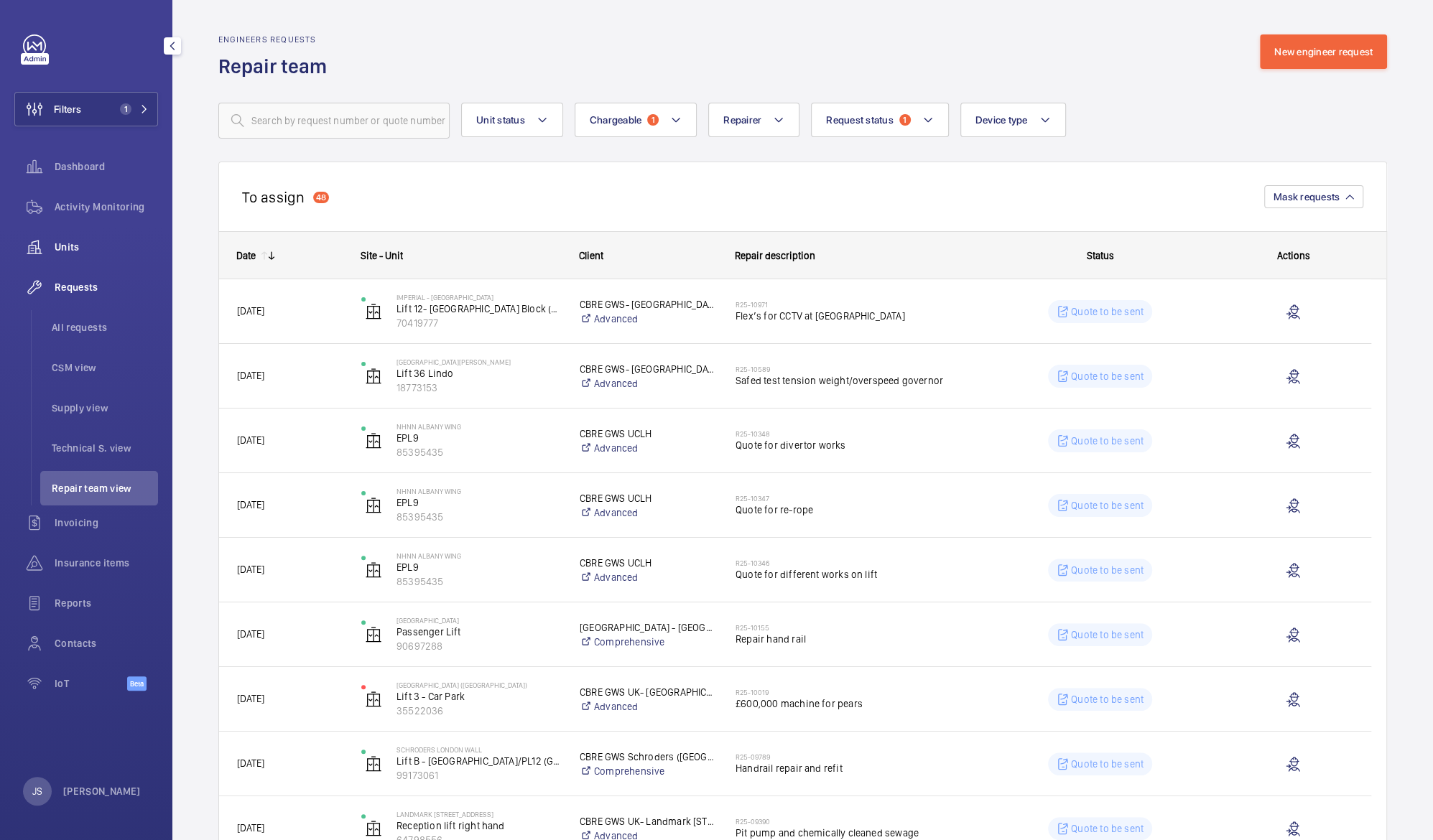
click at [73, 252] on span "Units" at bounding box center [106, 247] width 104 height 14
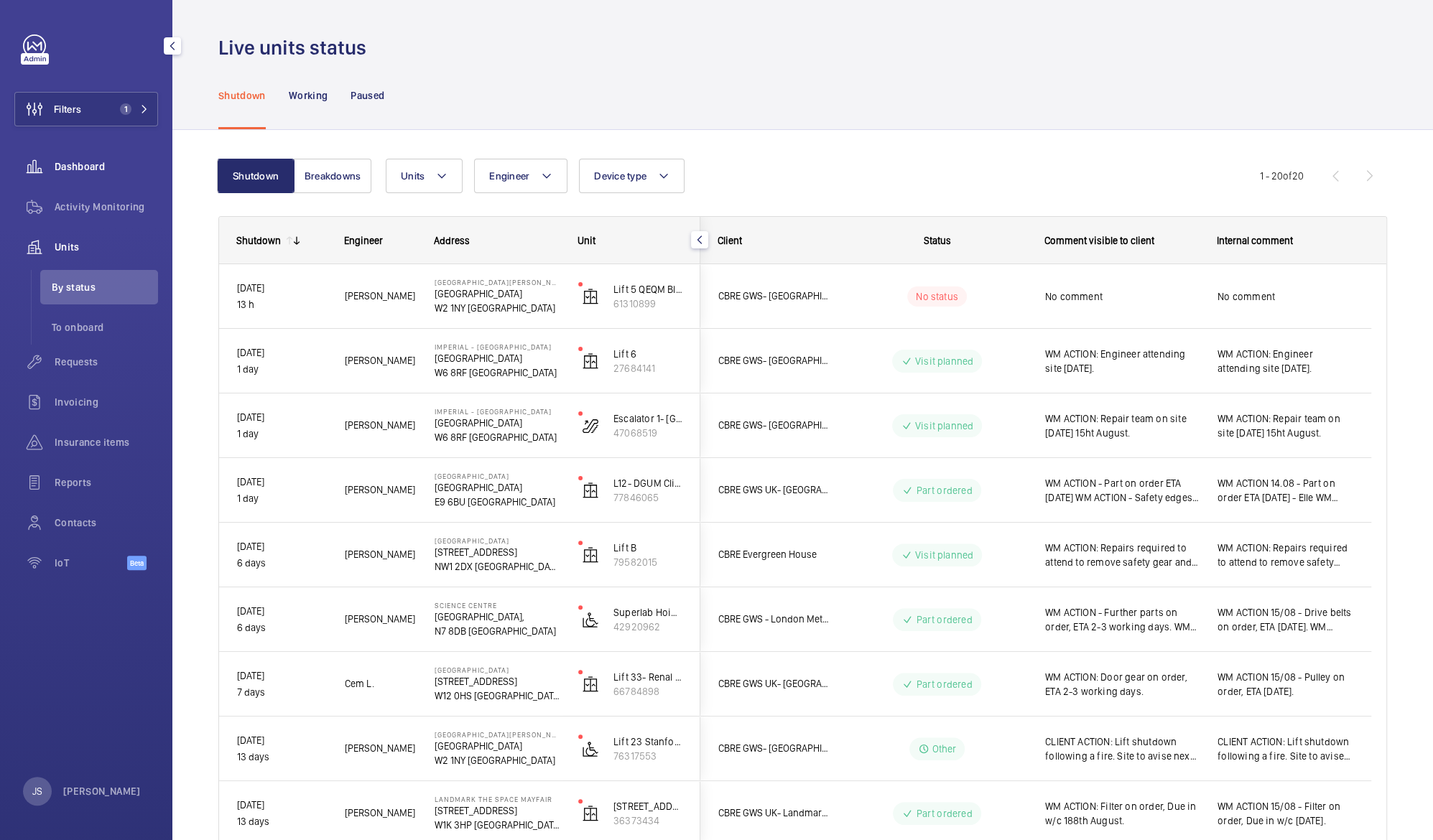
click at [82, 174] on div "Dashboard" at bounding box center [86, 167] width 143 height 35
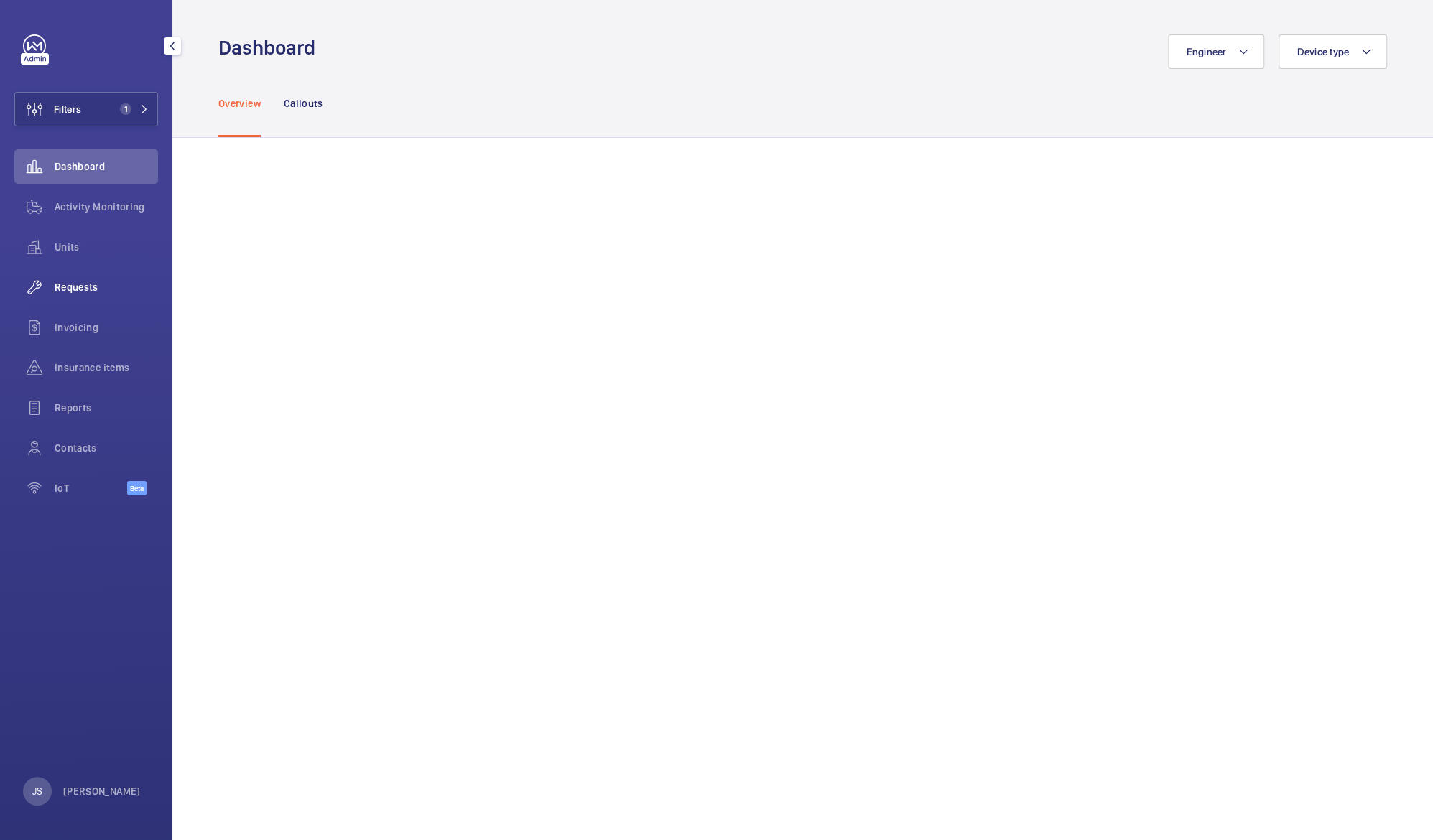
click at [81, 287] on span "Requests" at bounding box center [106, 287] width 104 height 14
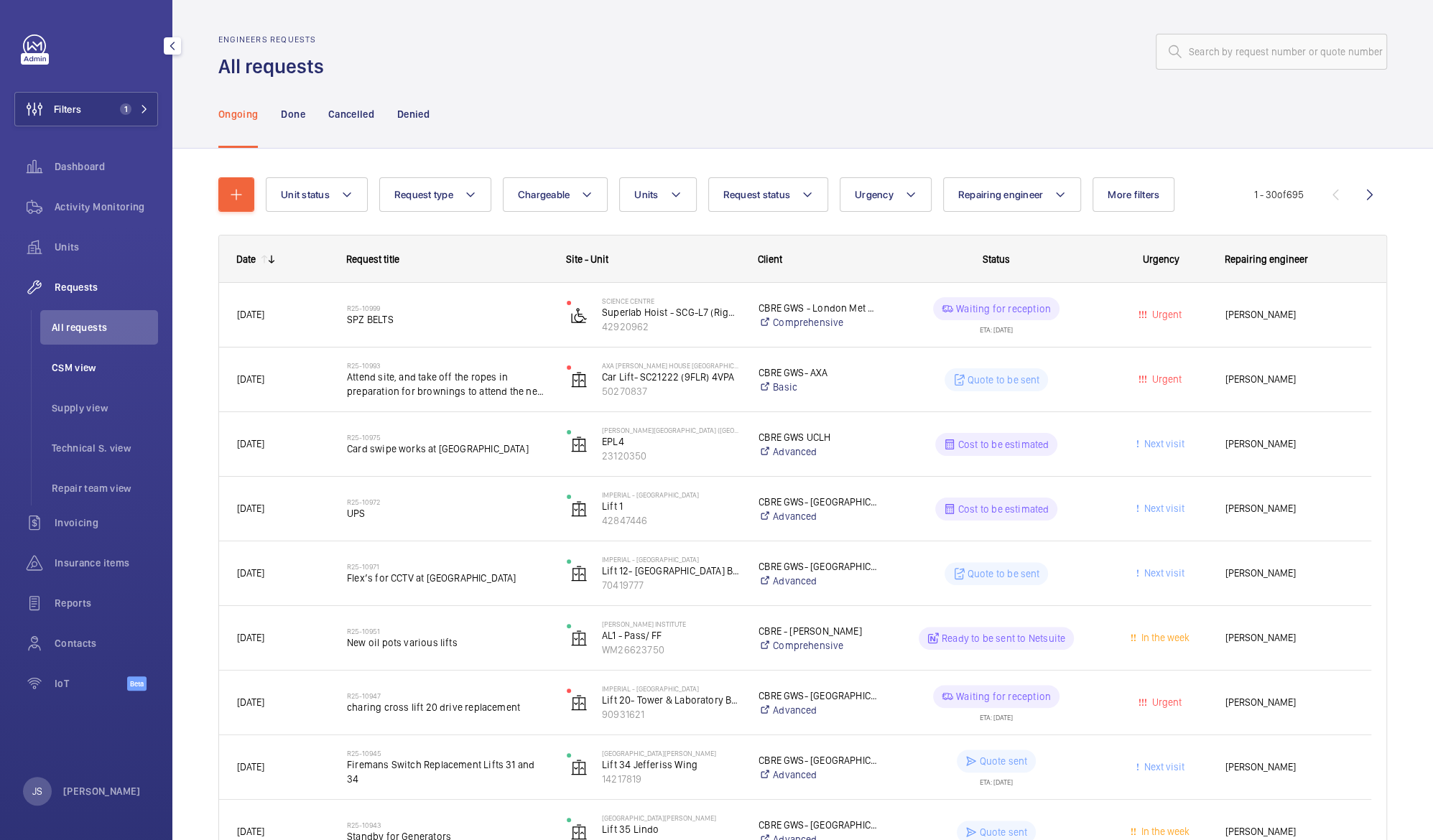
click at [84, 362] on span "CSM view" at bounding box center [105, 368] width 106 height 14
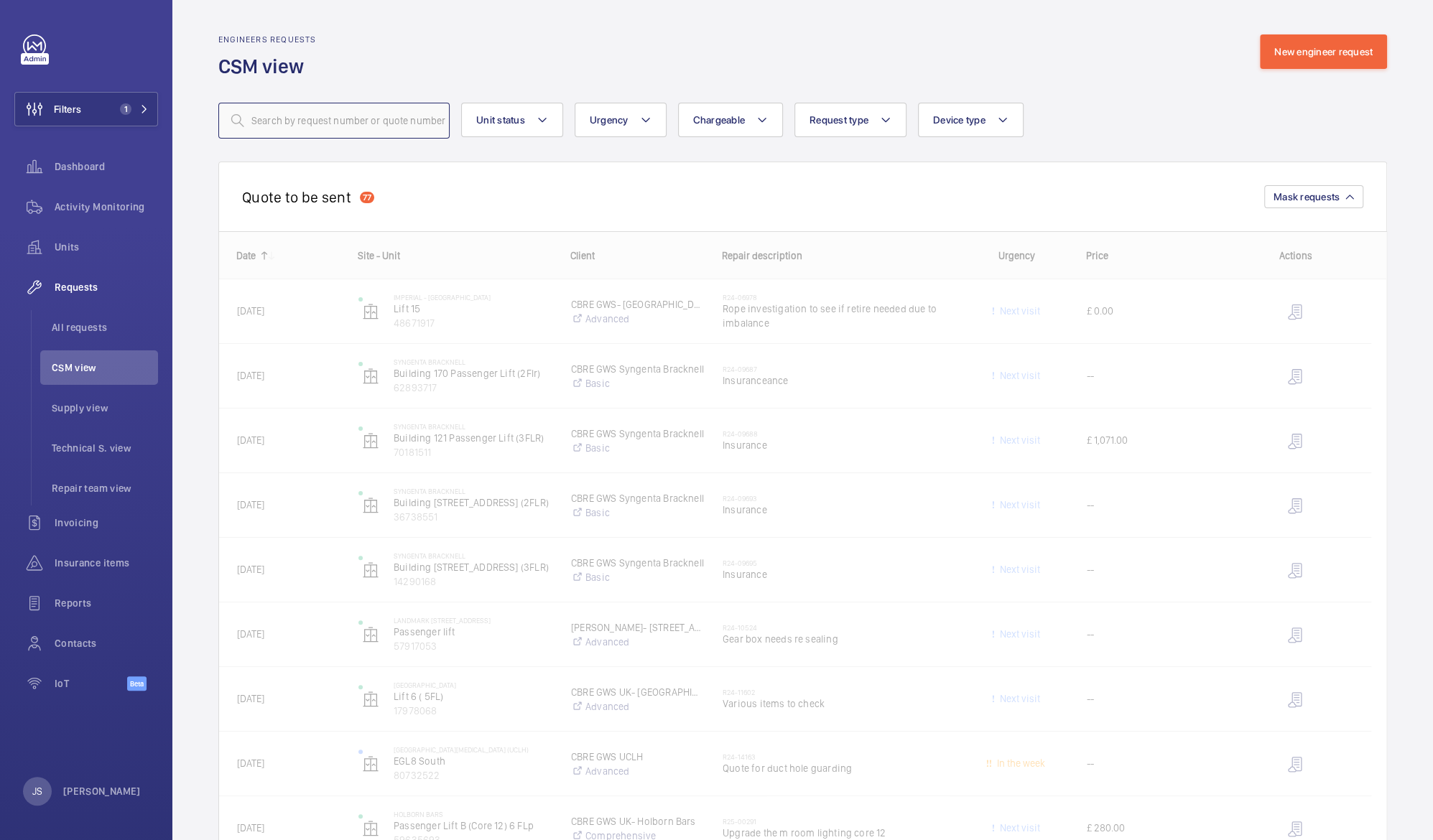
click at [261, 121] on input "text" at bounding box center [333, 121] width 231 height 36
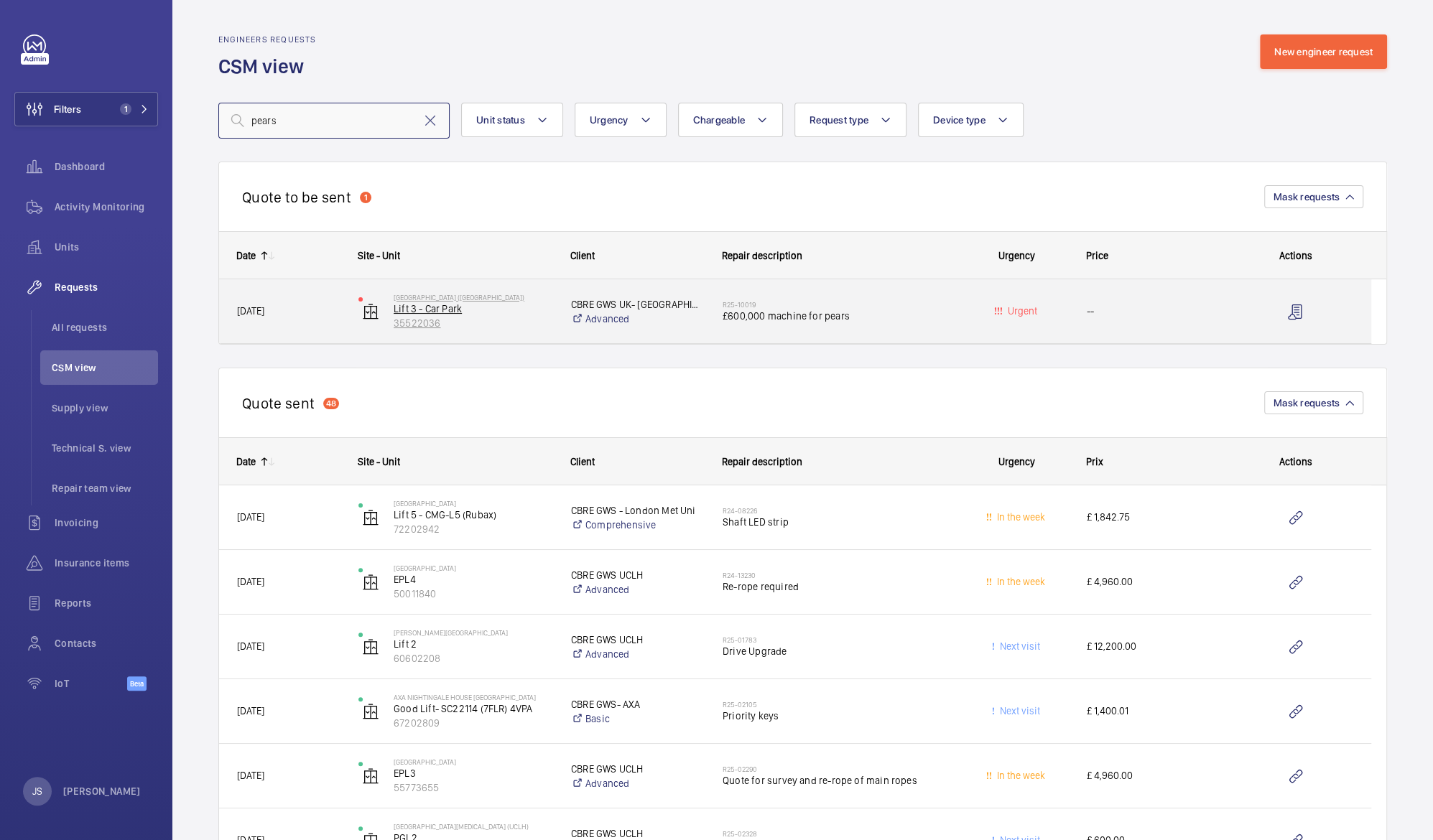
type input "pears"
click at [448, 304] on p "Lift 3 - Car Park" at bounding box center [473, 309] width 159 height 14
